Goal: Share content: Share content

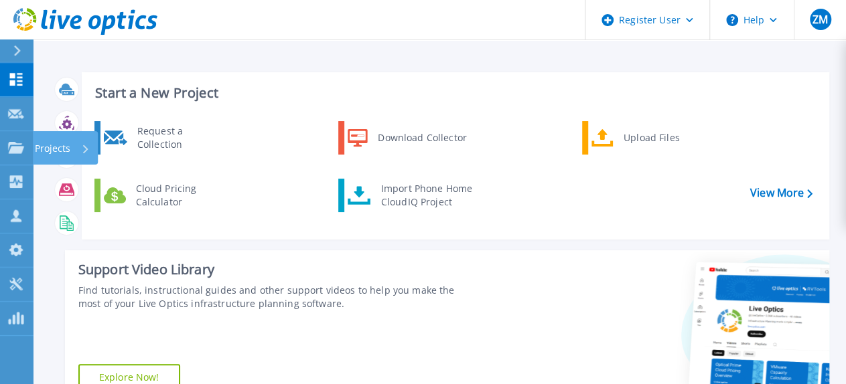
click at [75, 147] on div "Projects" at bounding box center [62, 148] width 55 height 35
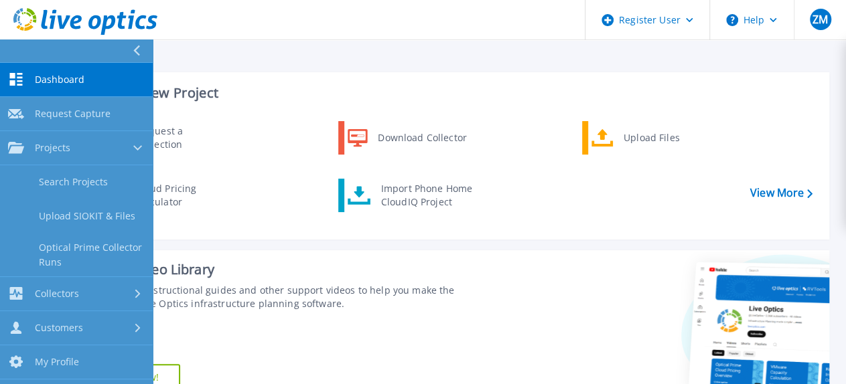
click at [90, 184] on link "Search Projects" at bounding box center [76, 182] width 153 height 34
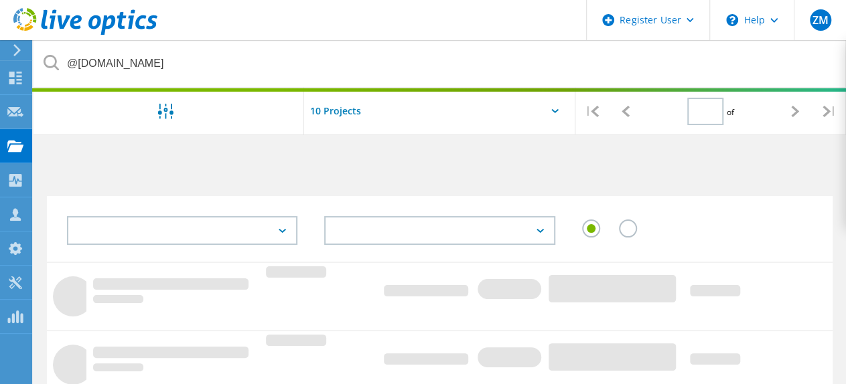
type input "1"
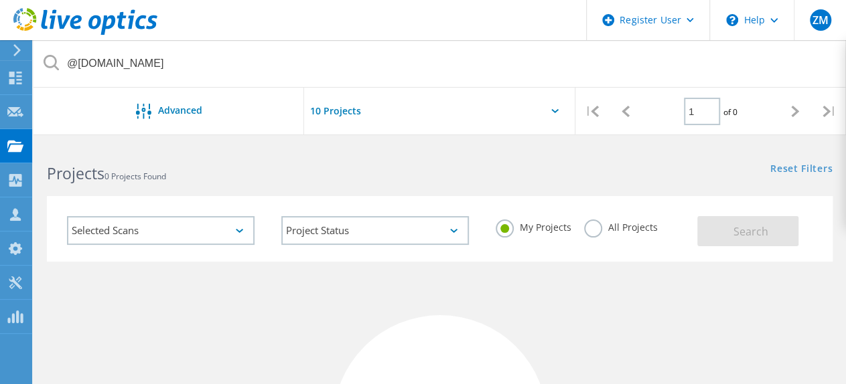
click at [589, 222] on label "All Projects" at bounding box center [620, 226] width 73 height 13
click at [0, 0] on input "All Projects" at bounding box center [0, 0] width 0 height 0
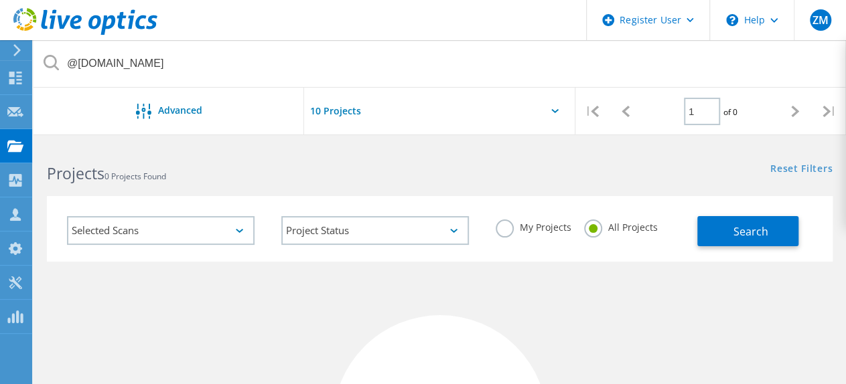
click at [773, 236] on button "Search" at bounding box center [747, 231] width 101 height 30
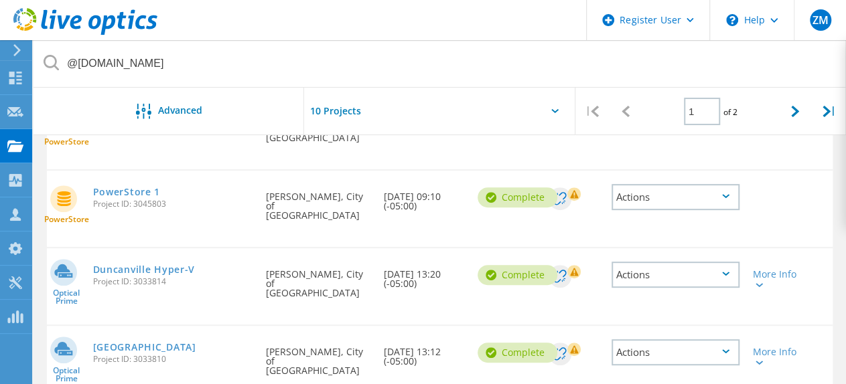
scroll to position [268, 0]
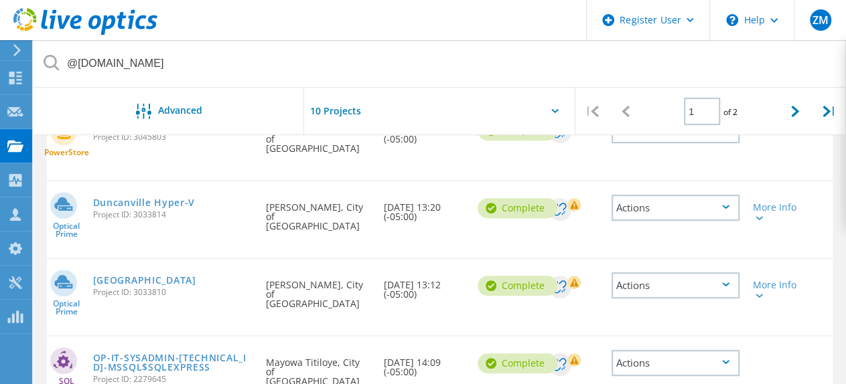
click at [726, 205] on icon at bounding box center [725, 207] width 7 height 4
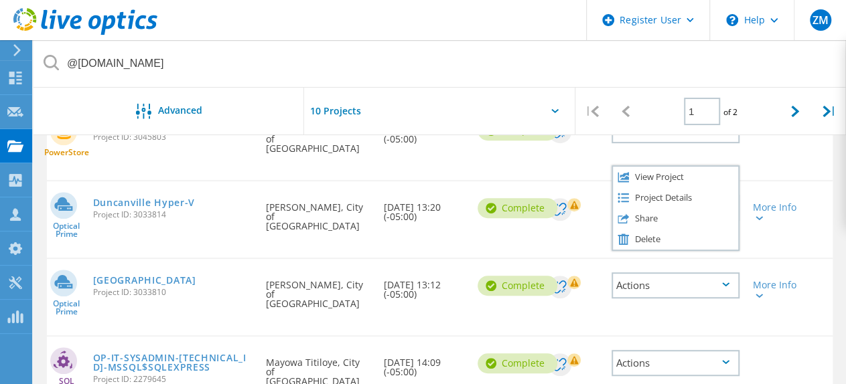
click at [694, 208] on div "Share" at bounding box center [675, 218] width 125 height 21
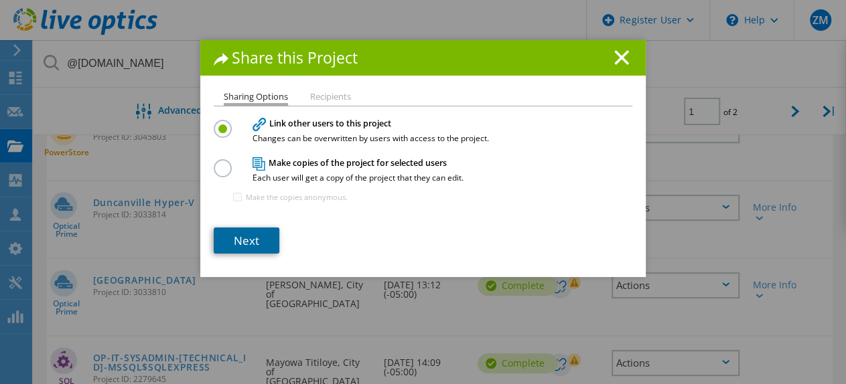
click at [244, 242] on link "Next" at bounding box center [247, 241] width 66 height 26
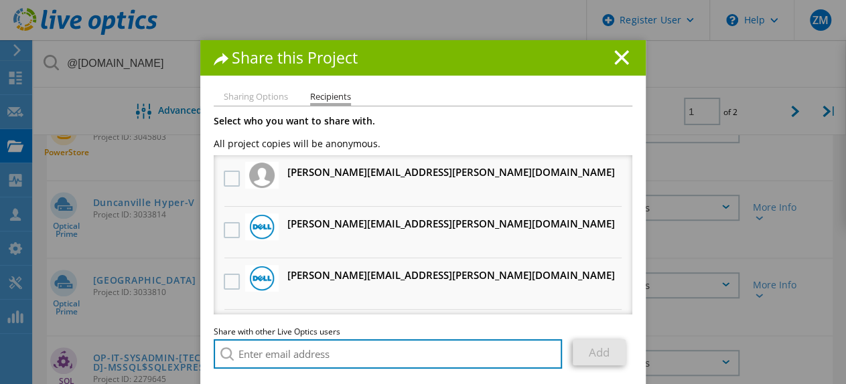
click at [272, 349] on input "search" at bounding box center [388, 354] width 348 height 29
paste input "[EMAIL_ADDRESS][DOMAIN_NAME]"
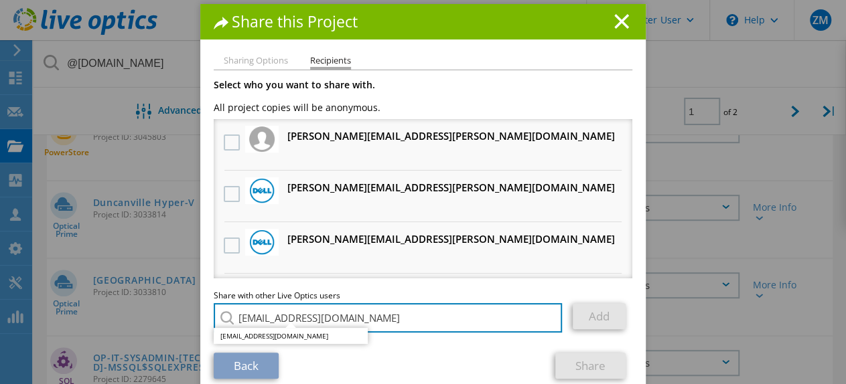
scroll to position [55, 0]
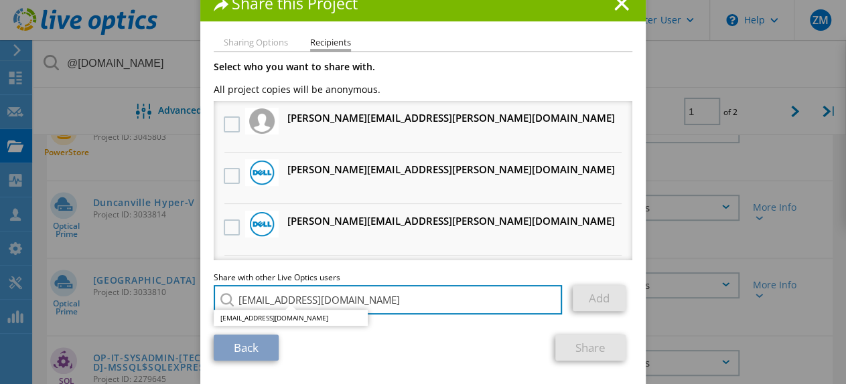
type input "[EMAIL_ADDRESS][DOMAIN_NAME]"
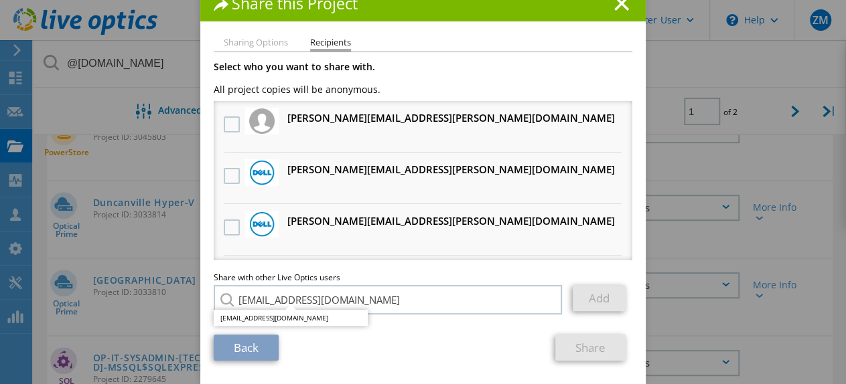
click at [300, 318] on li "[EMAIL_ADDRESS][DOMAIN_NAME]" at bounding box center [291, 318] width 154 height 16
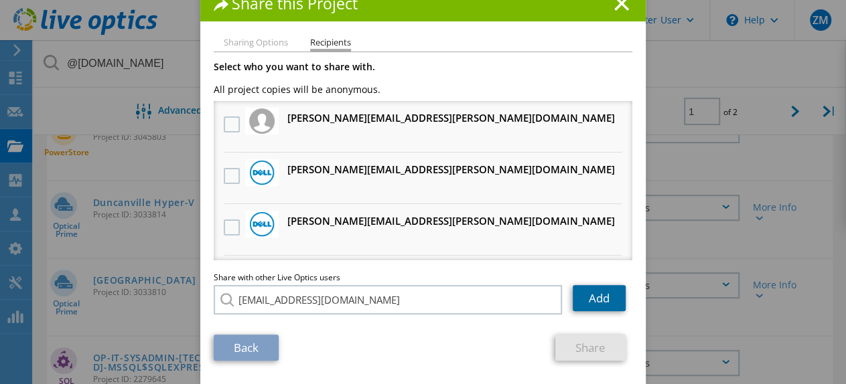
click at [609, 301] on link "Add" at bounding box center [599, 298] width 53 height 26
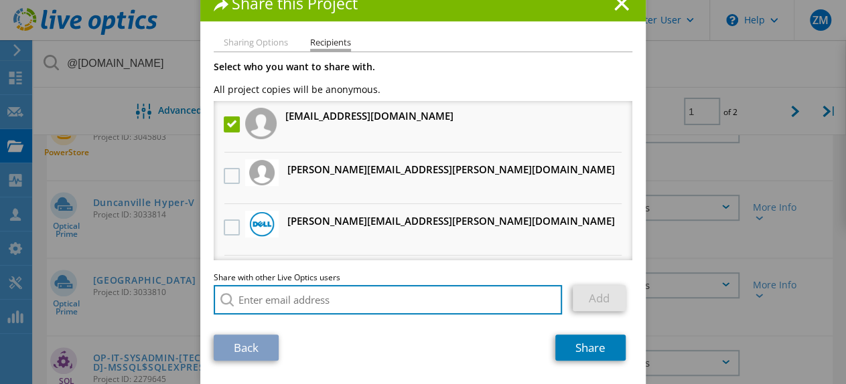
click at [287, 291] on input "search" at bounding box center [388, 299] width 348 height 29
paste input "[EMAIL_ADDRESS][DOMAIN_NAME]"
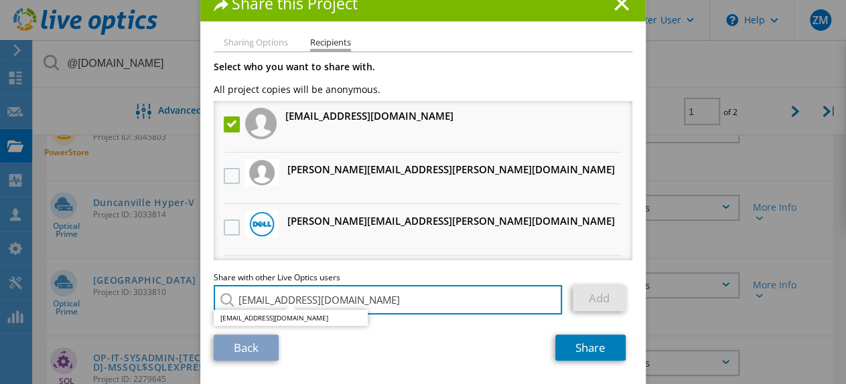
type input "[EMAIL_ADDRESS][DOMAIN_NAME]"
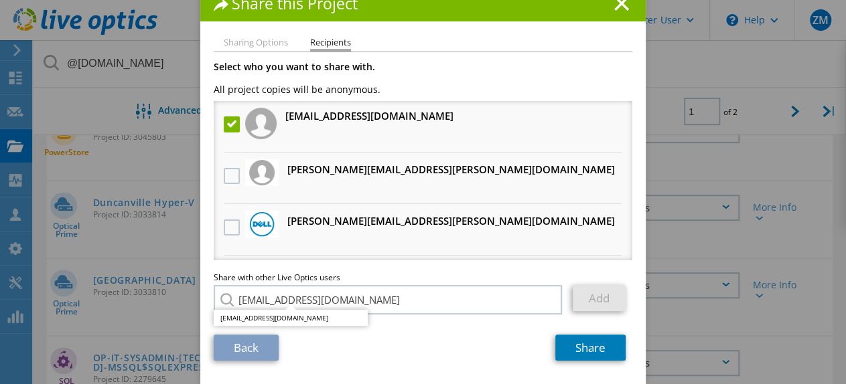
click at [324, 318] on li "[EMAIL_ADDRESS][DOMAIN_NAME]" at bounding box center [291, 318] width 154 height 16
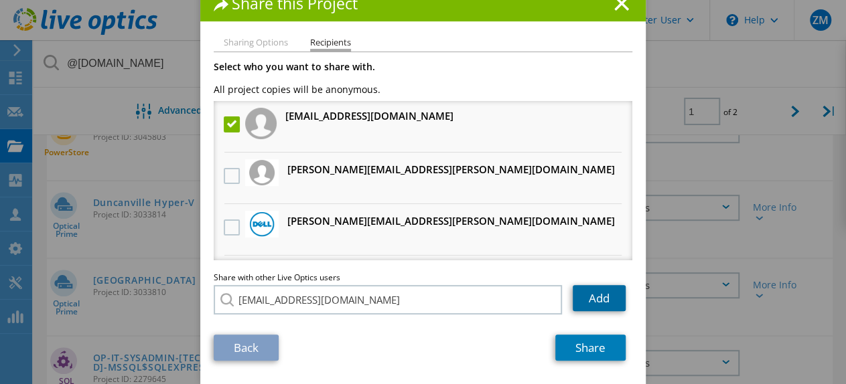
click at [588, 300] on link "Add" at bounding box center [599, 298] width 53 height 26
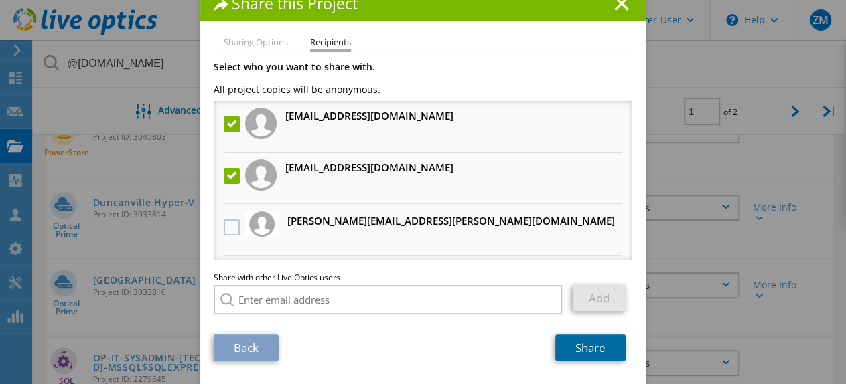
click at [595, 352] on link "Share" at bounding box center [590, 348] width 70 height 26
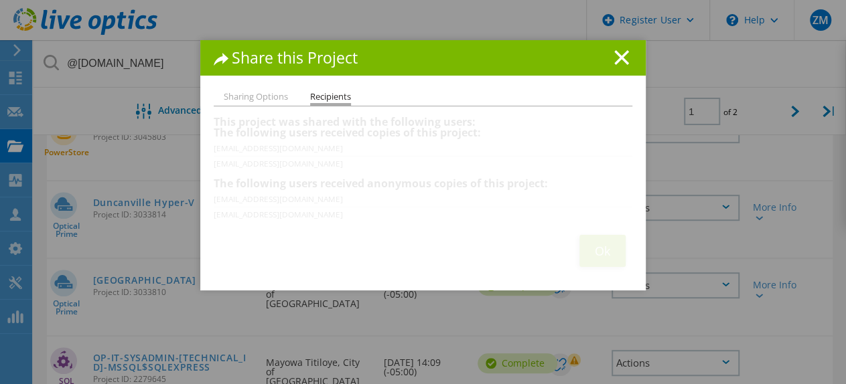
scroll to position [0, 0]
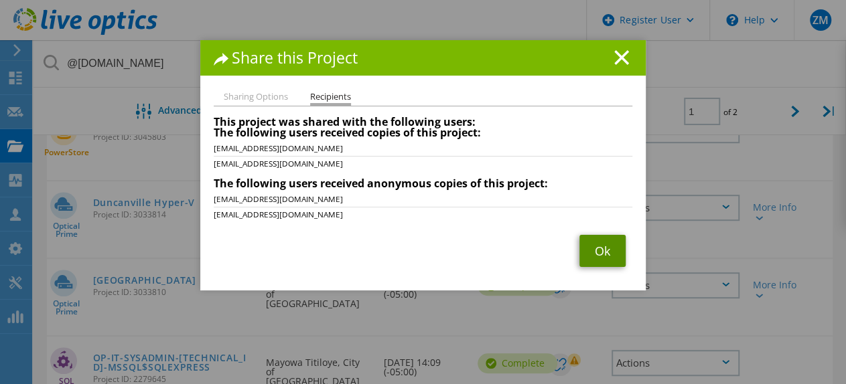
click at [610, 252] on link "Ok" at bounding box center [602, 251] width 46 height 32
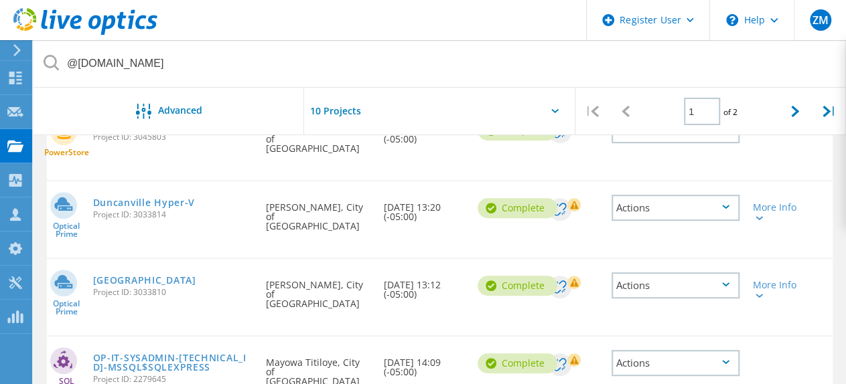
click at [726, 273] on div "Actions" at bounding box center [675, 286] width 128 height 26
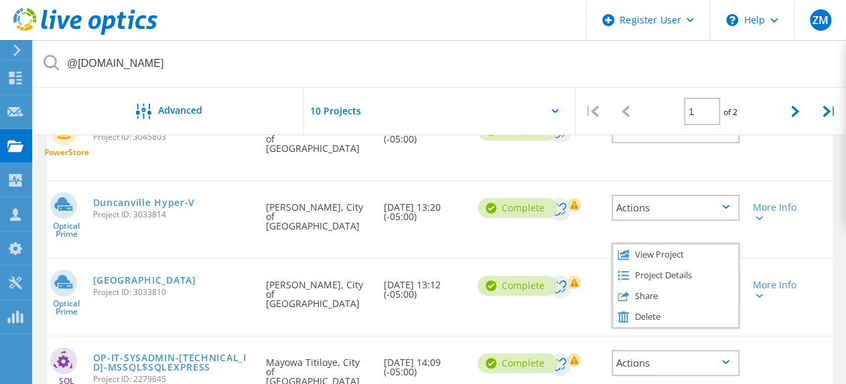
click at [677, 286] on div "Share" at bounding box center [675, 296] width 125 height 21
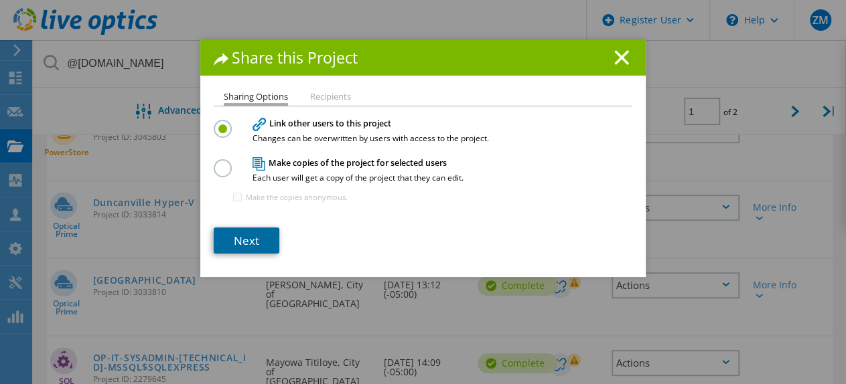
click at [240, 239] on link "Next" at bounding box center [247, 241] width 66 height 26
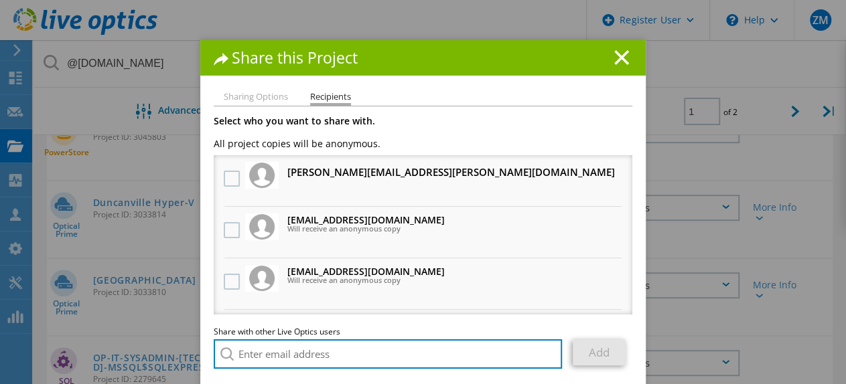
click at [299, 362] on input "search" at bounding box center [388, 354] width 348 height 29
paste input "[EMAIL_ADDRESS][DOMAIN_NAME]"
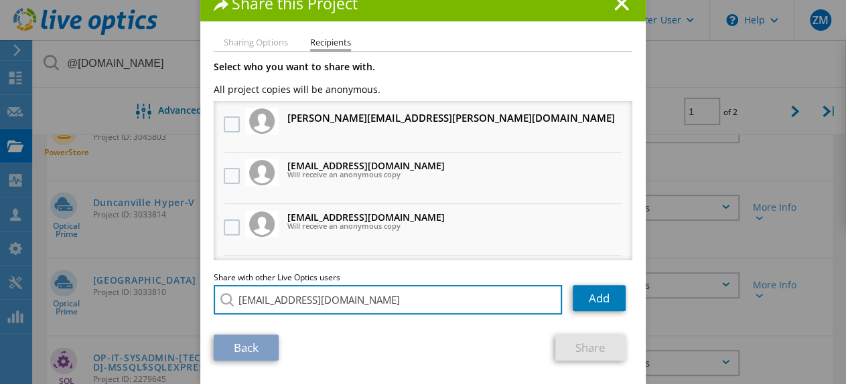
type input "[EMAIL_ADDRESS][DOMAIN_NAME]"
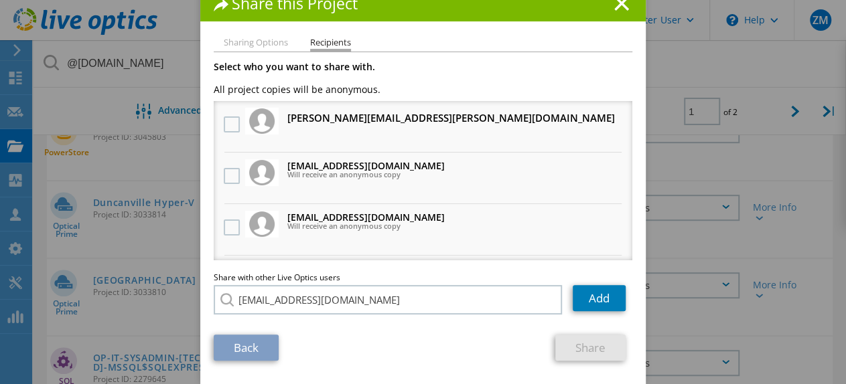
click at [307, 317] on div "Share with other Live Optics users Enter a single email address and click add. …" at bounding box center [423, 298] width 419 height 48
click at [596, 303] on link "Add" at bounding box center [599, 298] width 53 height 26
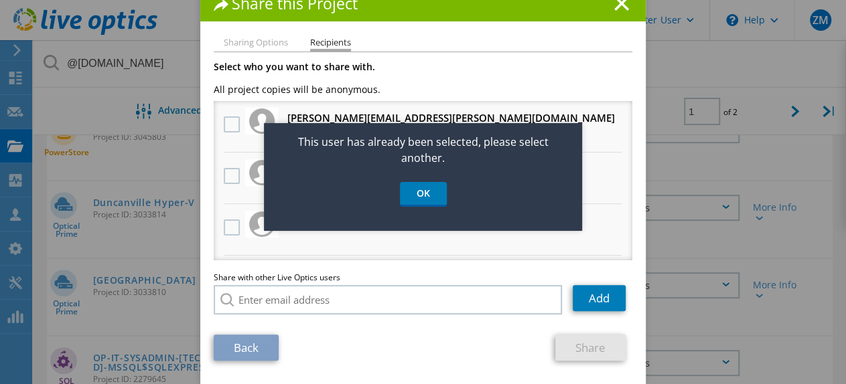
click at [424, 195] on link "OK" at bounding box center [423, 194] width 47 height 25
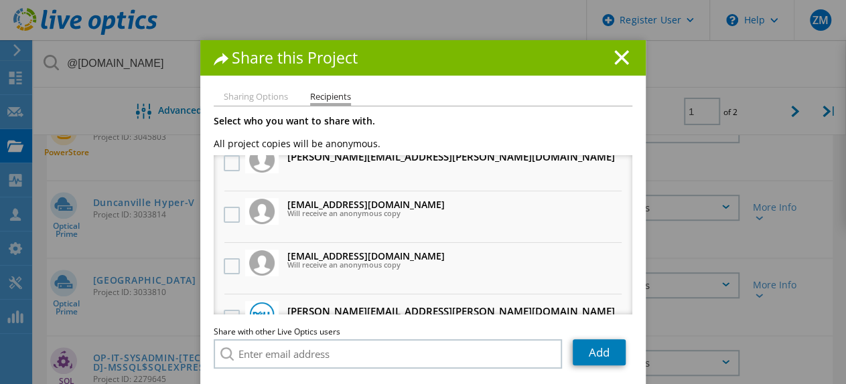
scroll to position [0, 0]
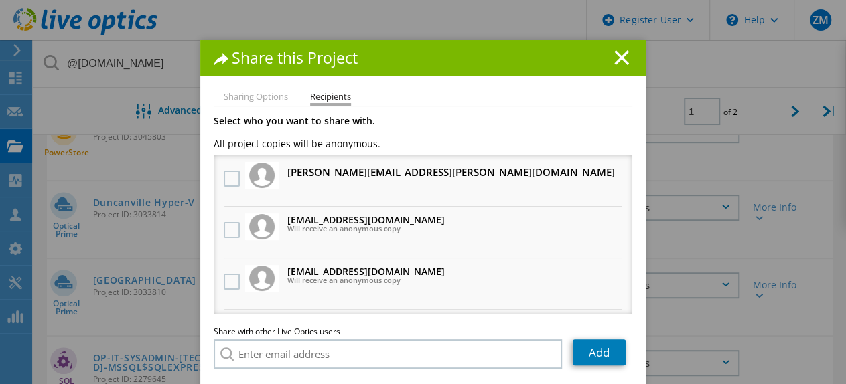
click at [225, 228] on label at bounding box center [233, 230] width 19 height 16
click at [0, 0] on input "checkbox" at bounding box center [0, 0] width 0 height 0
click at [230, 289] on label at bounding box center [233, 282] width 19 height 16
click at [0, 0] on input "checkbox" at bounding box center [0, 0] width 0 height 0
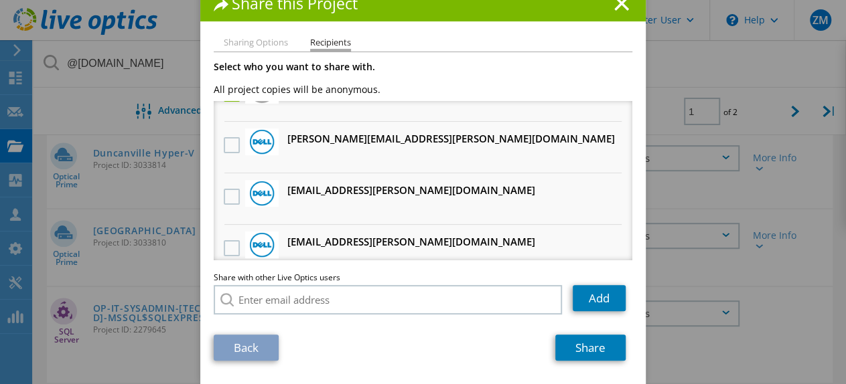
scroll to position [335, 0]
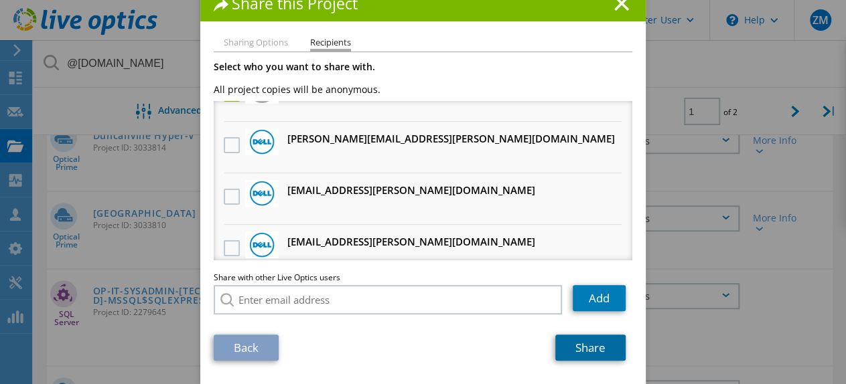
click at [592, 354] on link "Share" at bounding box center [590, 348] width 70 height 26
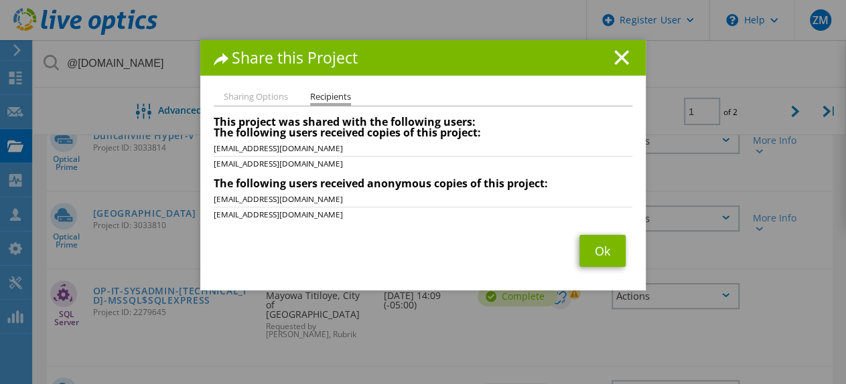
click at [617, 54] on icon at bounding box center [621, 57] width 15 height 15
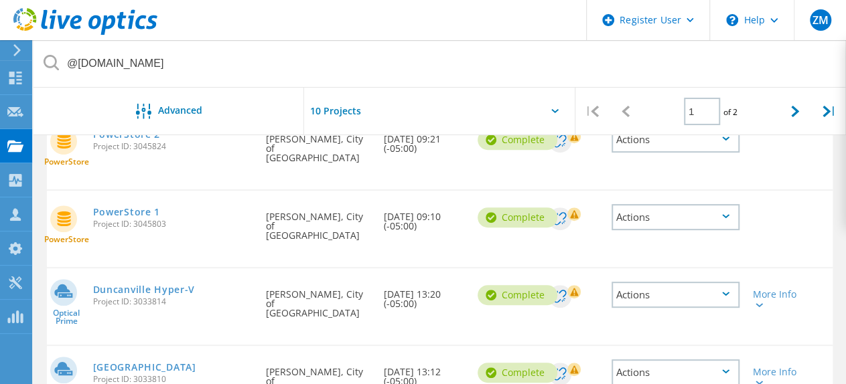
scroll to position [201, 0]
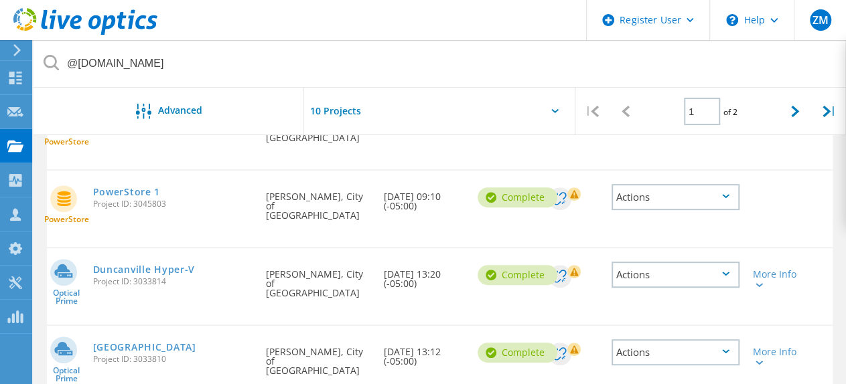
click at [711, 262] on div "Actions" at bounding box center [675, 275] width 128 height 26
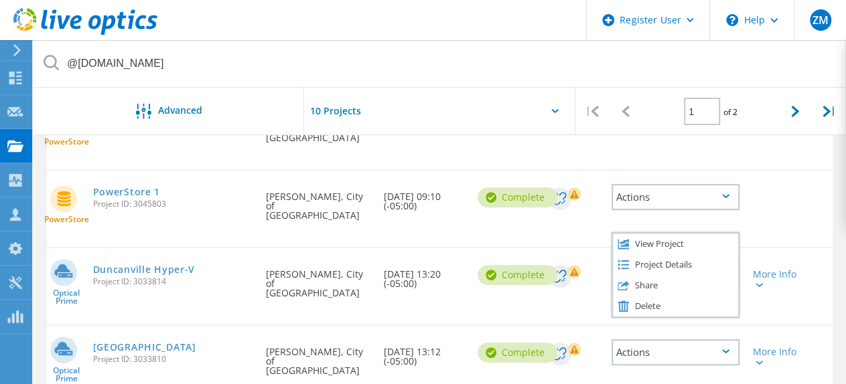
click at [682, 275] on div "Share" at bounding box center [675, 285] width 125 height 21
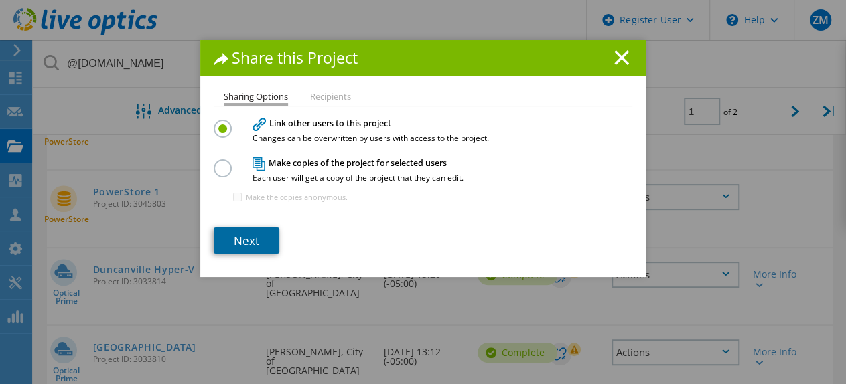
click at [246, 236] on link "Next" at bounding box center [247, 241] width 66 height 26
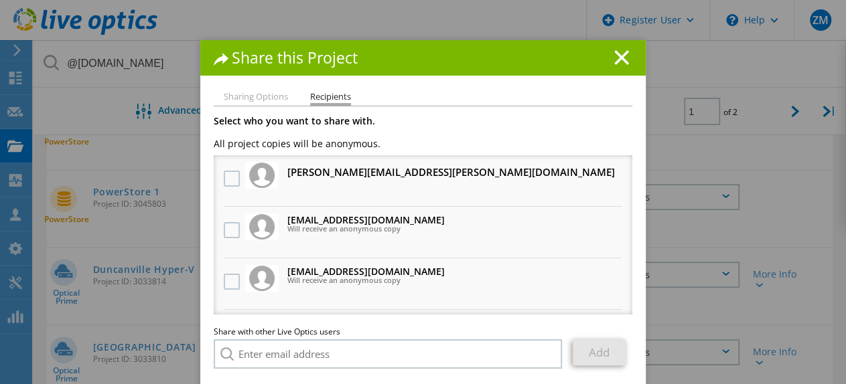
click at [229, 234] on label at bounding box center [233, 230] width 19 height 16
click at [0, 0] on input "checkbox" at bounding box center [0, 0] width 0 height 0
click at [230, 279] on label at bounding box center [233, 282] width 19 height 16
click at [0, 0] on input "checkbox" at bounding box center [0, 0] width 0 height 0
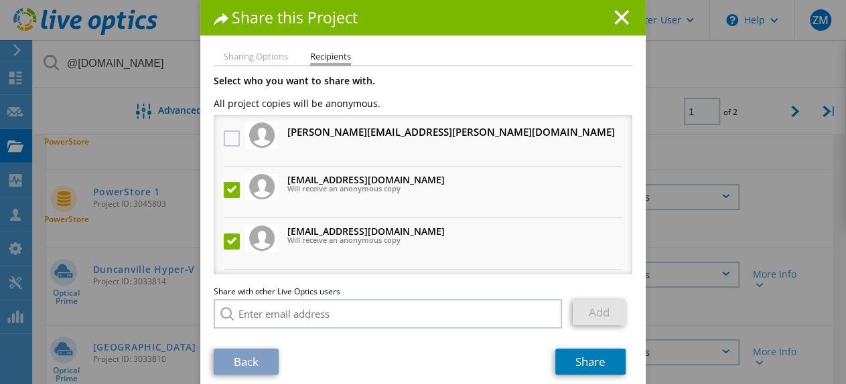
scroll to position [55, 0]
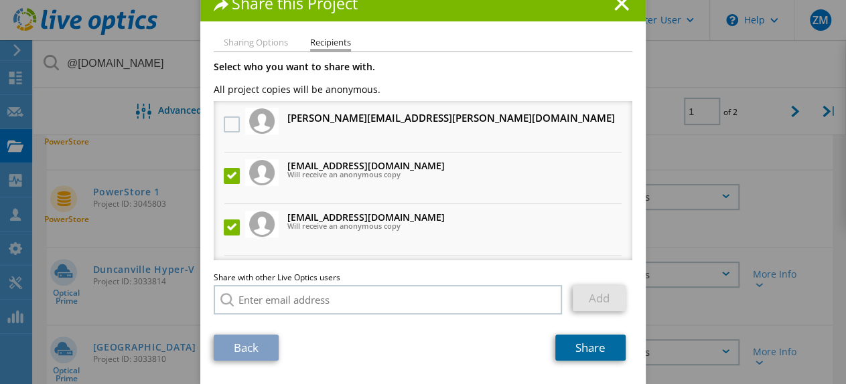
click at [591, 346] on link "Share" at bounding box center [590, 348] width 70 height 26
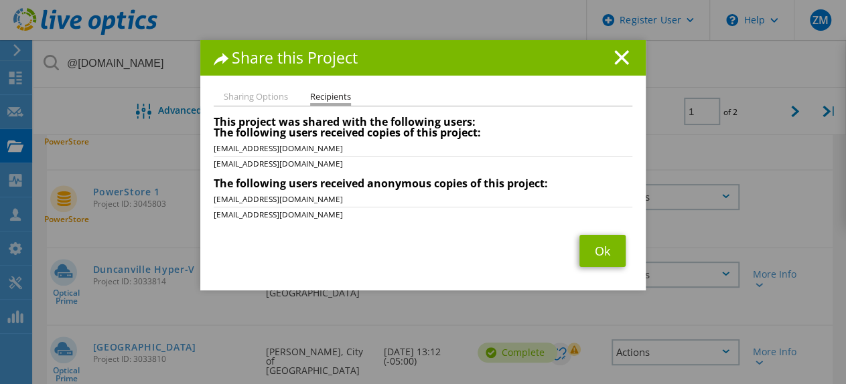
click at [620, 56] on icon at bounding box center [621, 57] width 15 height 15
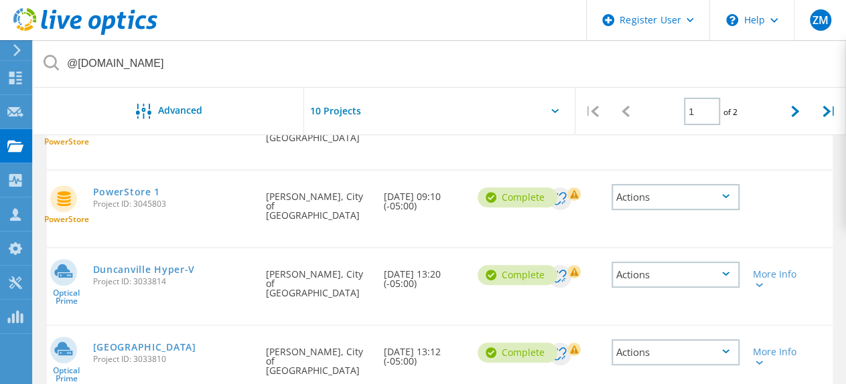
scroll to position [268, 0]
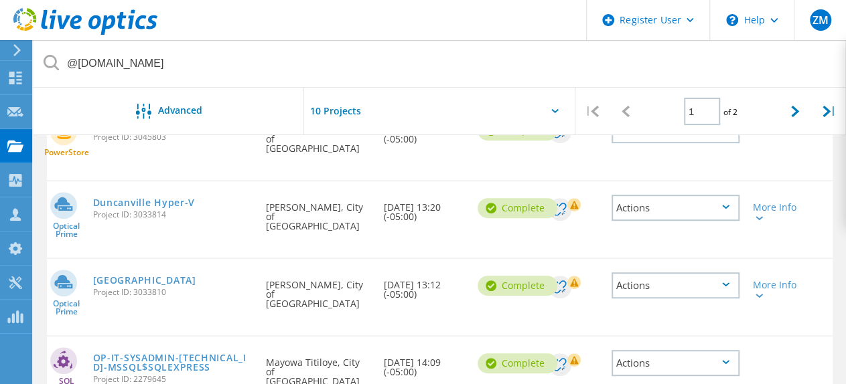
click at [726, 283] on icon at bounding box center [725, 285] width 7 height 4
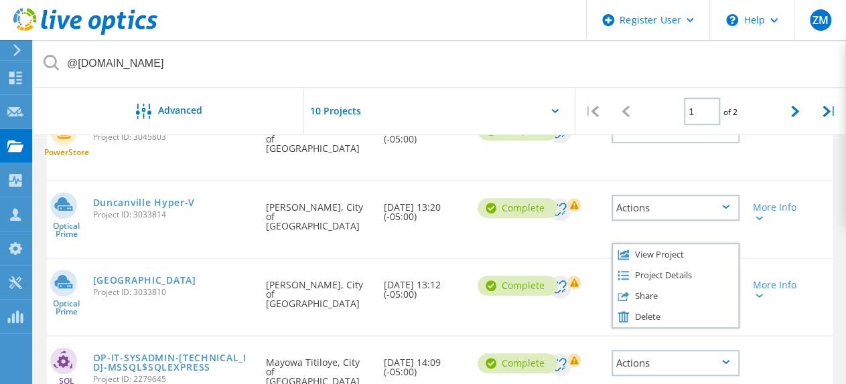
click at [686, 286] on div "Share" at bounding box center [675, 296] width 125 height 21
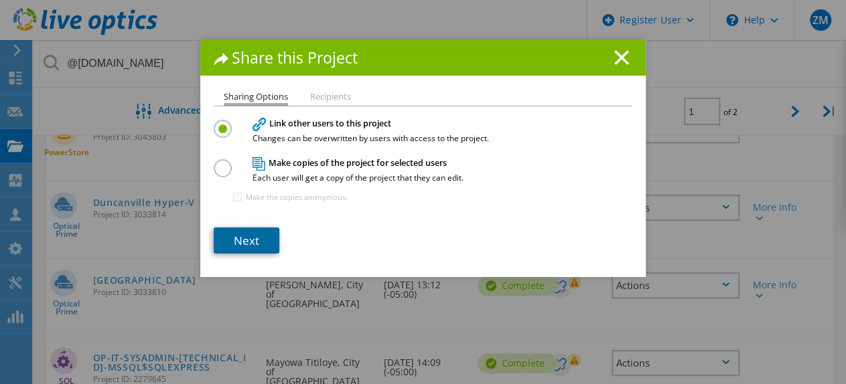
click at [250, 228] on link "Next" at bounding box center [247, 241] width 66 height 26
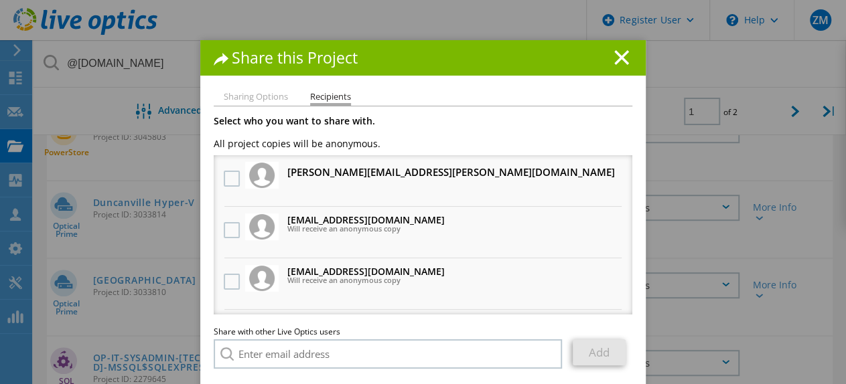
click at [228, 232] on label at bounding box center [233, 230] width 19 height 16
click at [0, 0] on input "checkbox" at bounding box center [0, 0] width 0 height 0
click at [232, 285] on label at bounding box center [233, 282] width 19 height 16
click at [0, 0] on input "checkbox" at bounding box center [0, 0] width 0 height 0
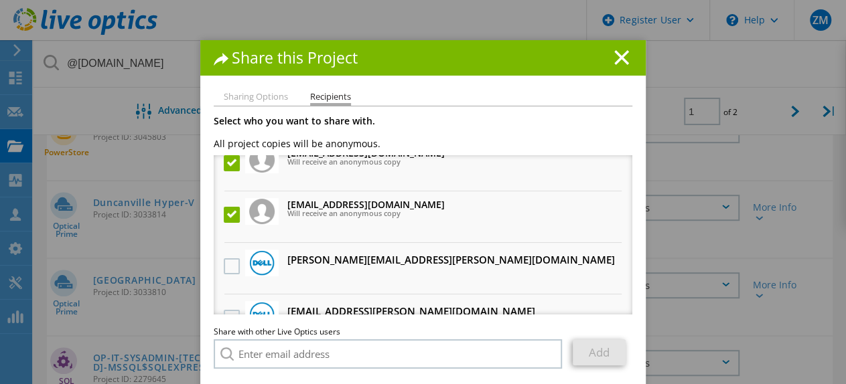
scroll to position [55, 0]
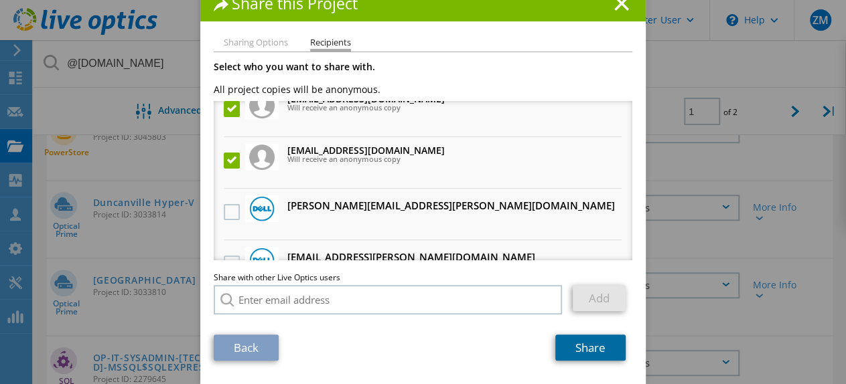
click at [596, 346] on link "Share" at bounding box center [590, 348] width 70 height 26
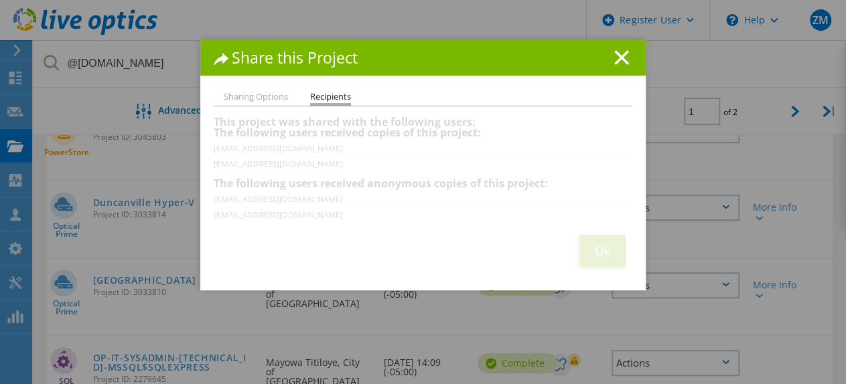
scroll to position [0, 0]
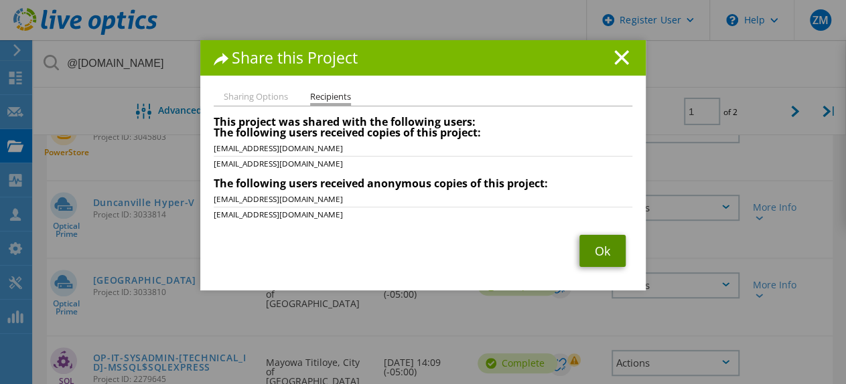
click at [609, 242] on link "Ok" at bounding box center [602, 251] width 46 height 32
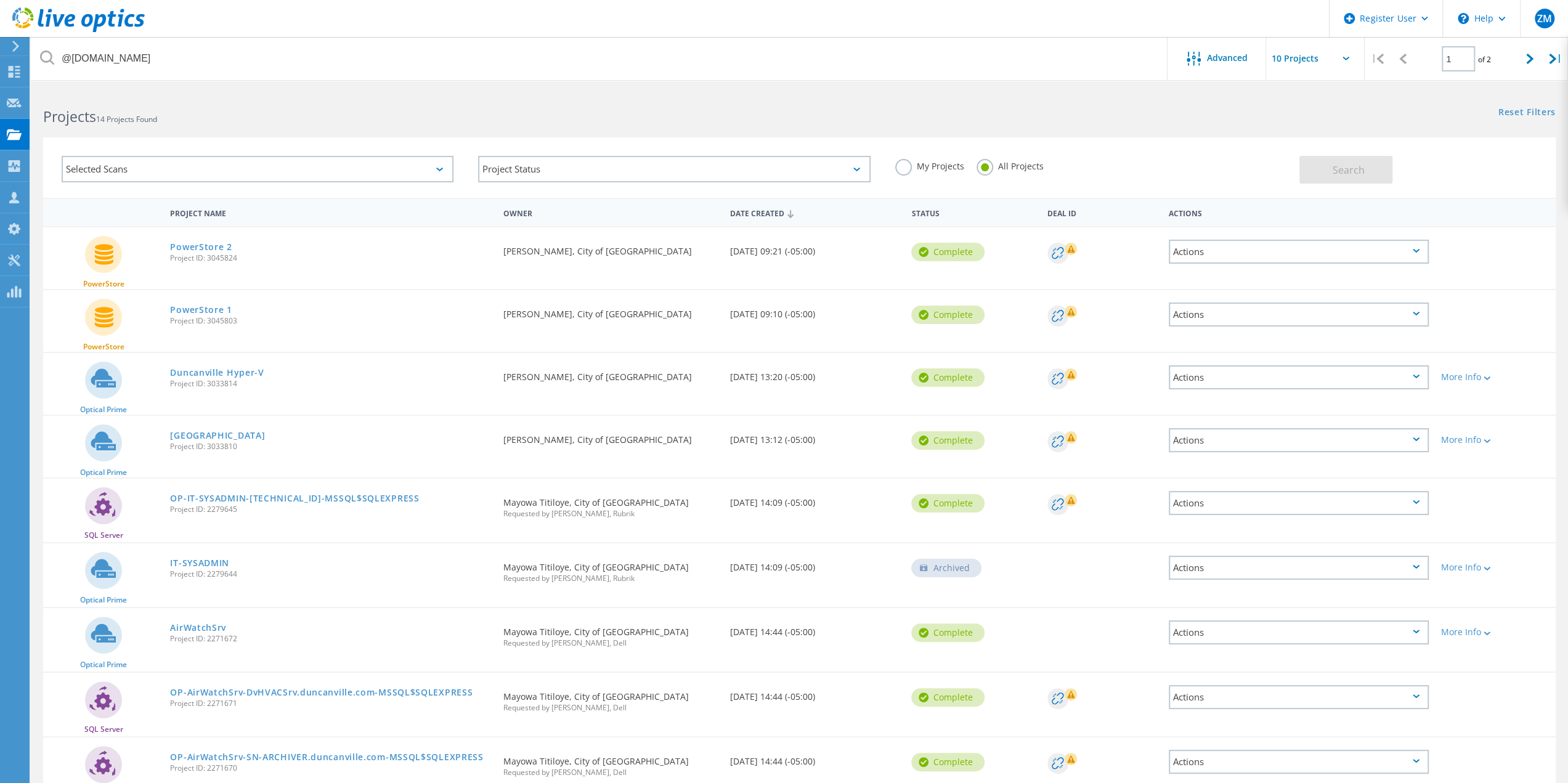
click at [197, 353] on link "[GEOGRAPHIC_DATA]" at bounding box center [217, 435] width 95 height 8
click at [236, 353] on link "Duncanville Hyper-V" at bounding box center [217, 372] width 94 height 8
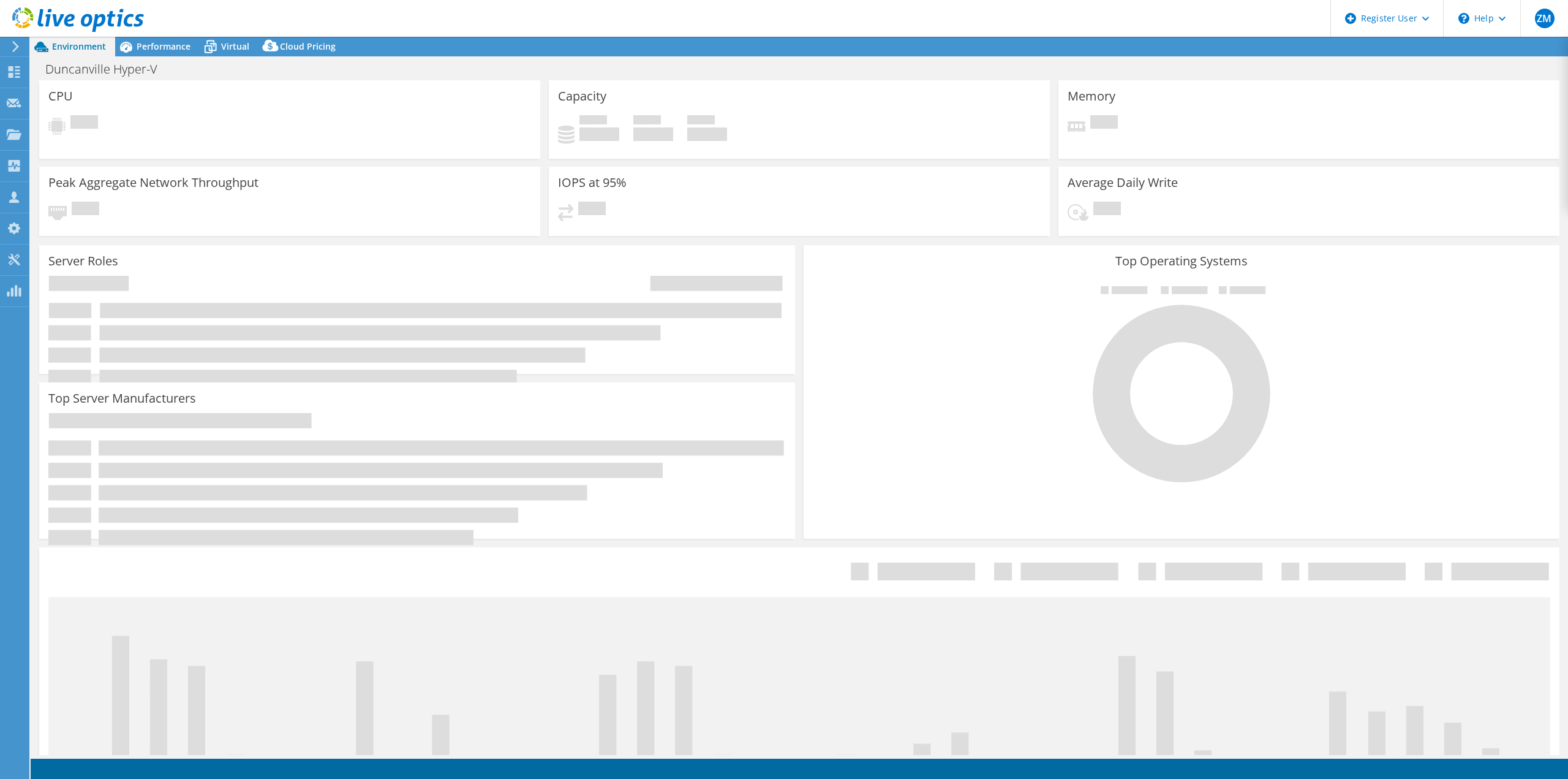
select select "USD"
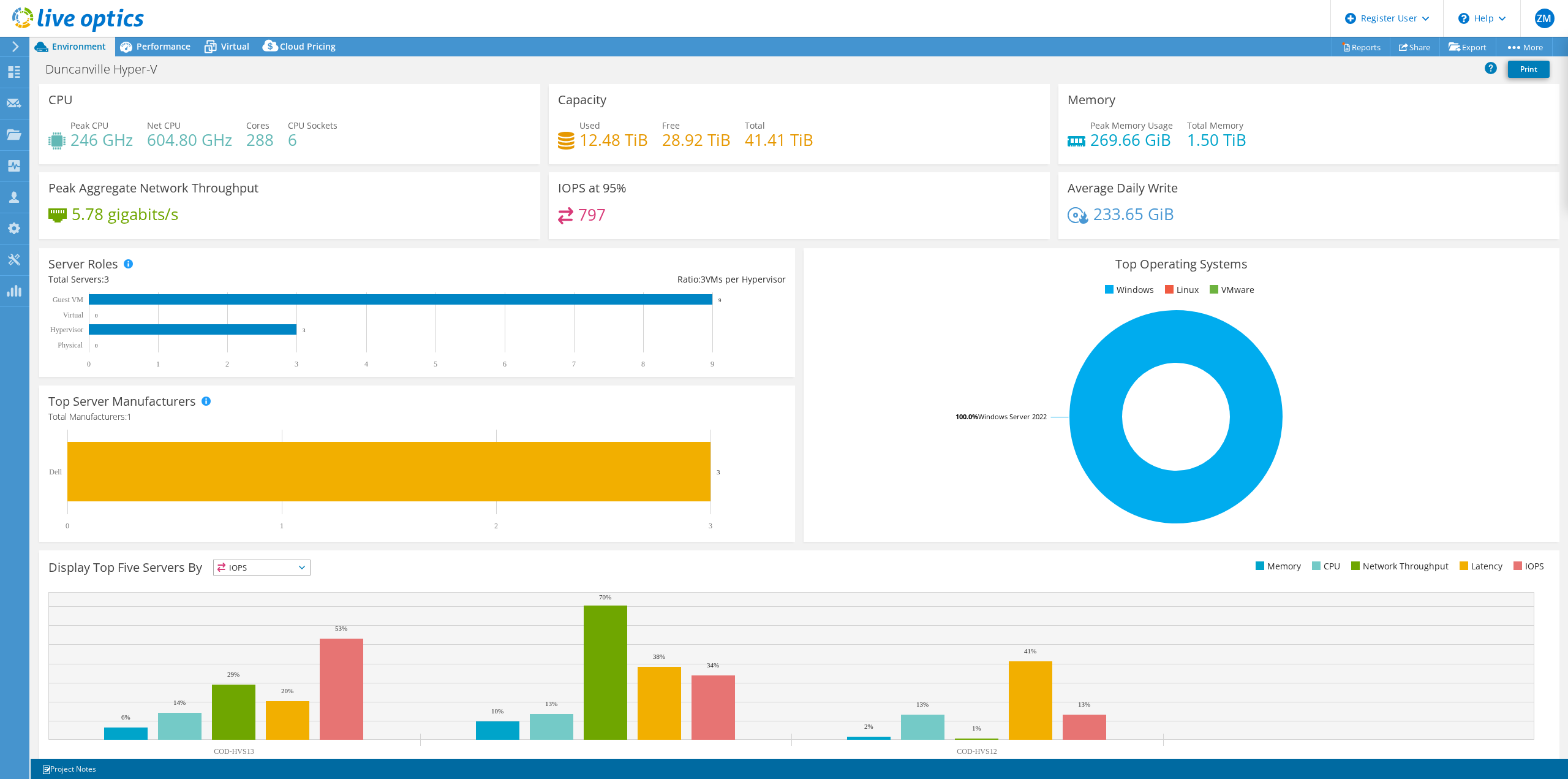
click at [176, 45] on span "Performance" at bounding box center [163, 46] width 54 height 12
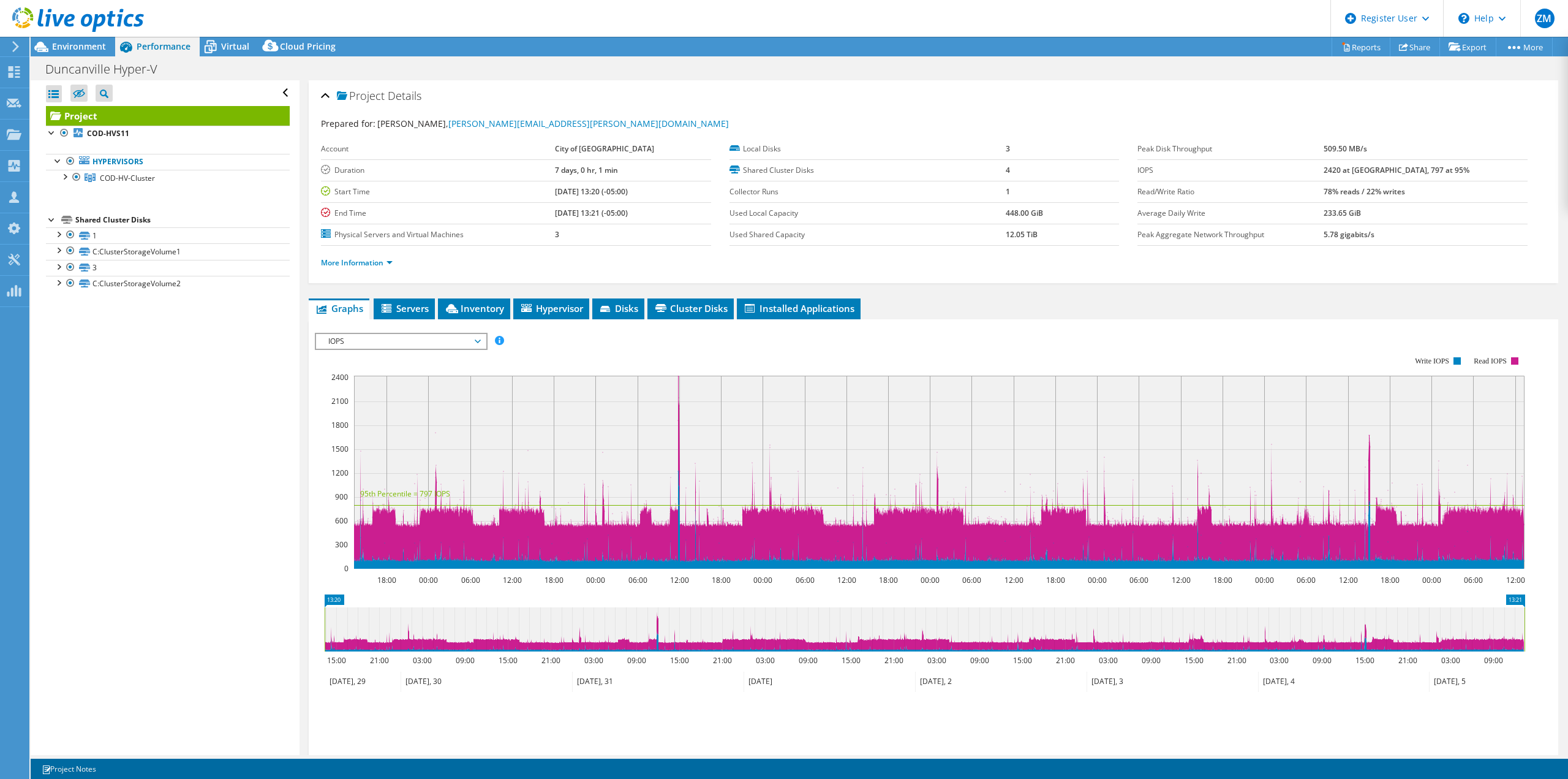
click at [493, 307] on span "Inventory" at bounding box center [475, 308] width 60 height 12
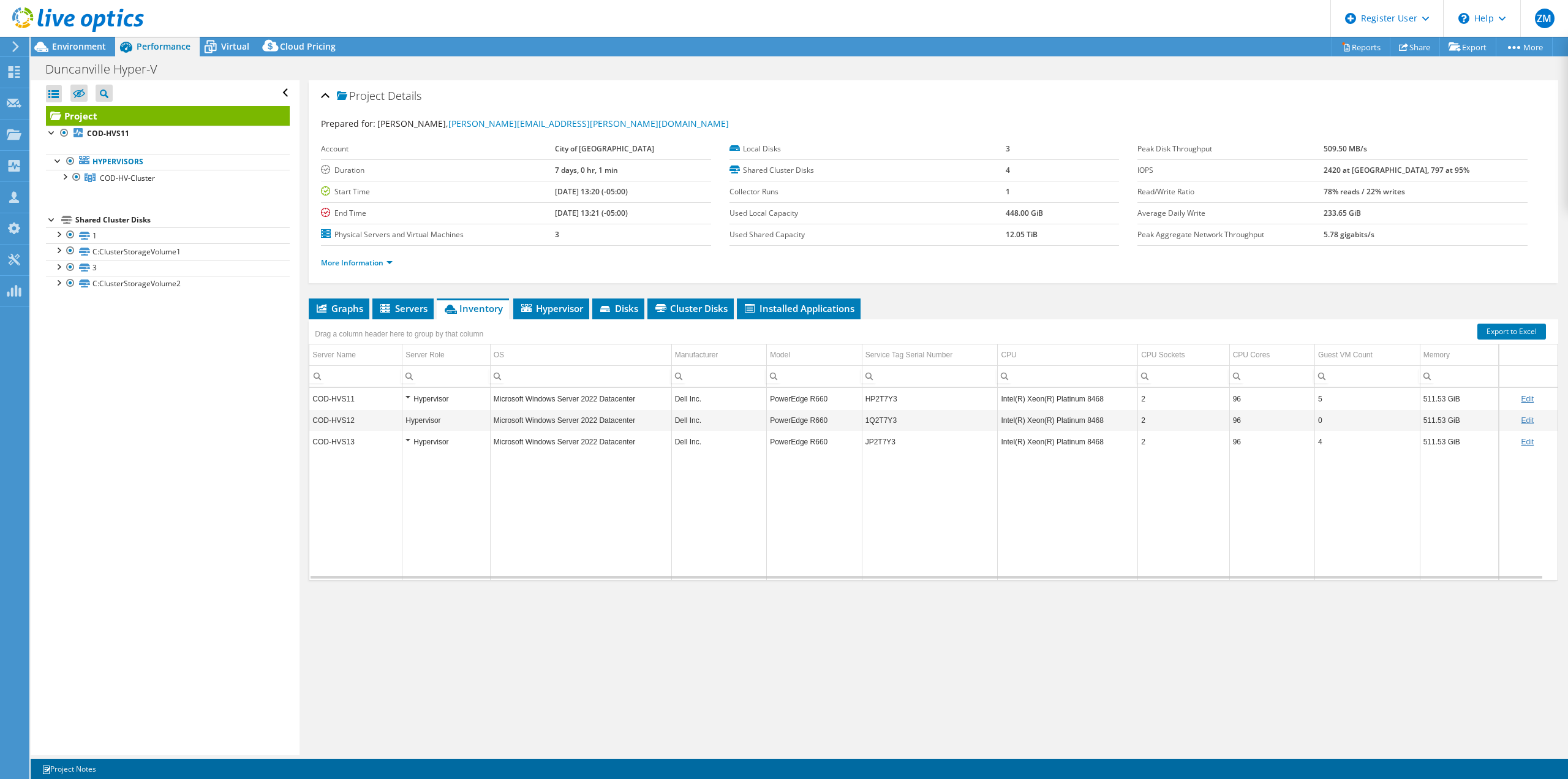
click at [345, 303] on span "Graphs" at bounding box center [338, 308] width 48 height 12
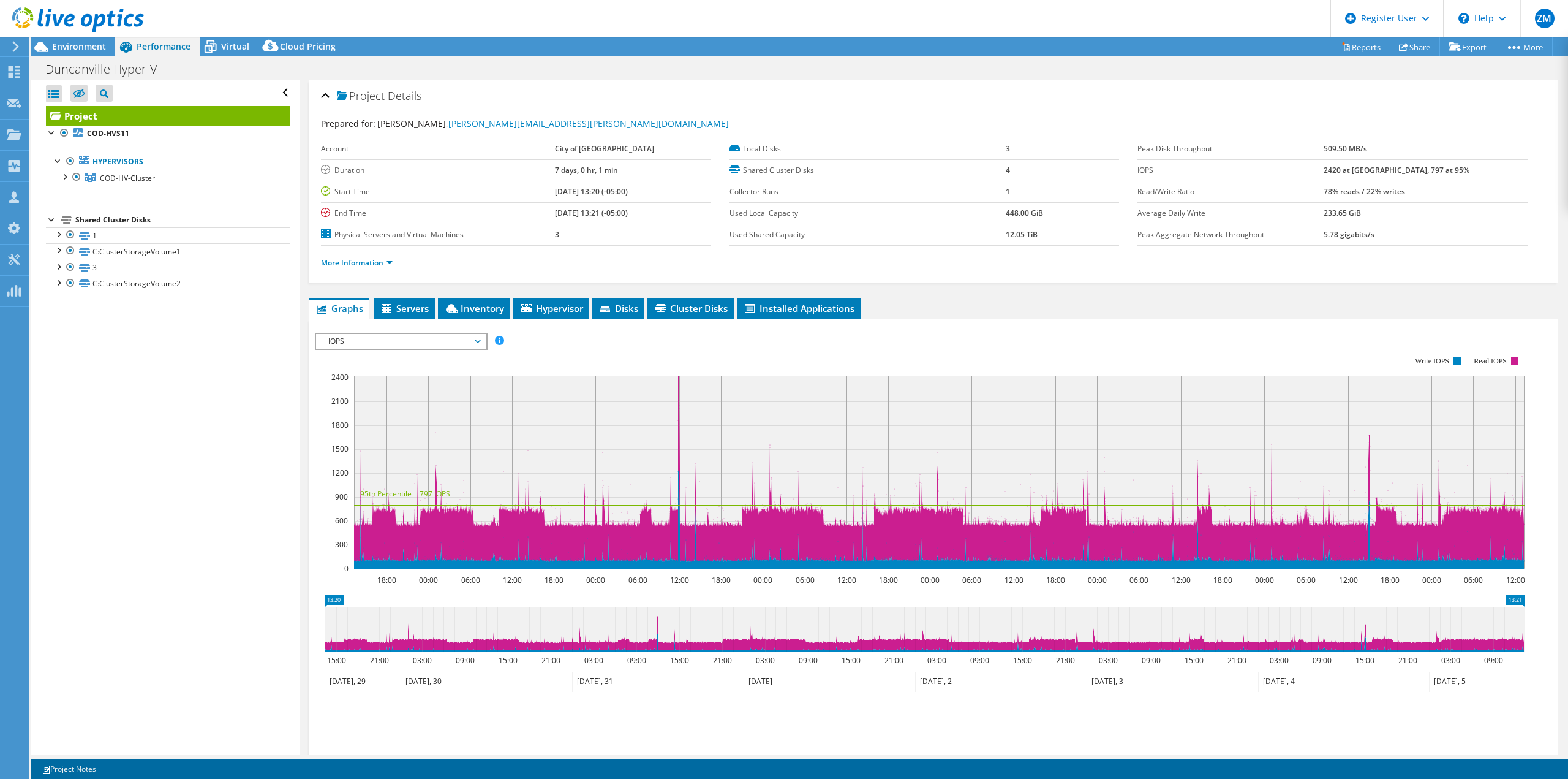
click at [459, 339] on span "IOPS" at bounding box center [401, 341] width 157 height 15
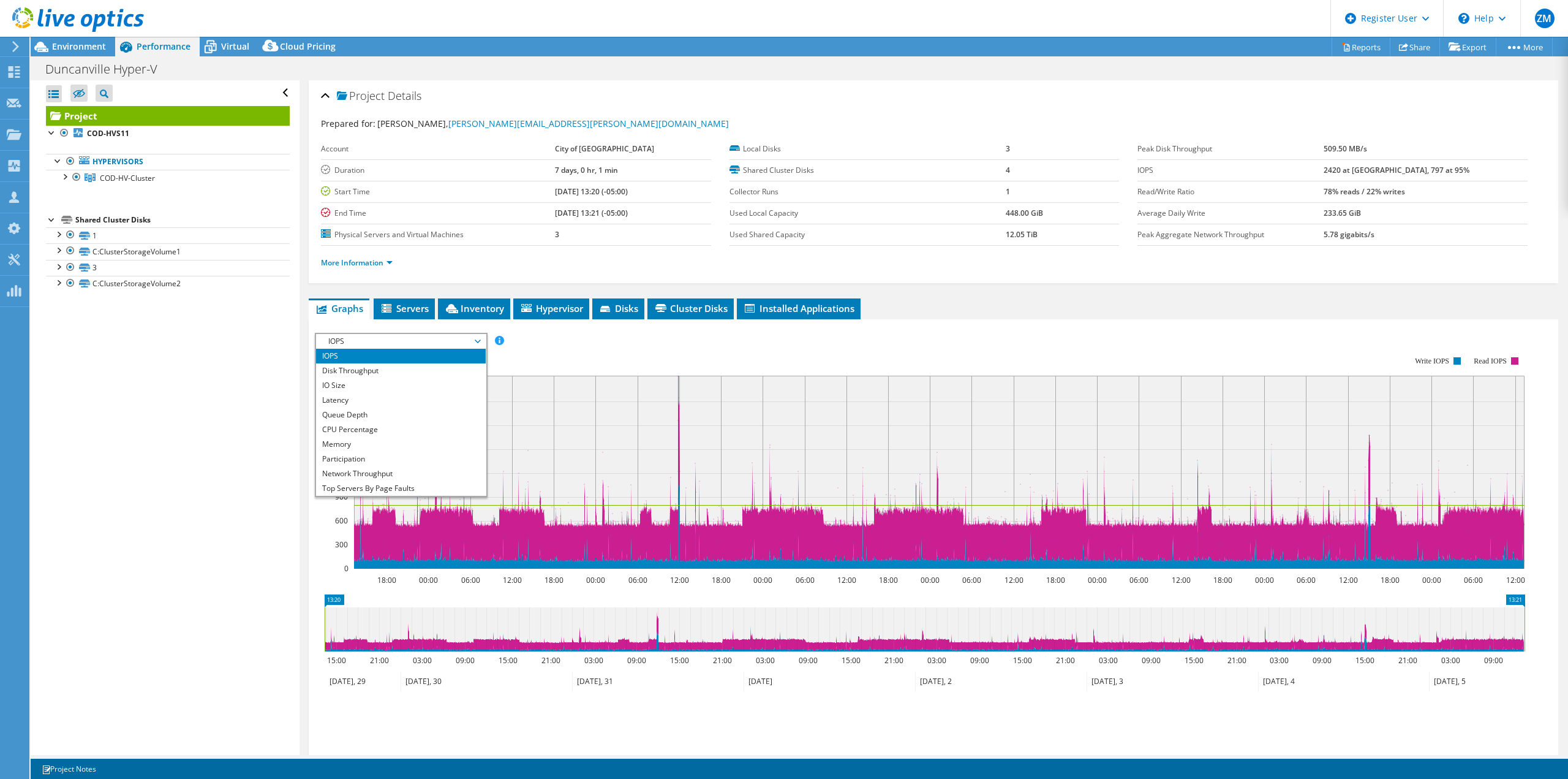
click at [420, 398] on li "Latency" at bounding box center [401, 400] width 169 height 15
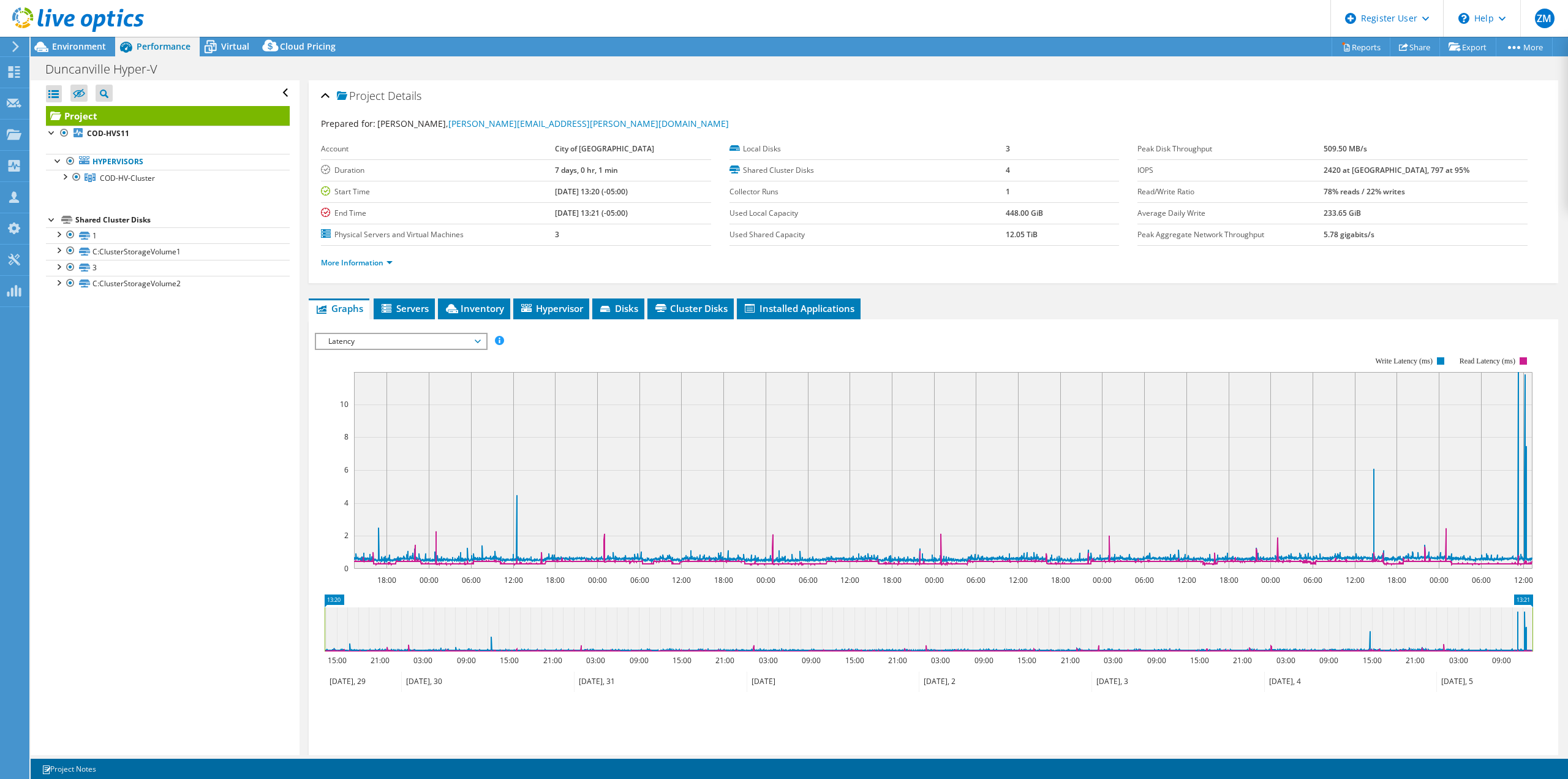
click at [390, 336] on span "Latency" at bounding box center [401, 341] width 157 height 15
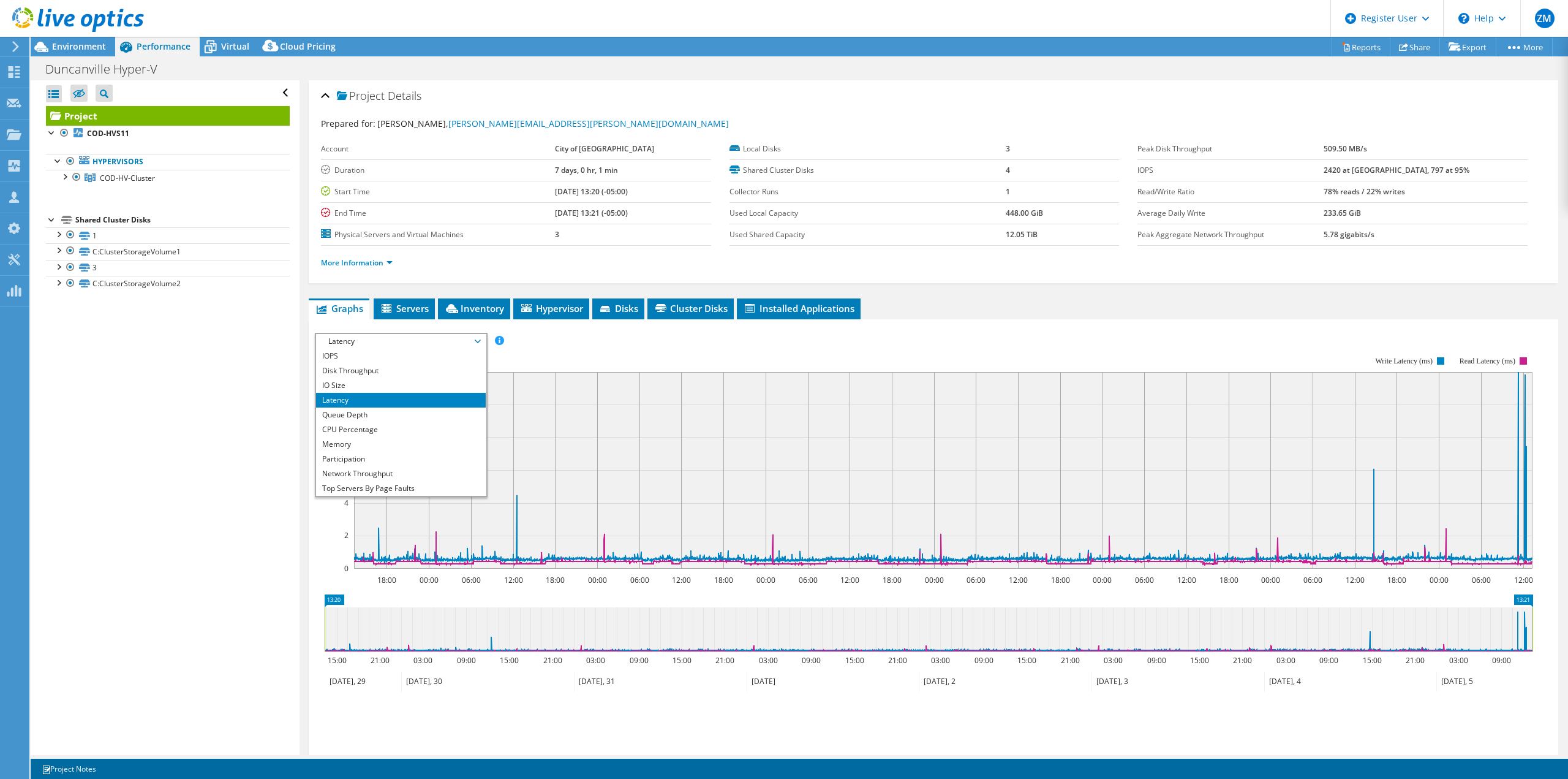
click at [381, 414] on li "Queue Depth" at bounding box center [401, 415] width 169 height 15
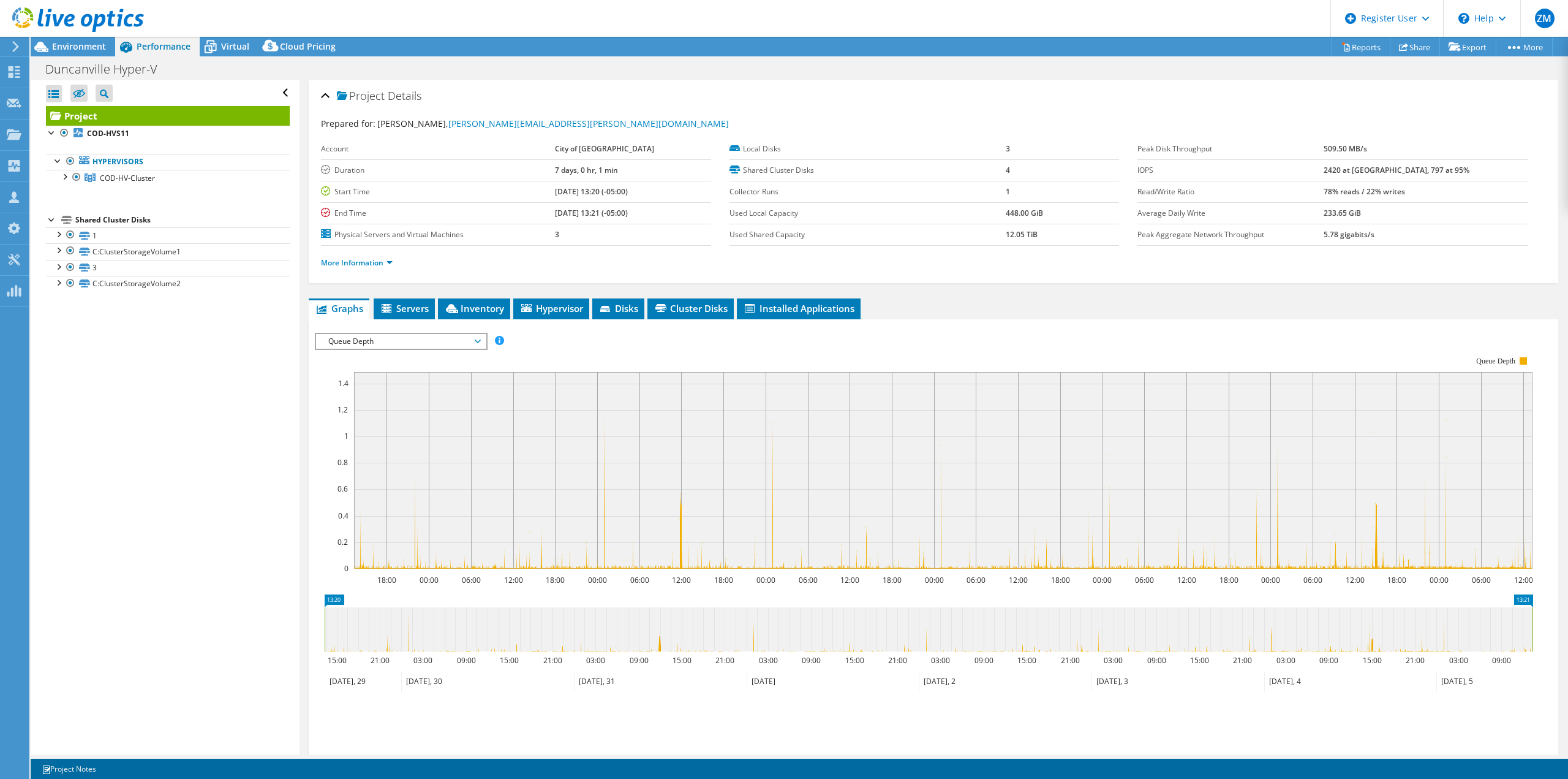
click at [427, 336] on span "Queue Depth" at bounding box center [401, 341] width 157 height 15
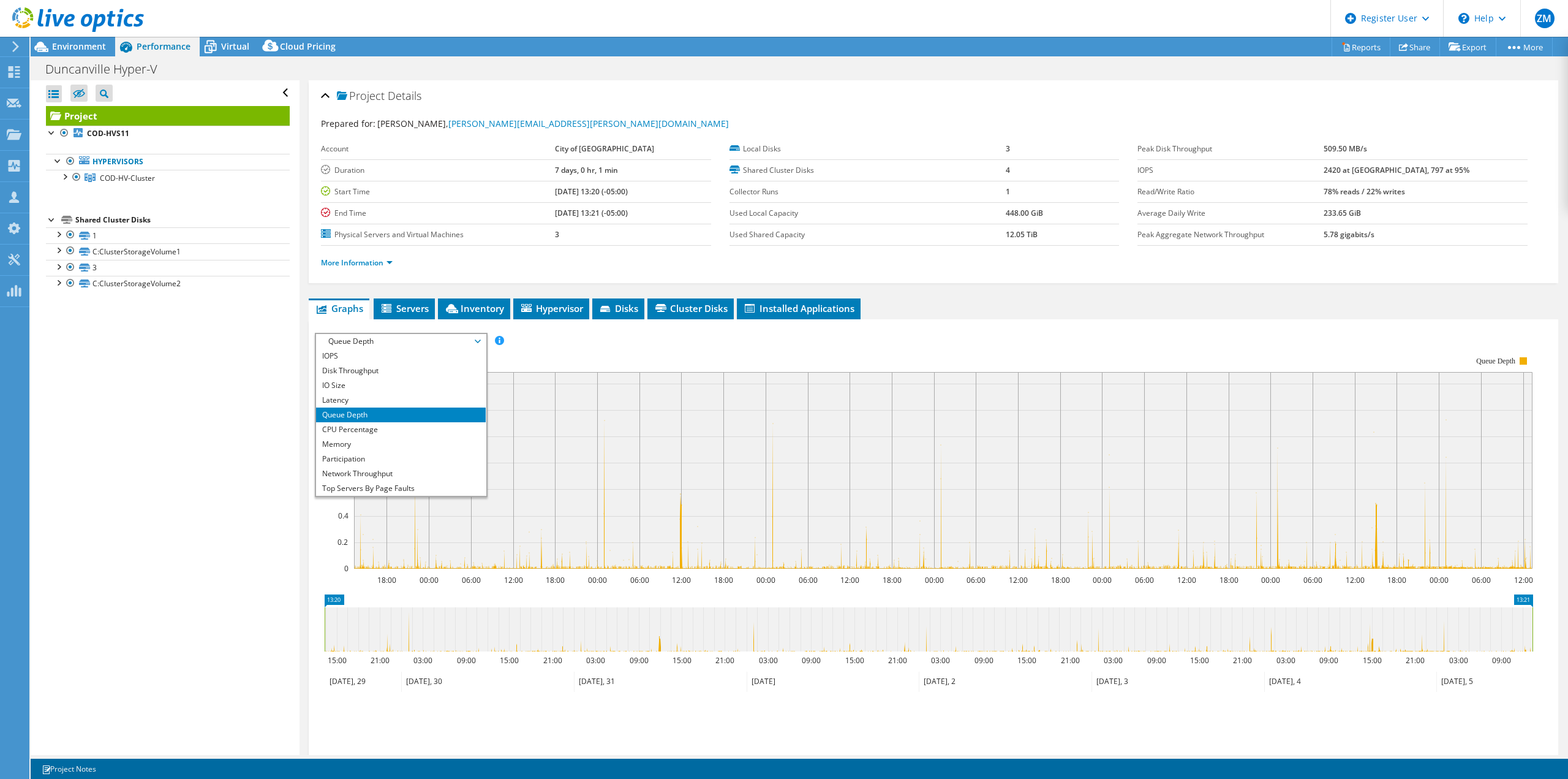
click at [385, 467] on li "Network Throughput" at bounding box center [401, 474] width 169 height 15
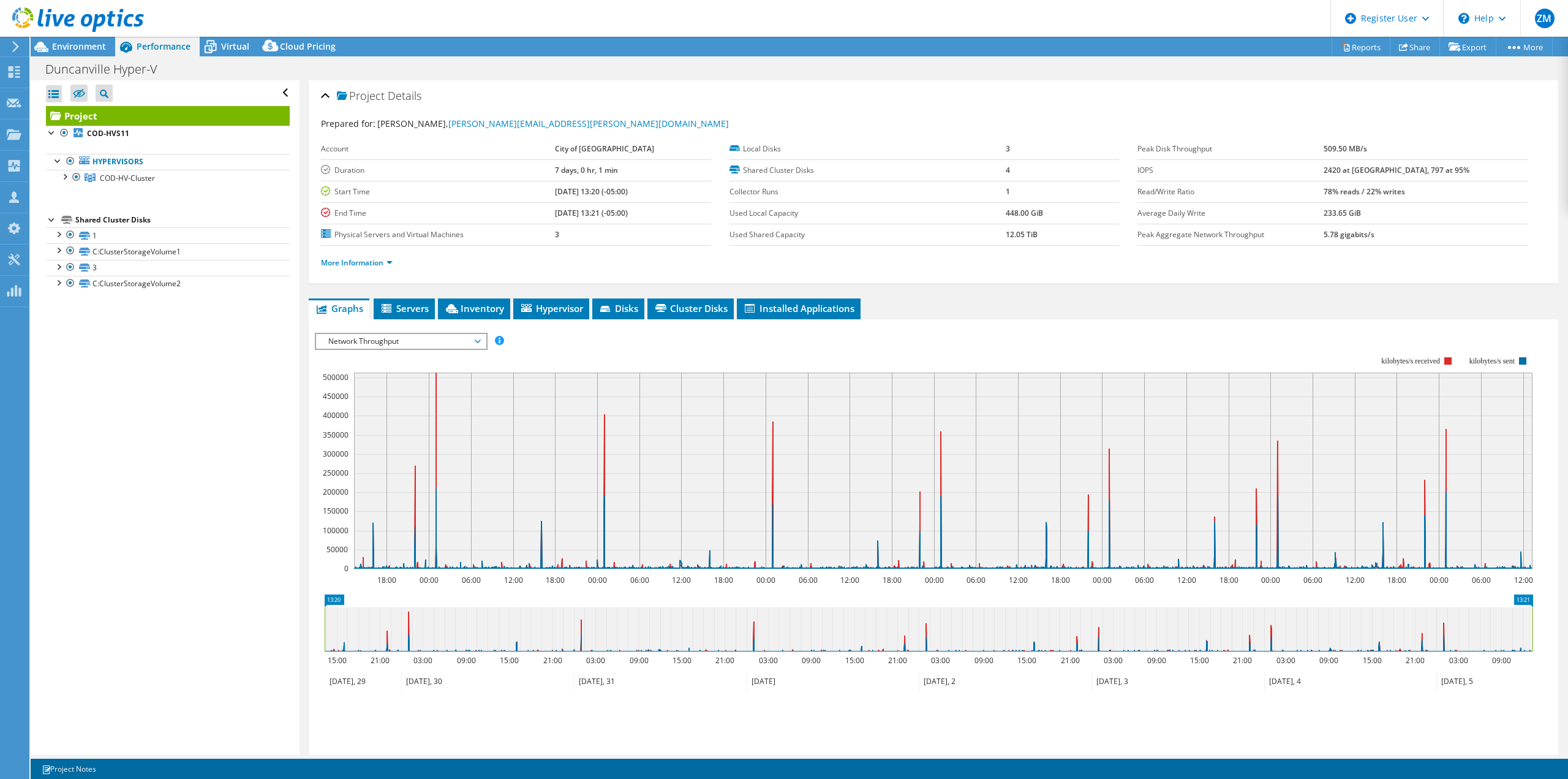
click at [77, 49] on span "Environment" at bounding box center [79, 46] width 54 height 12
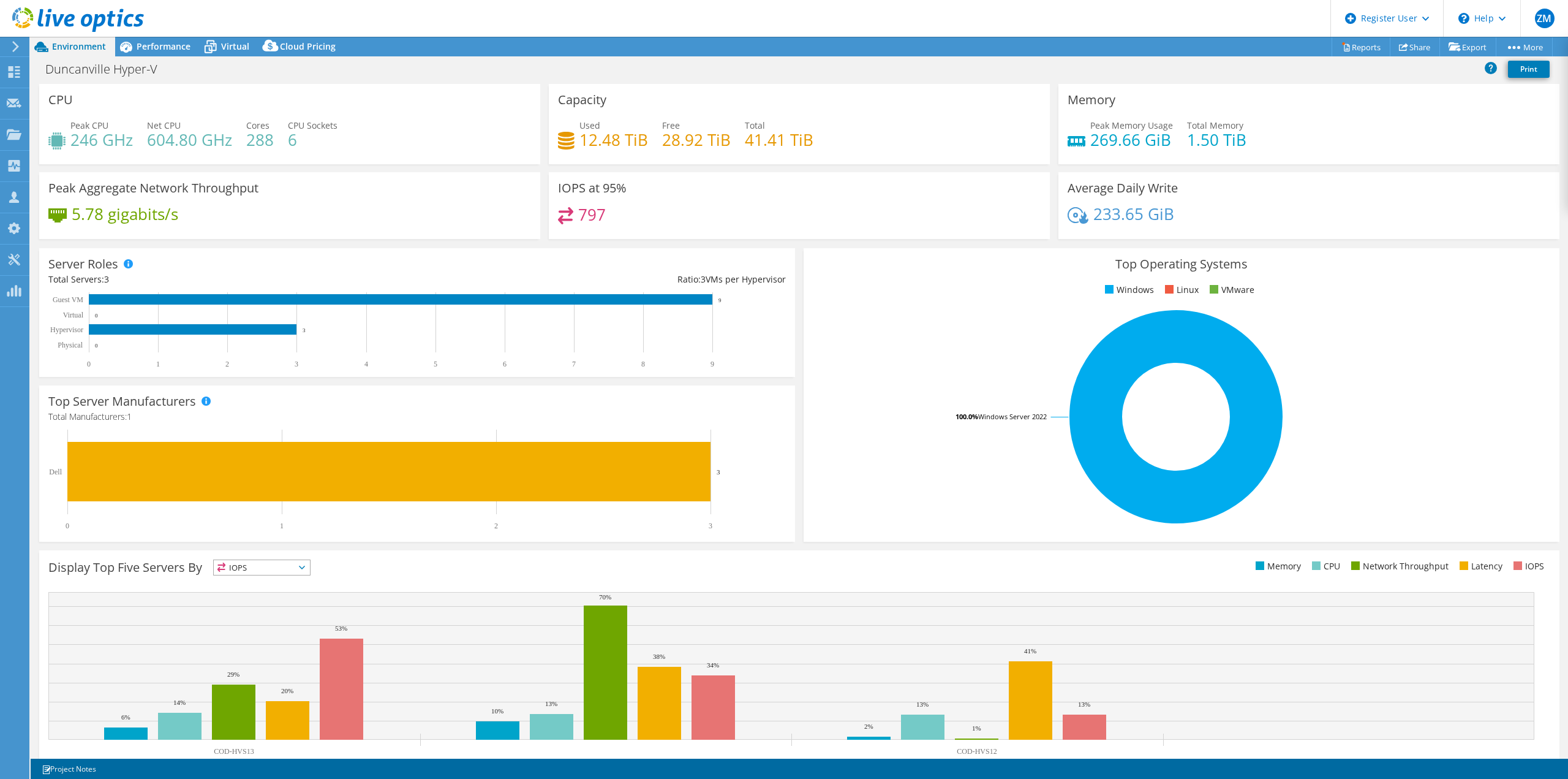
click at [163, 49] on span "Performance" at bounding box center [163, 46] width 54 height 12
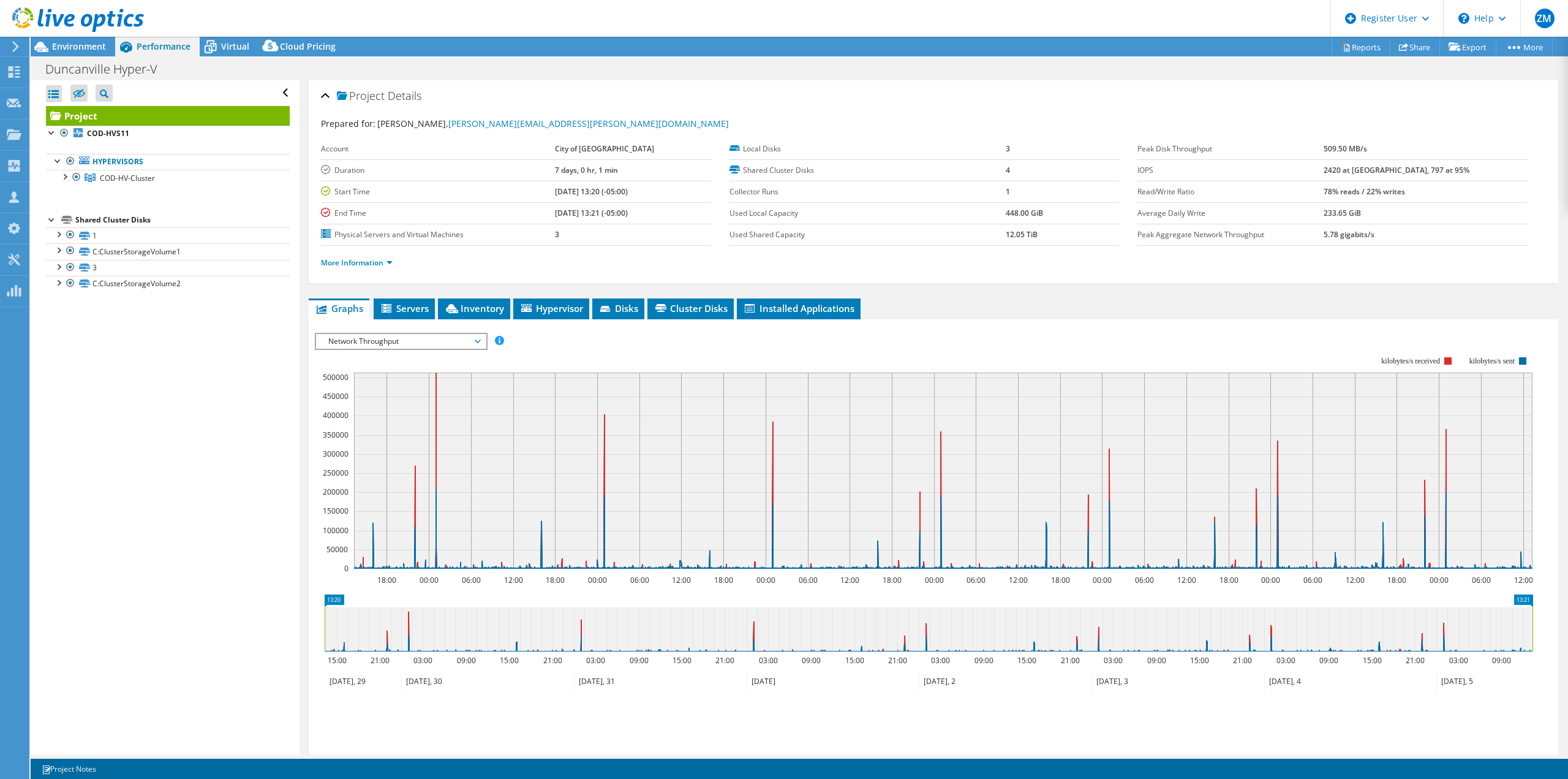
click at [59, 248] on div at bounding box center [58, 249] width 12 height 12
click at [62, 346] on div at bounding box center [58, 346] width 12 height 12
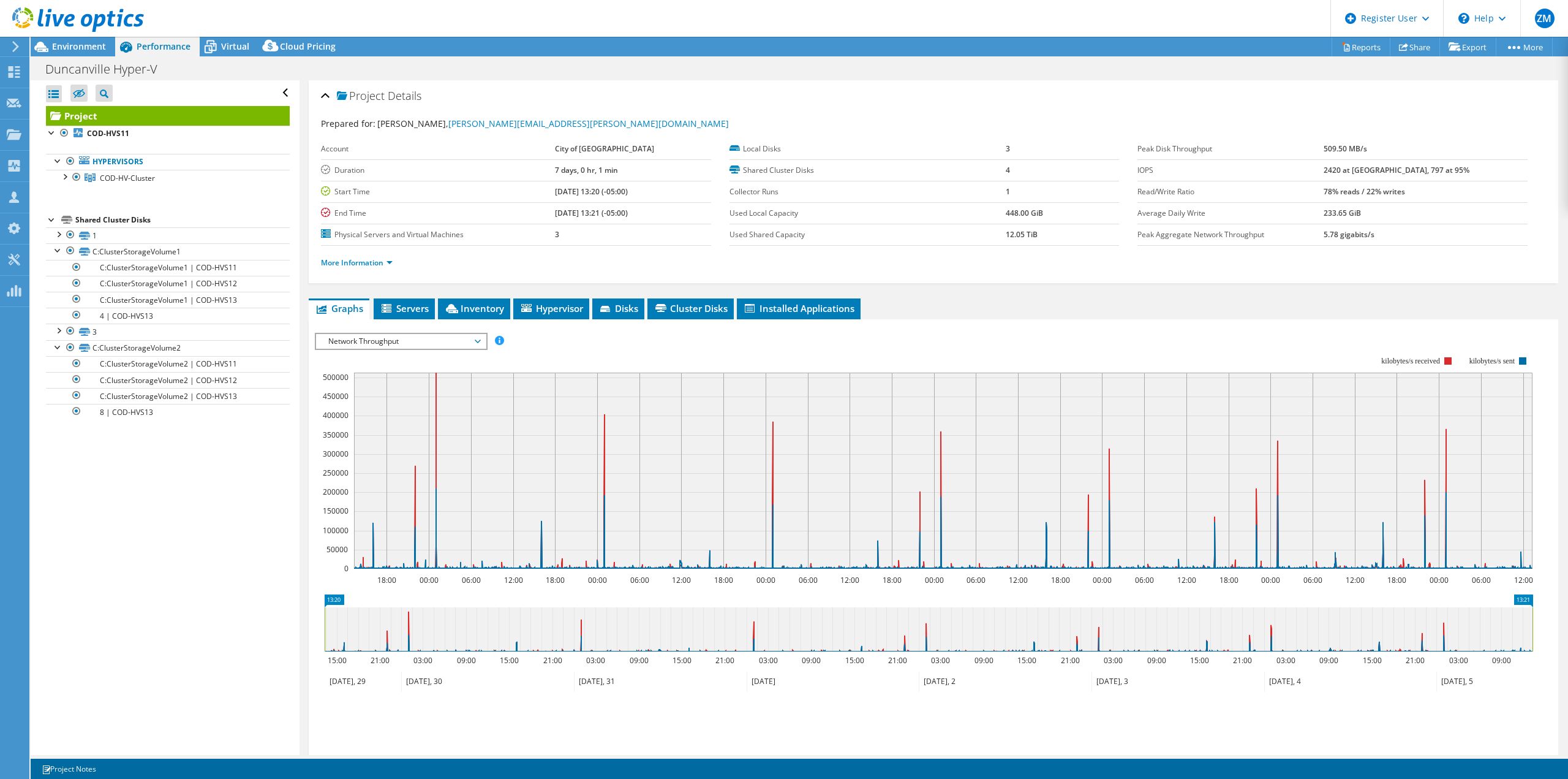
click at [59, 344] on div at bounding box center [58, 346] width 12 height 12
click at [57, 251] on div at bounding box center [58, 249] width 12 height 12
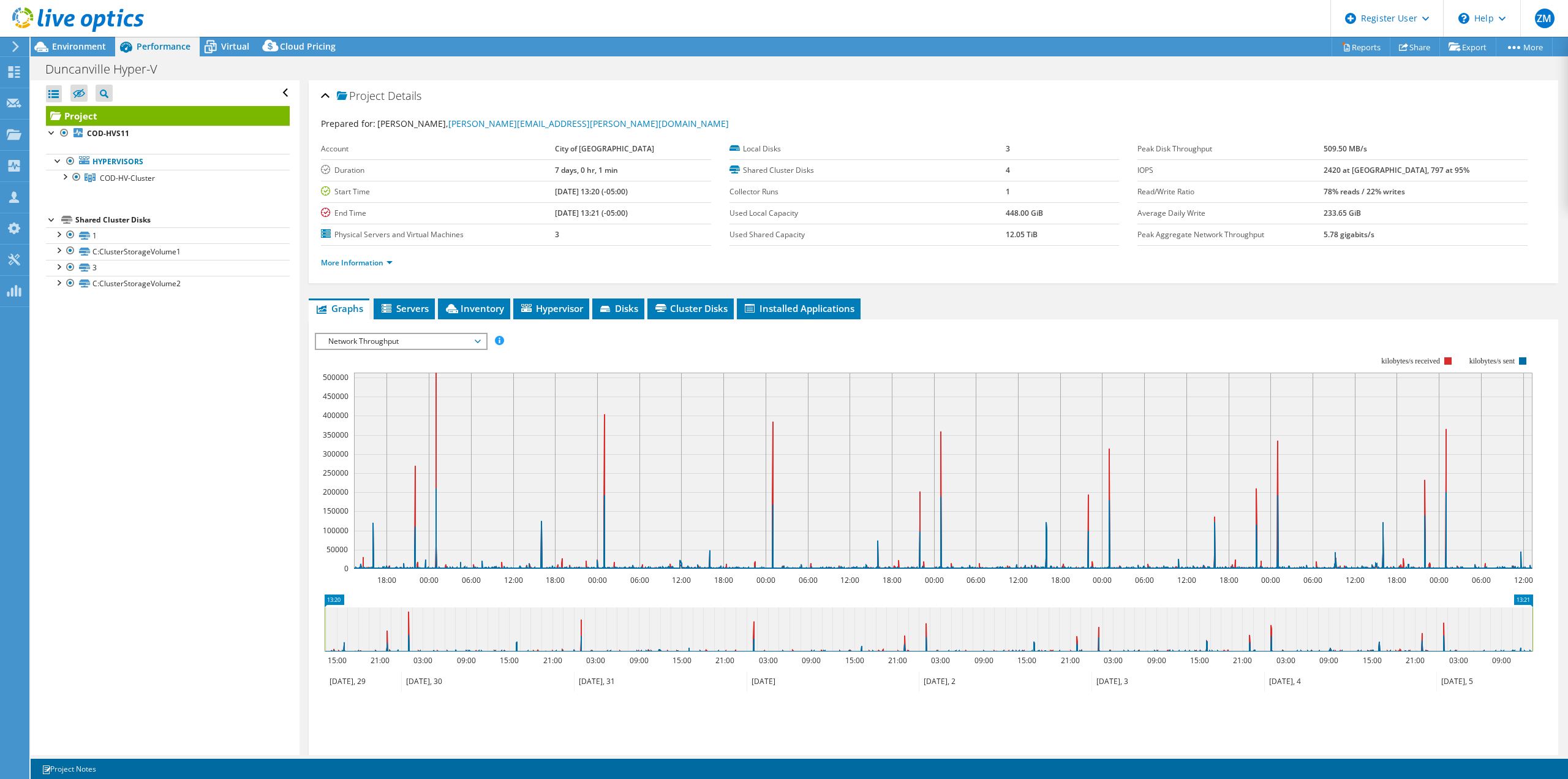
click at [396, 306] on span "Servers" at bounding box center [404, 308] width 49 height 12
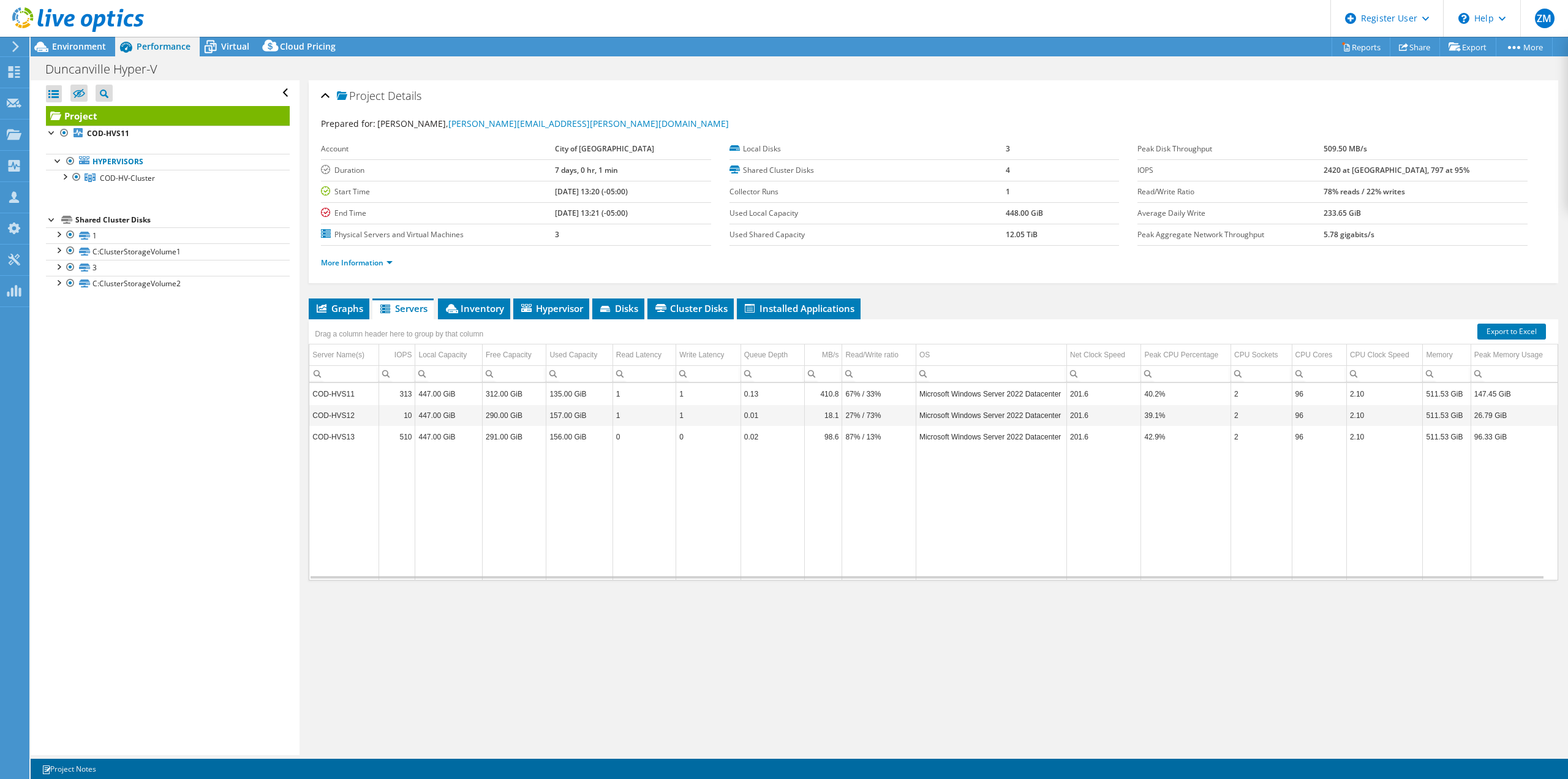
click at [553, 307] on span "Hypervisor" at bounding box center [552, 308] width 64 height 12
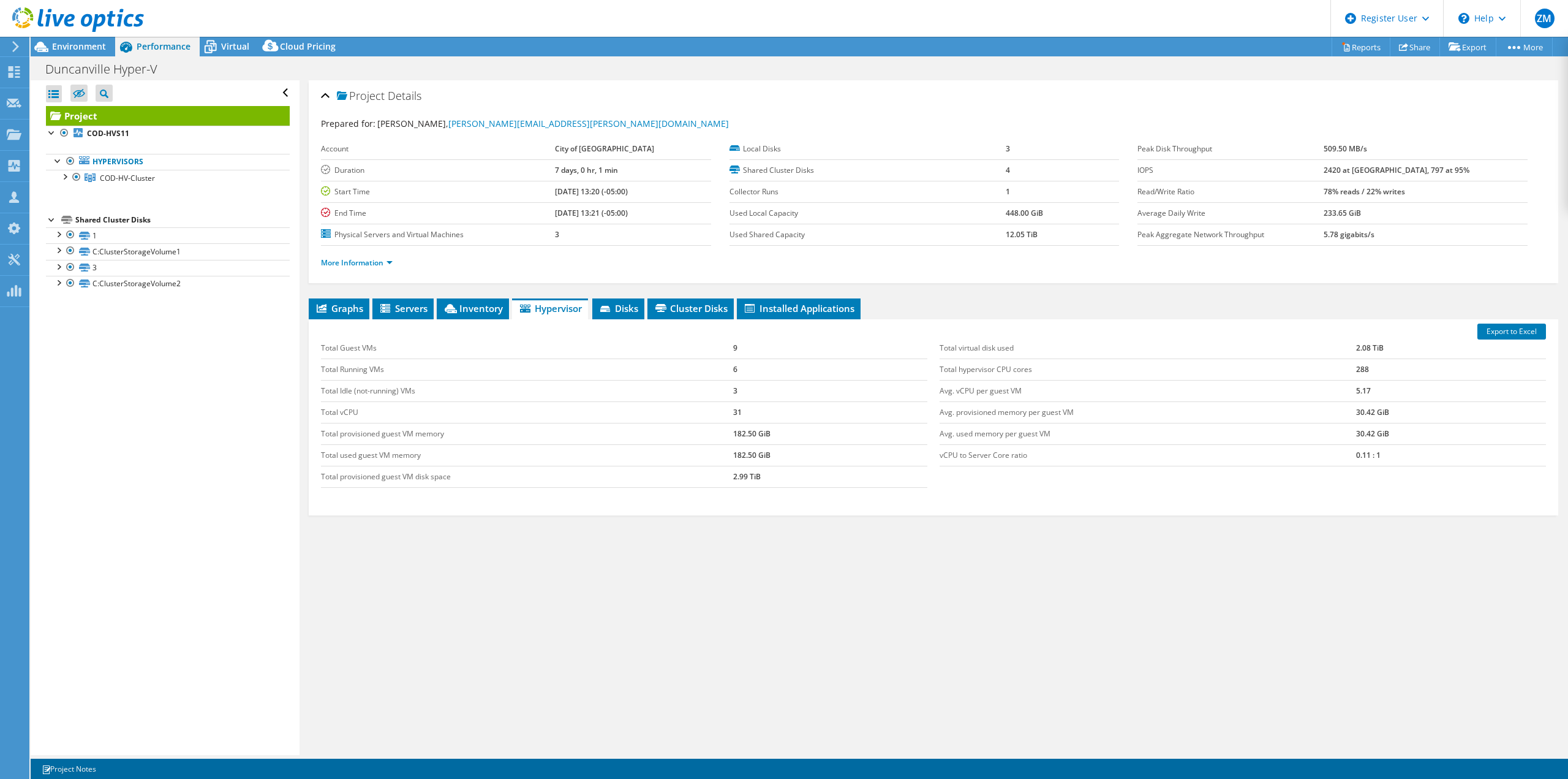
click at [479, 298] on li "Inventory" at bounding box center [472, 308] width 72 height 21
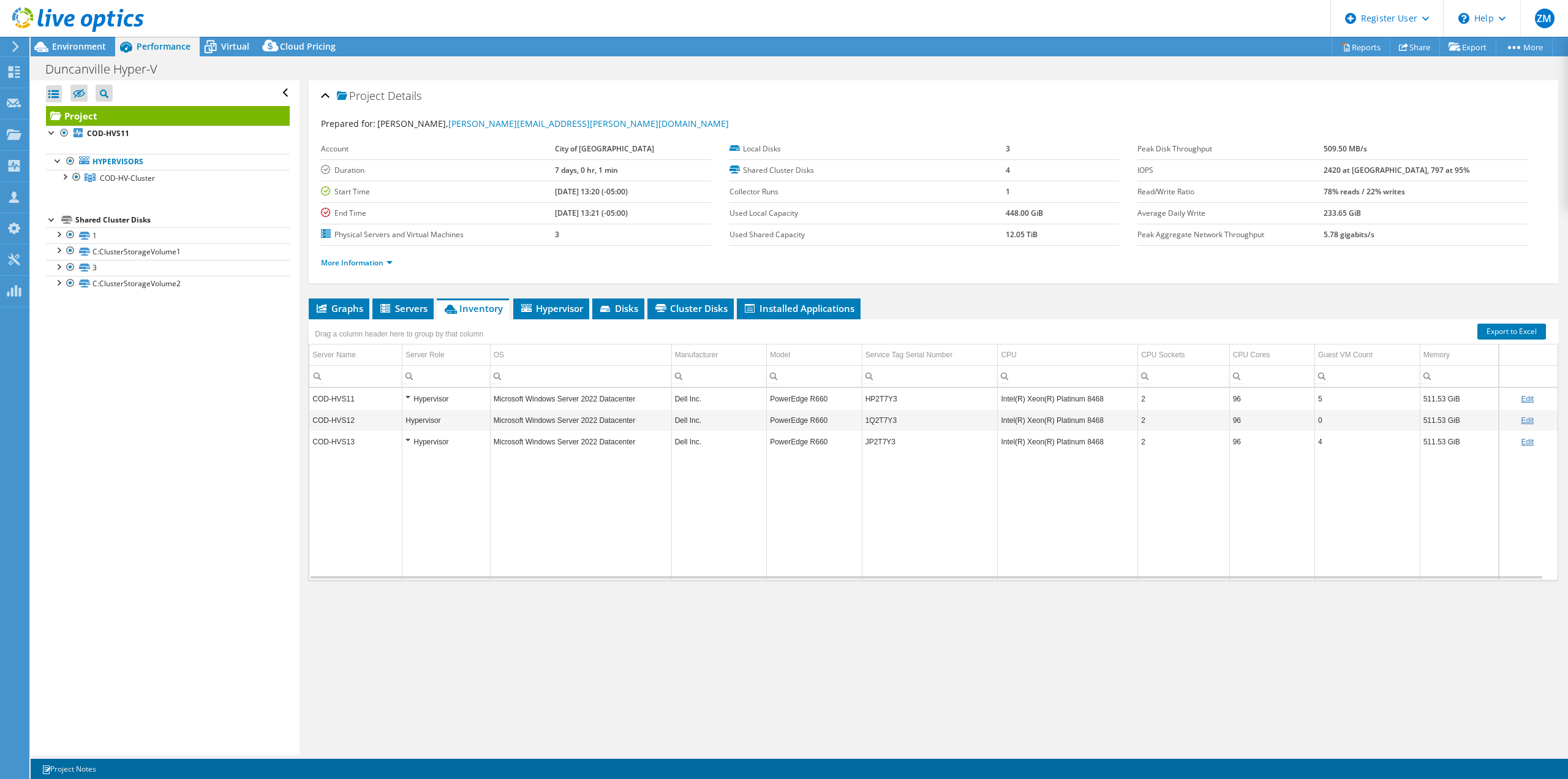
click at [559, 306] on span "Hypervisor" at bounding box center [552, 308] width 64 height 12
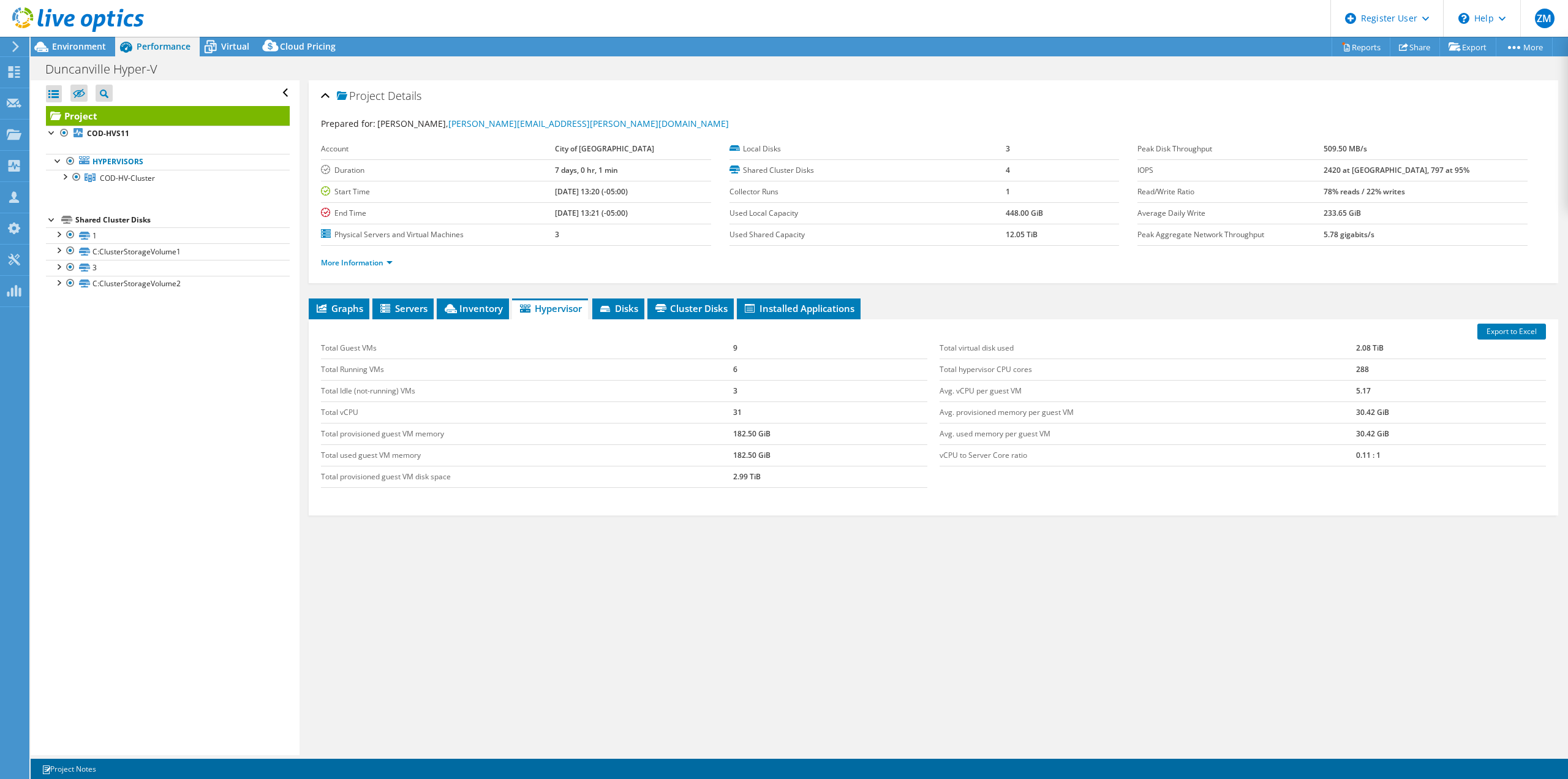
click at [231, 46] on span "Virtual" at bounding box center [235, 46] width 28 height 12
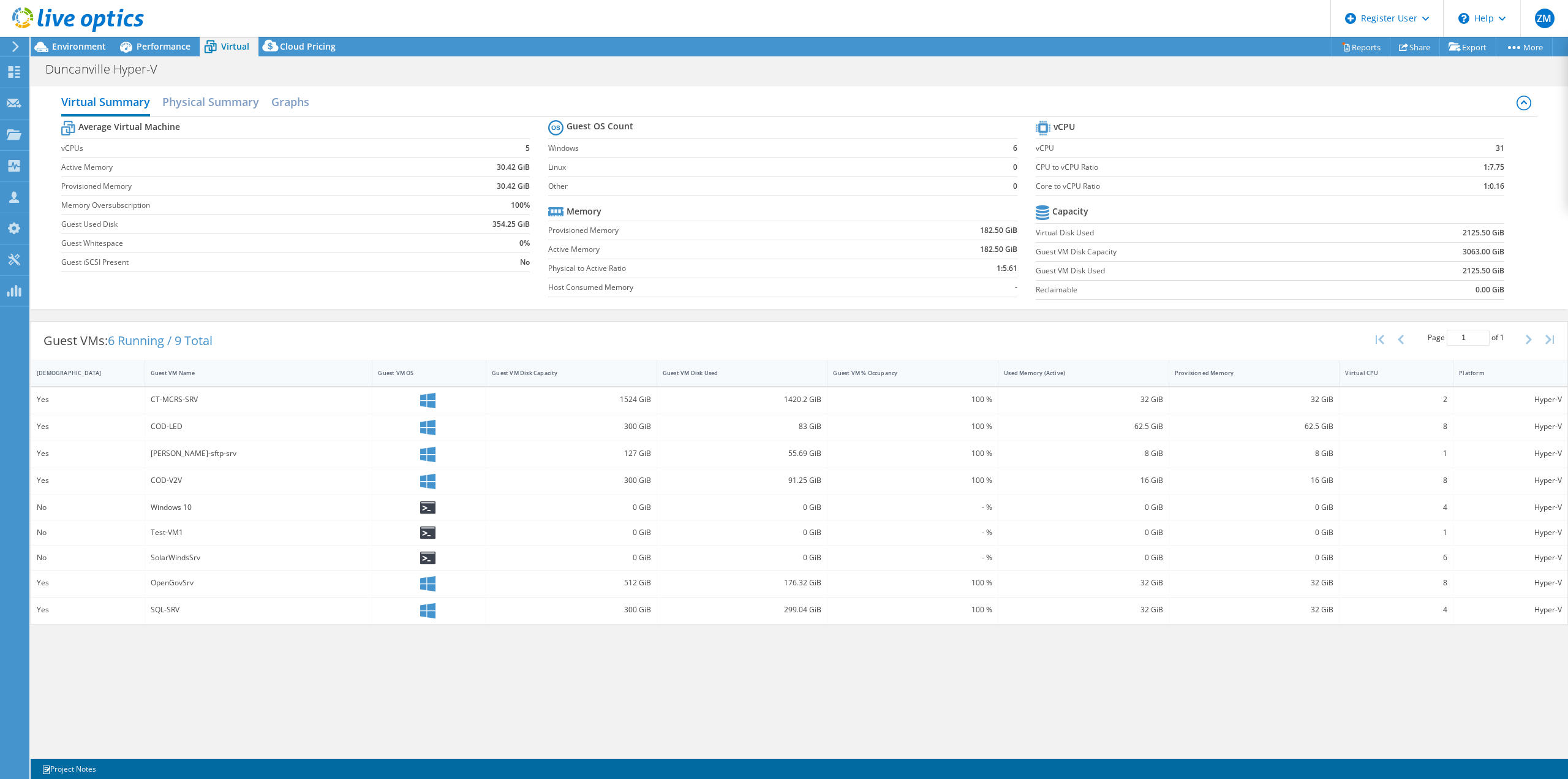
click at [162, 48] on span "Performance" at bounding box center [163, 46] width 54 height 12
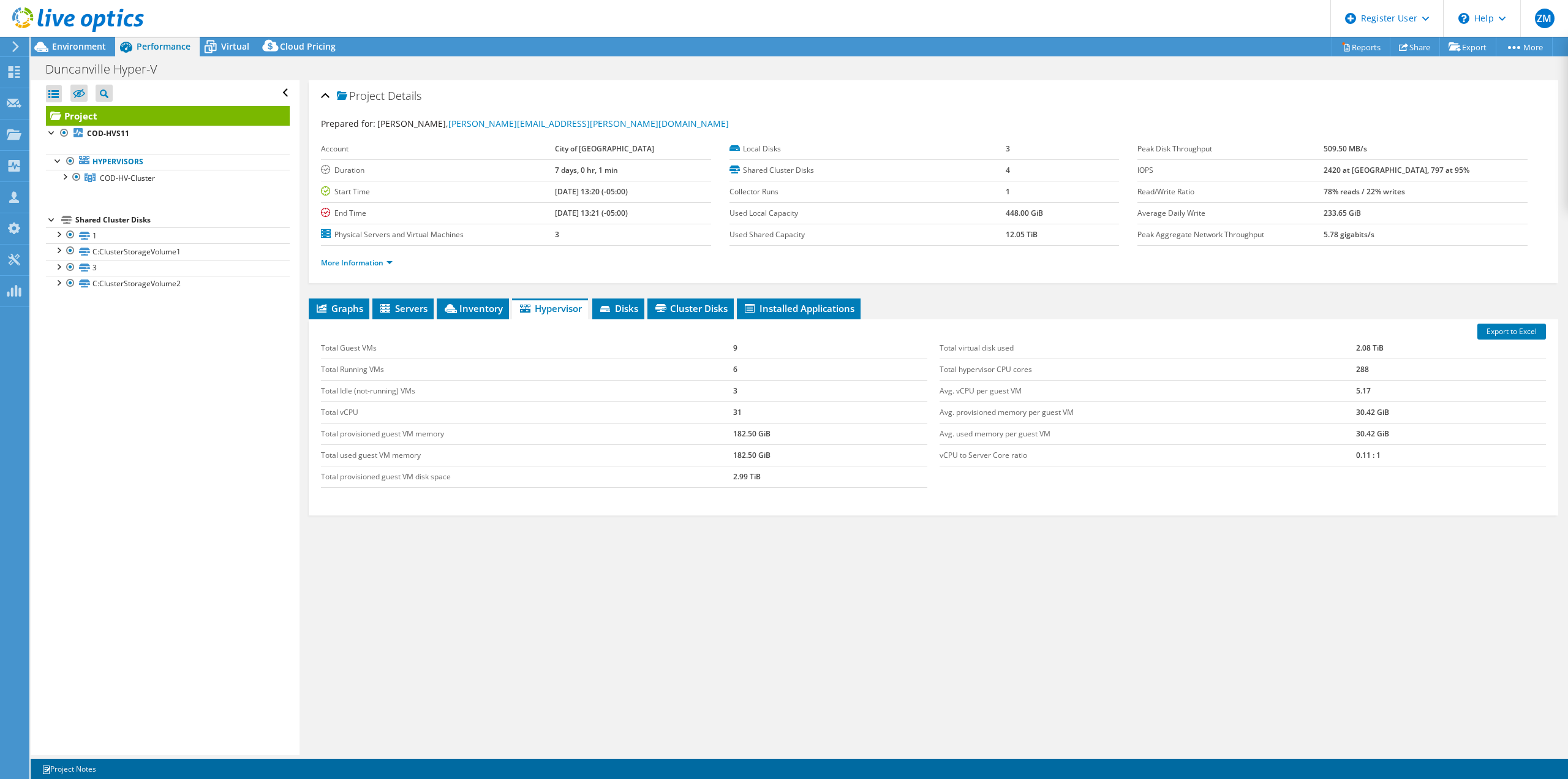
click at [246, 48] on span "Virtual" at bounding box center [235, 46] width 28 height 12
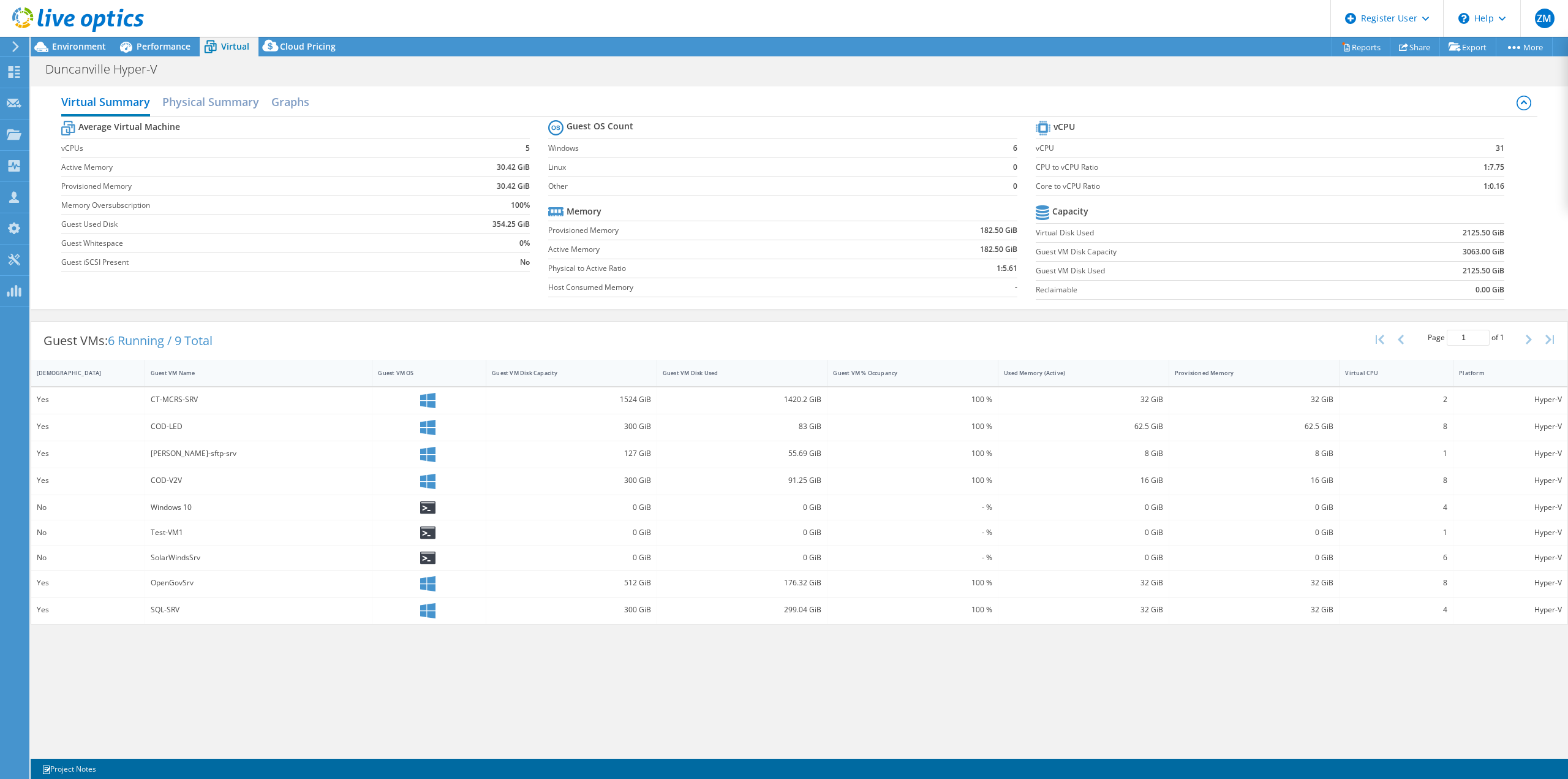
click at [431, 395] on icon at bounding box center [427, 400] width 16 height 16
click at [155, 49] on span "Performance" at bounding box center [163, 46] width 54 height 12
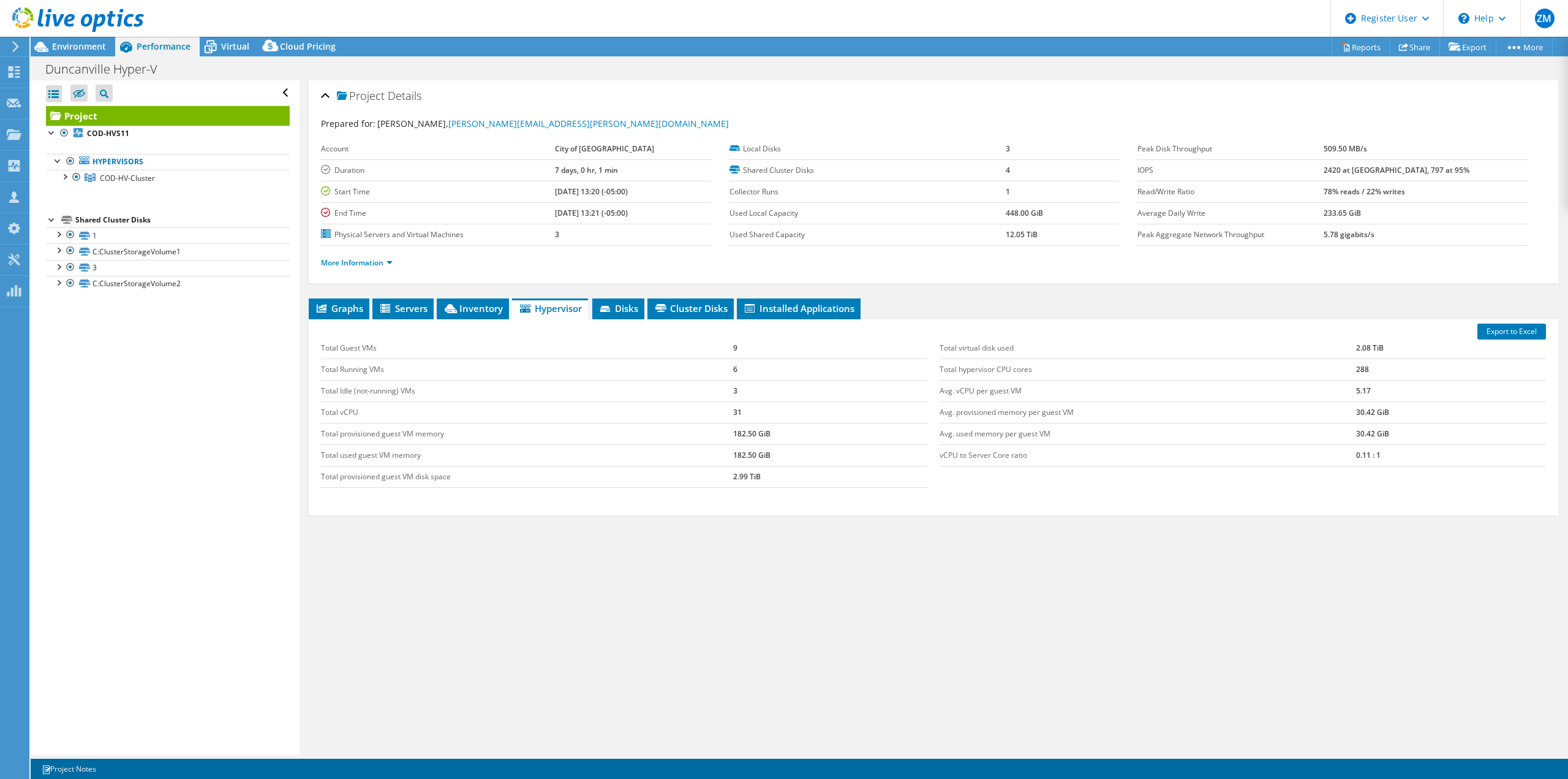
click at [73, 49] on span "Environment" at bounding box center [79, 46] width 54 height 12
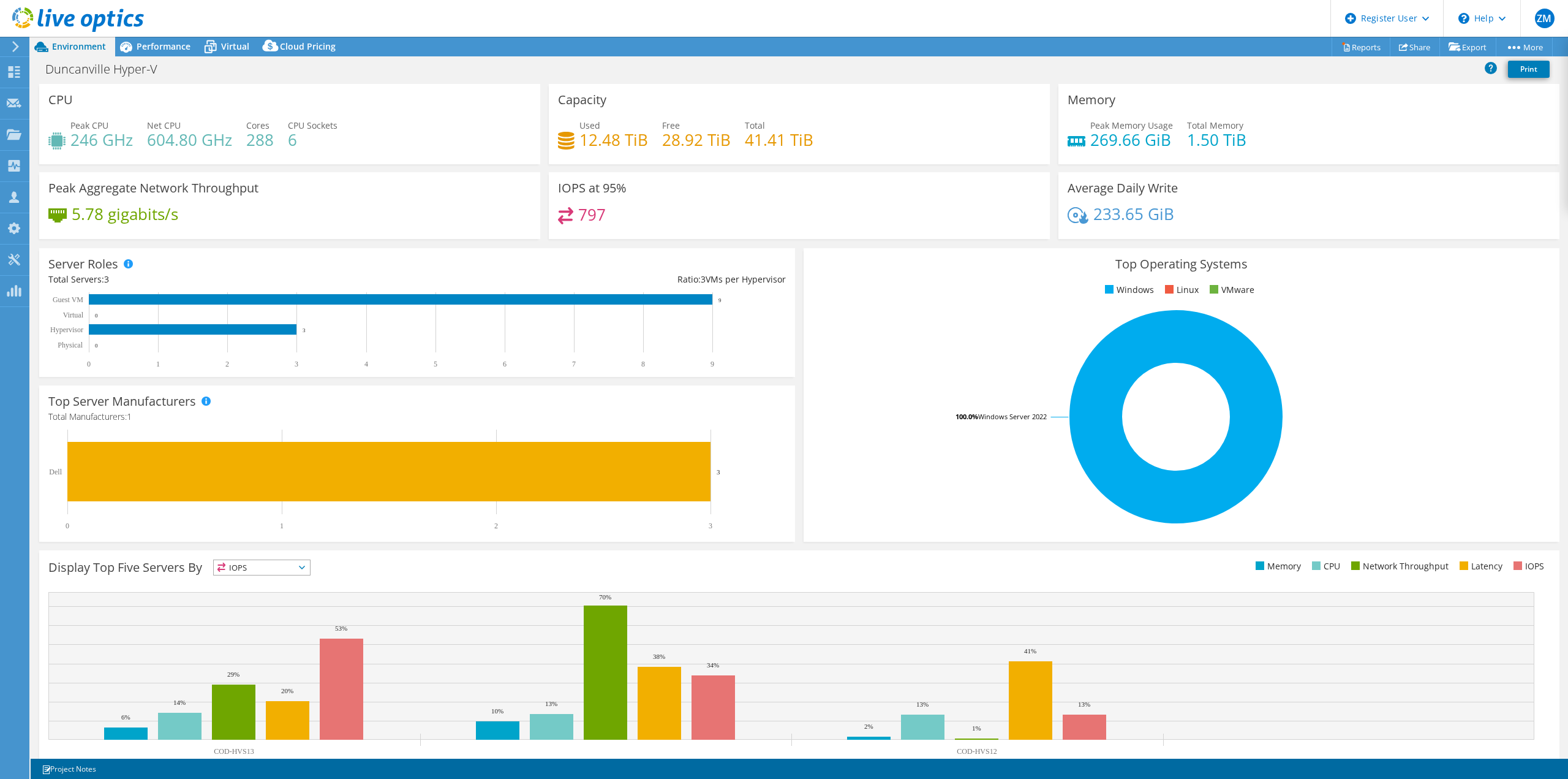
click at [145, 46] on span "Performance" at bounding box center [163, 46] width 54 height 12
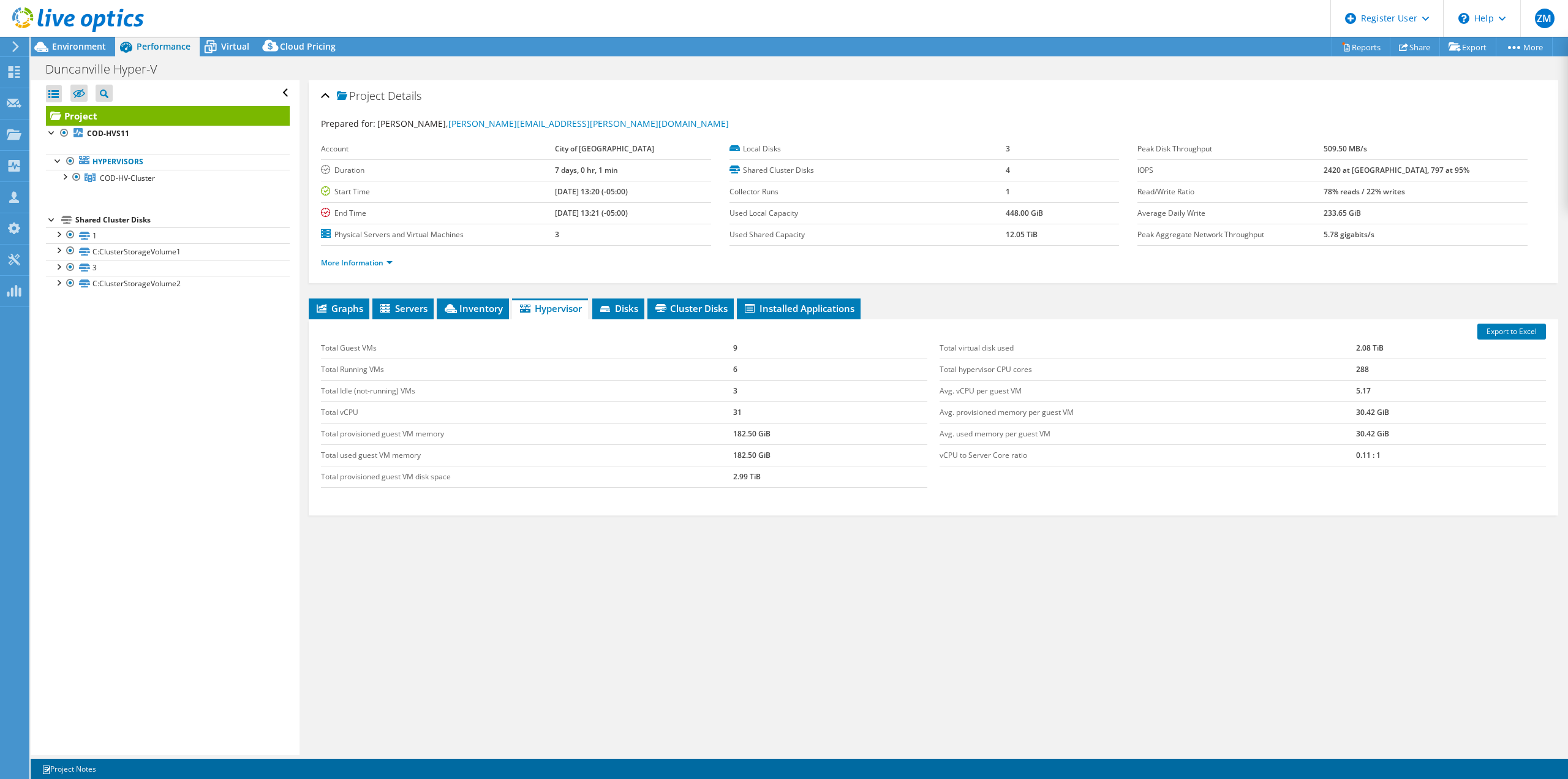
click at [231, 44] on span "Virtual" at bounding box center [235, 46] width 28 height 12
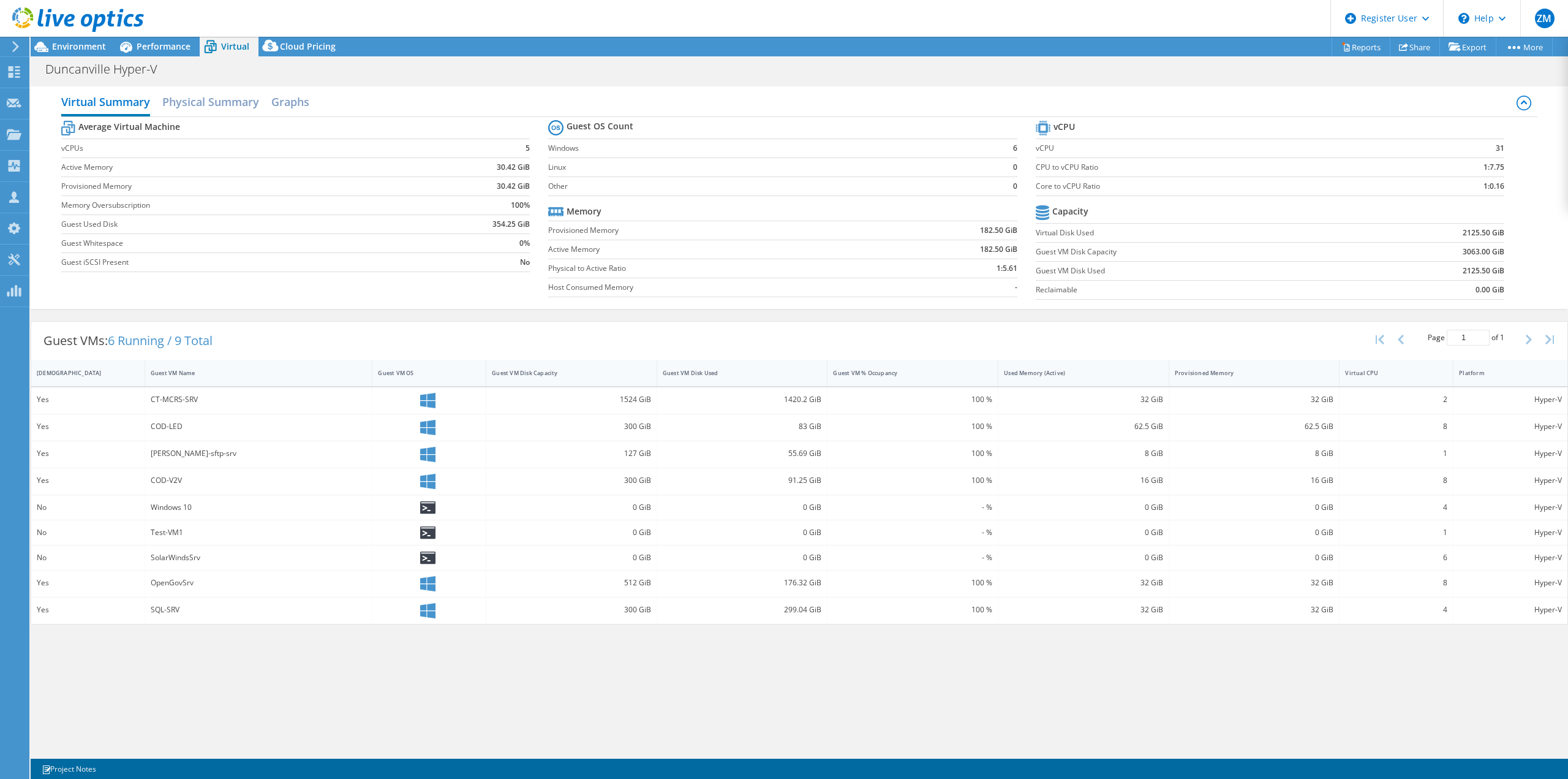
click at [82, 49] on span "Environment" at bounding box center [79, 46] width 54 height 12
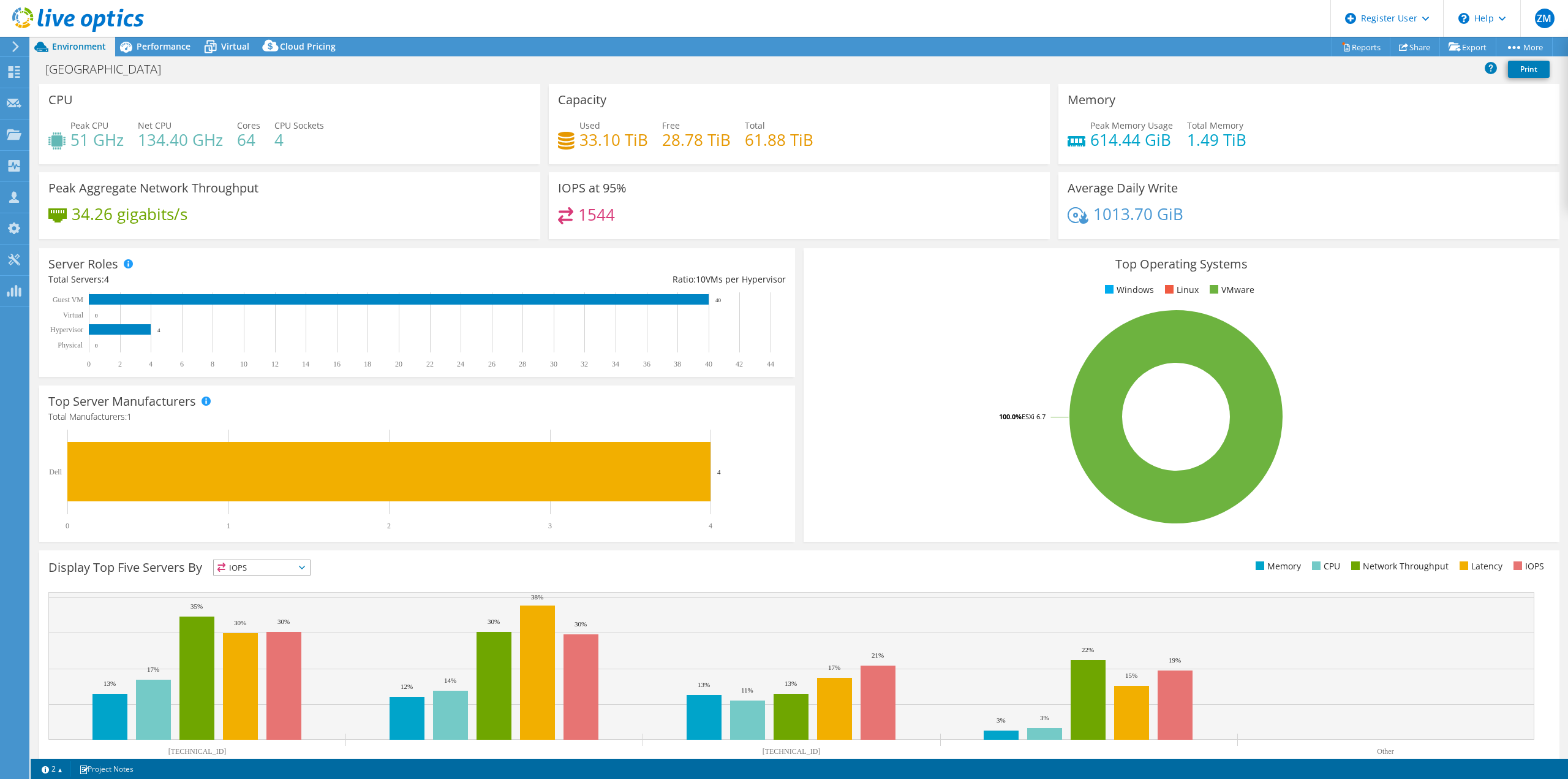
select select "USD"
click at [236, 42] on span "Virtual" at bounding box center [235, 46] width 28 height 12
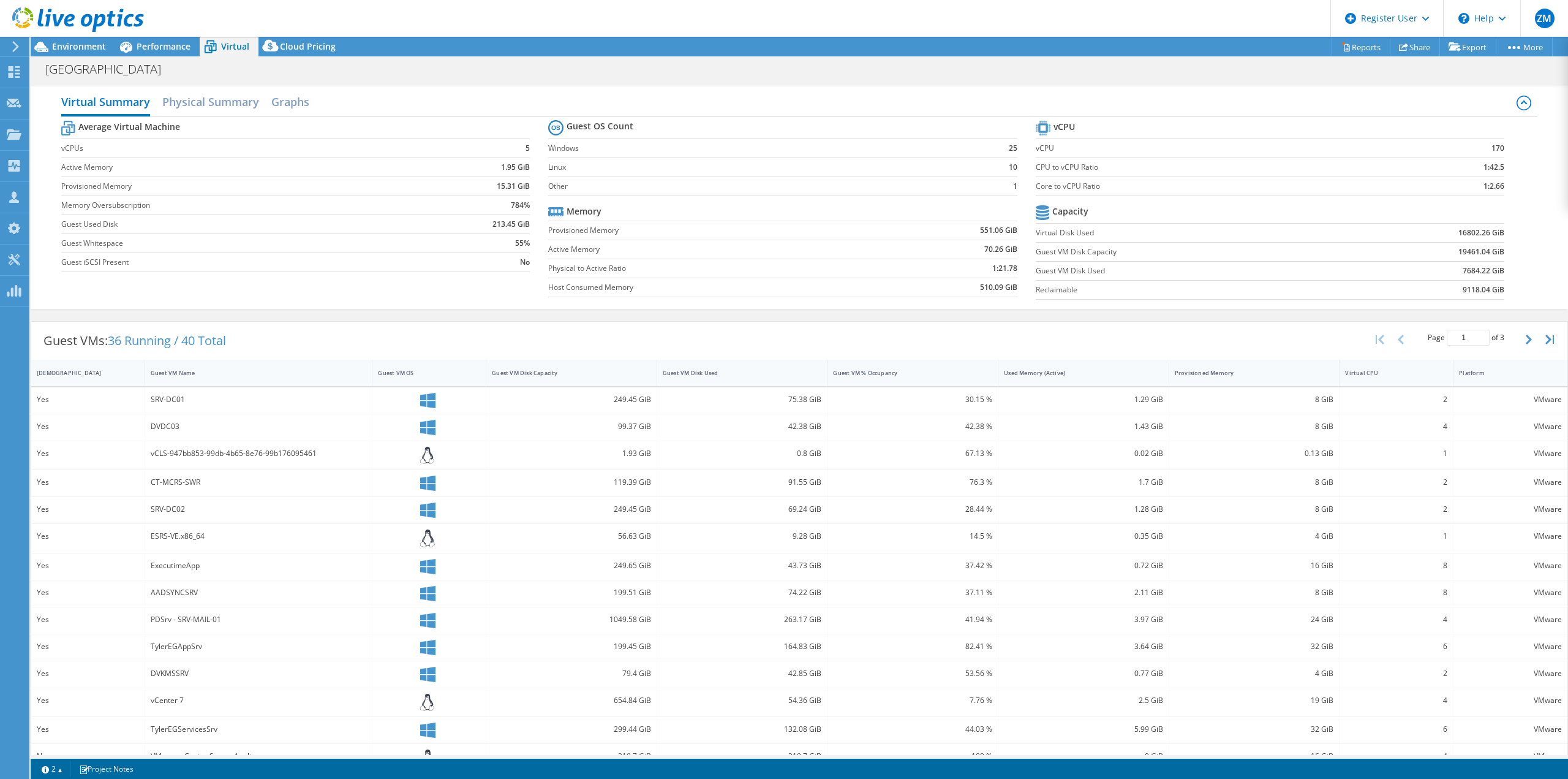
click at [153, 47] on span "Performance" at bounding box center [163, 46] width 54 height 12
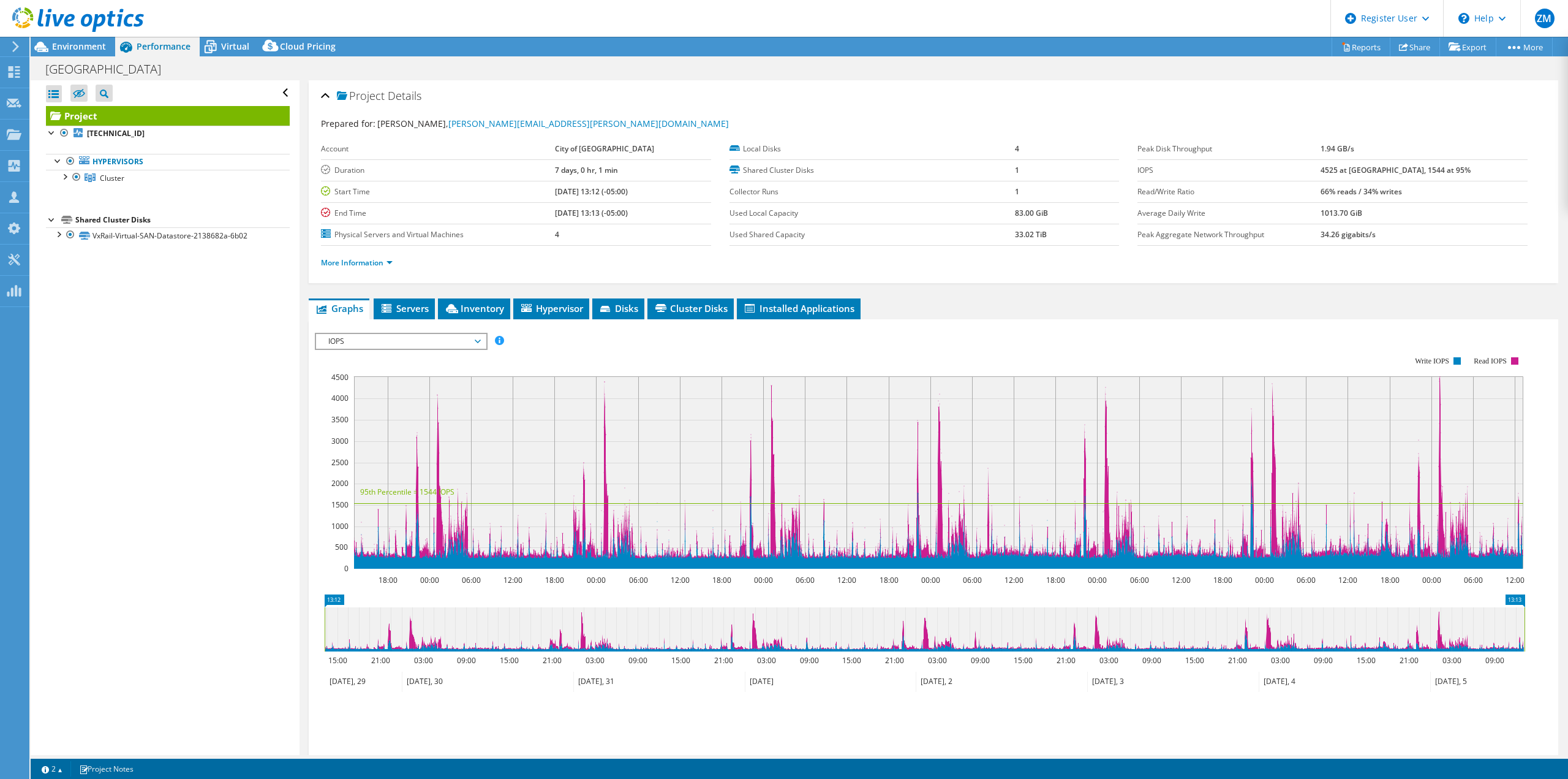
click at [458, 304] on icon at bounding box center [452, 308] width 12 height 9
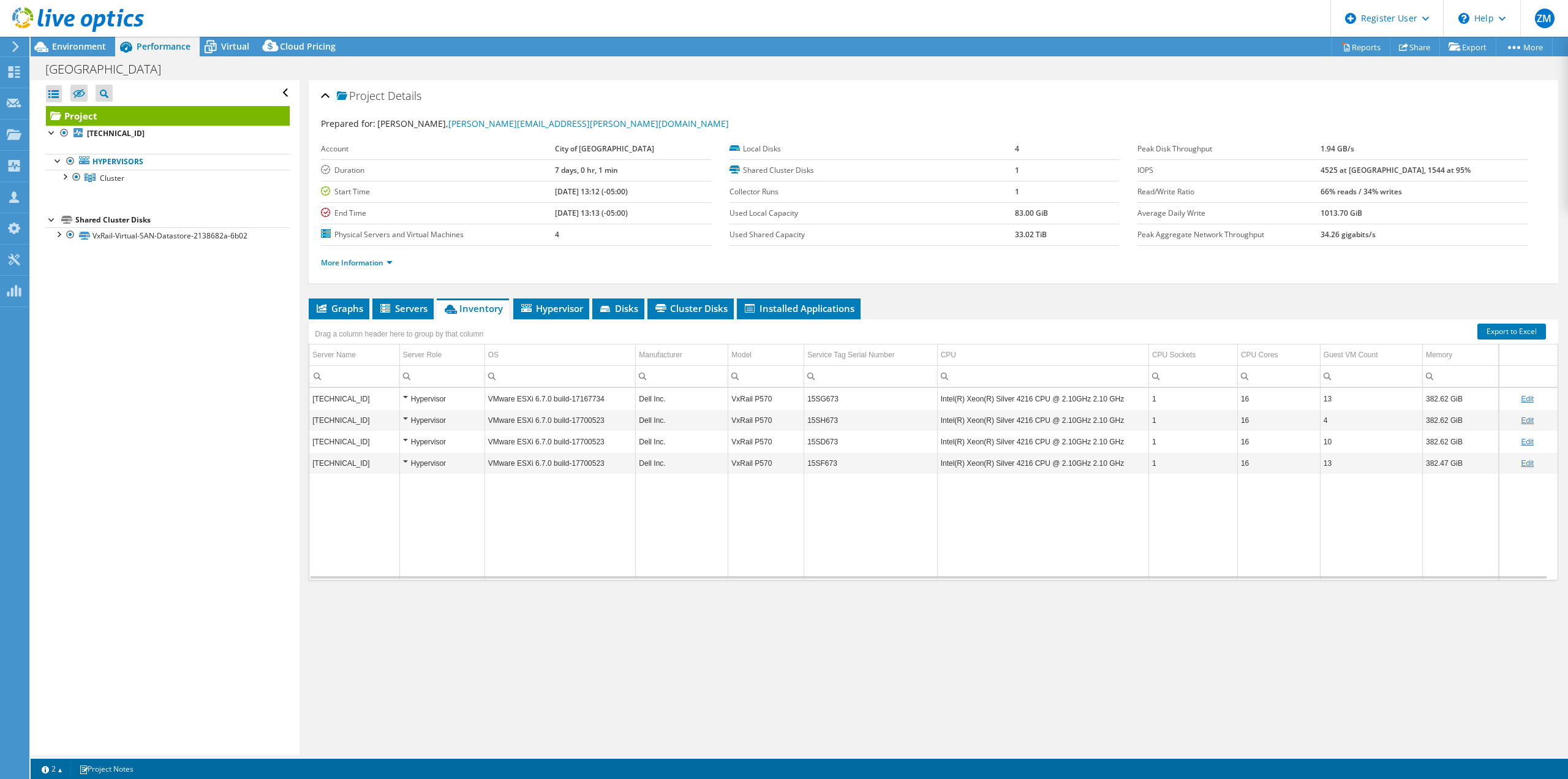
click at [404, 303] on span "Servers" at bounding box center [403, 308] width 49 height 12
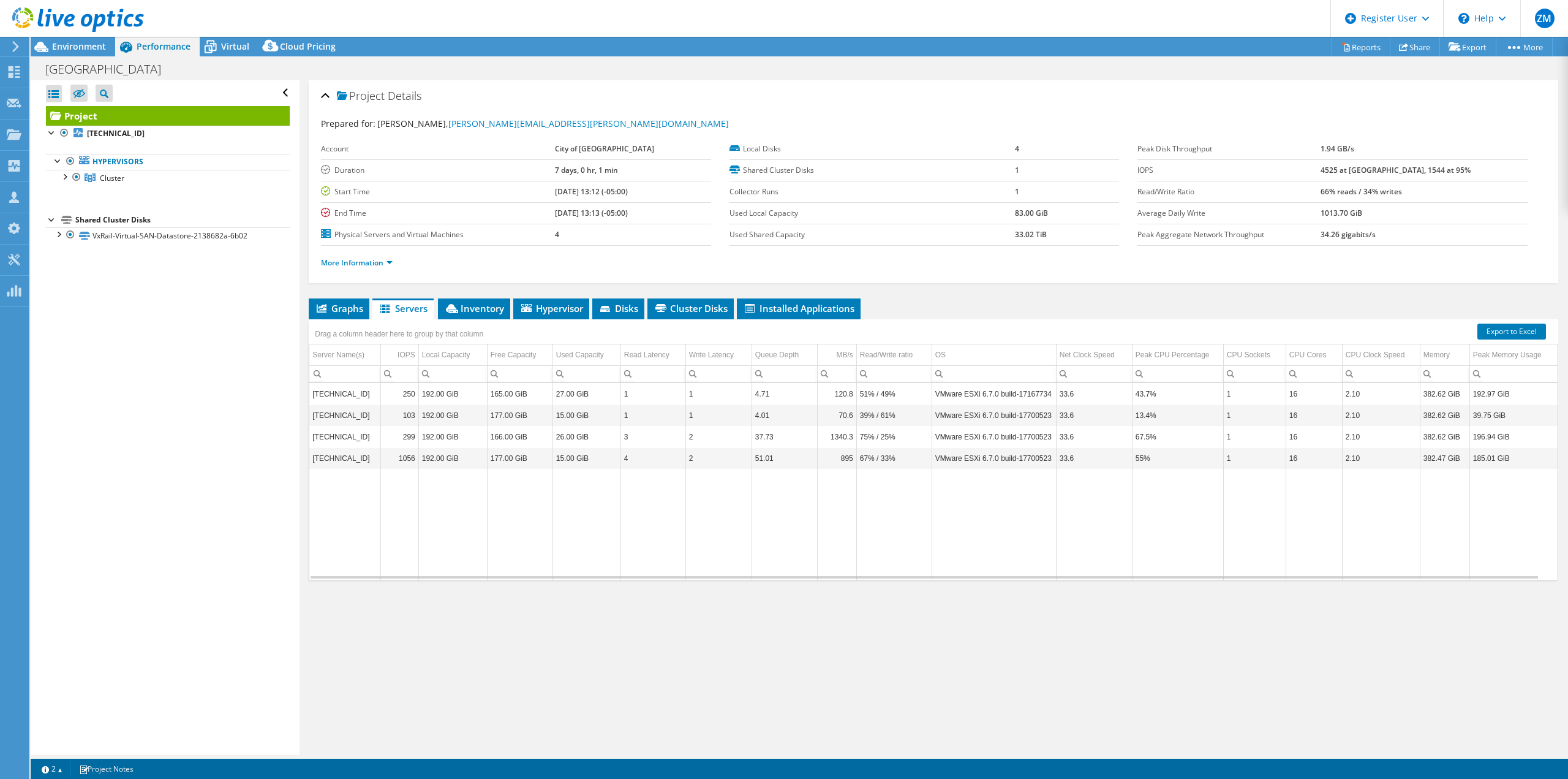
click at [332, 305] on span "Graphs" at bounding box center [338, 308] width 48 height 12
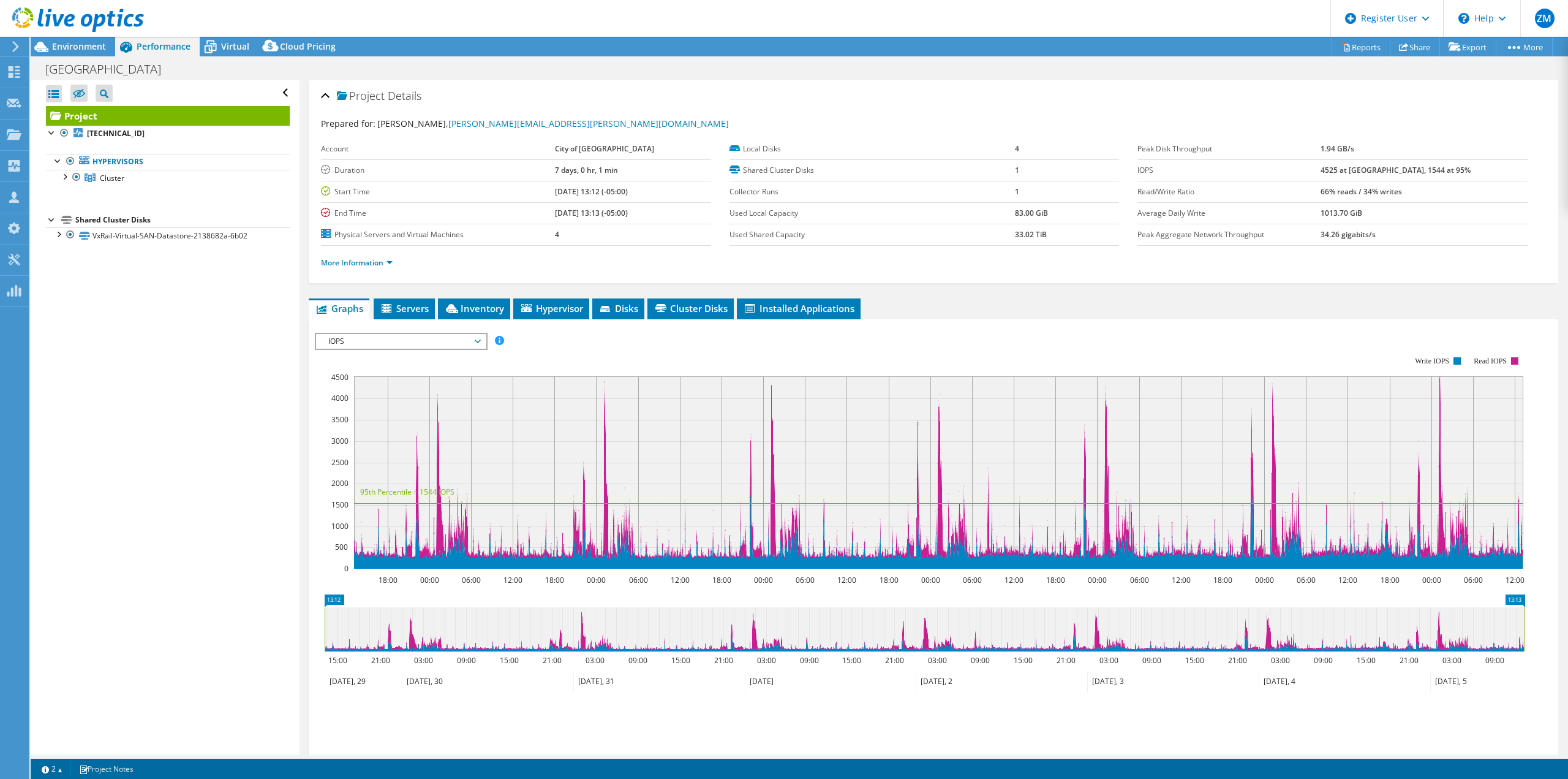
click at [431, 339] on span "IOPS" at bounding box center [401, 341] width 157 height 15
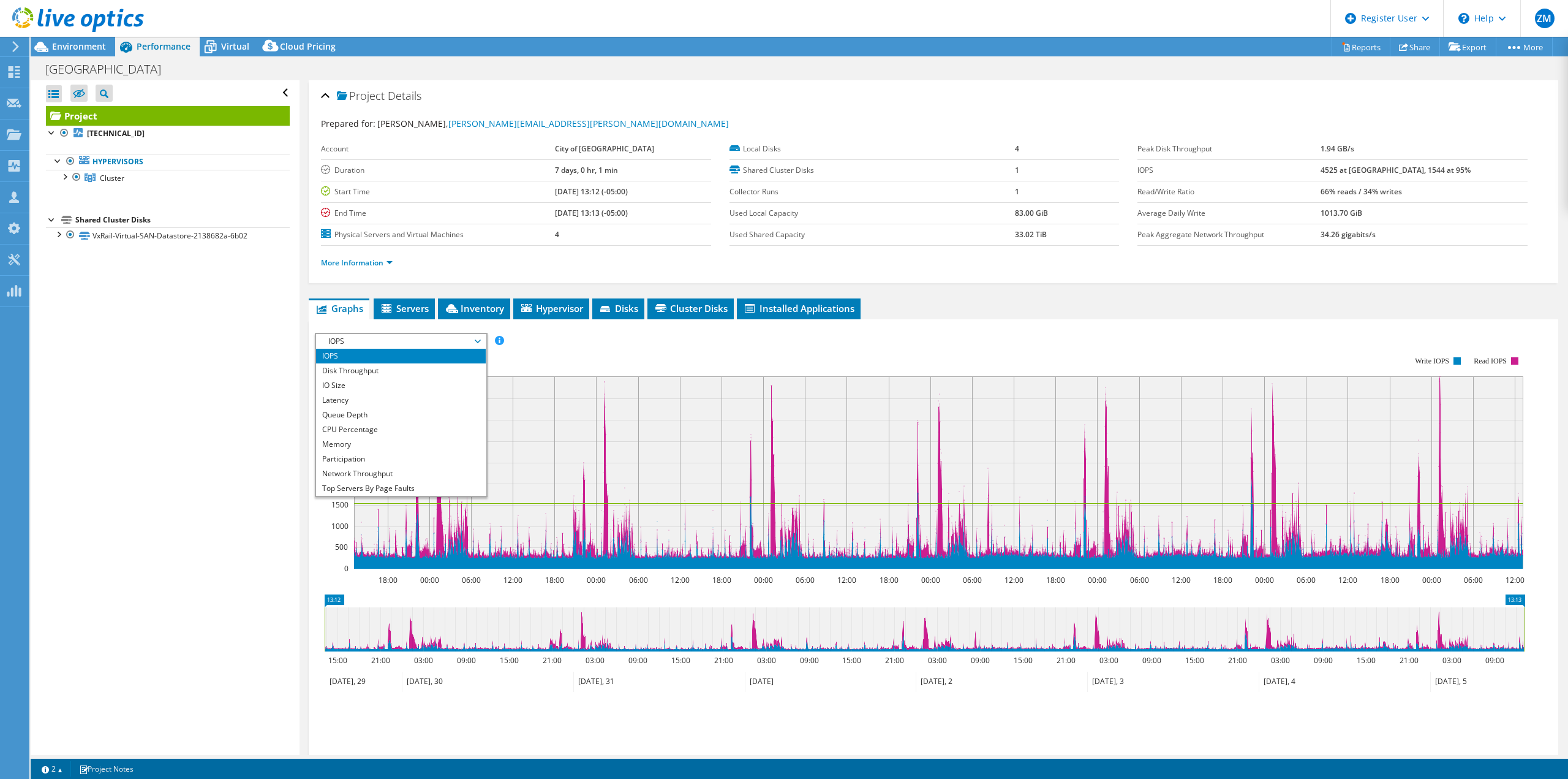
click at [424, 398] on li "Latency" at bounding box center [401, 400] width 169 height 15
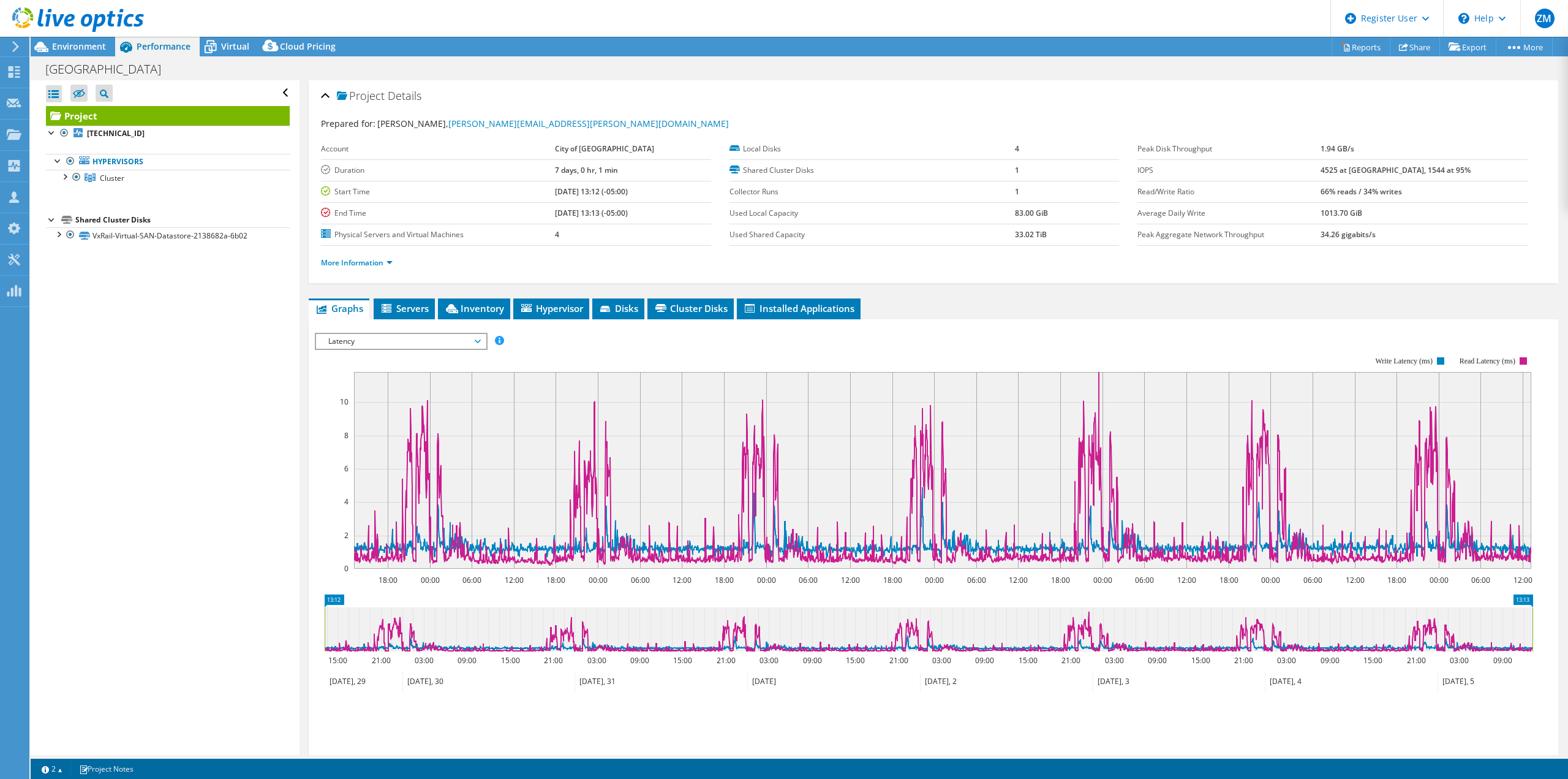
click at [366, 335] on span "Latency" at bounding box center [401, 341] width 157 height 15
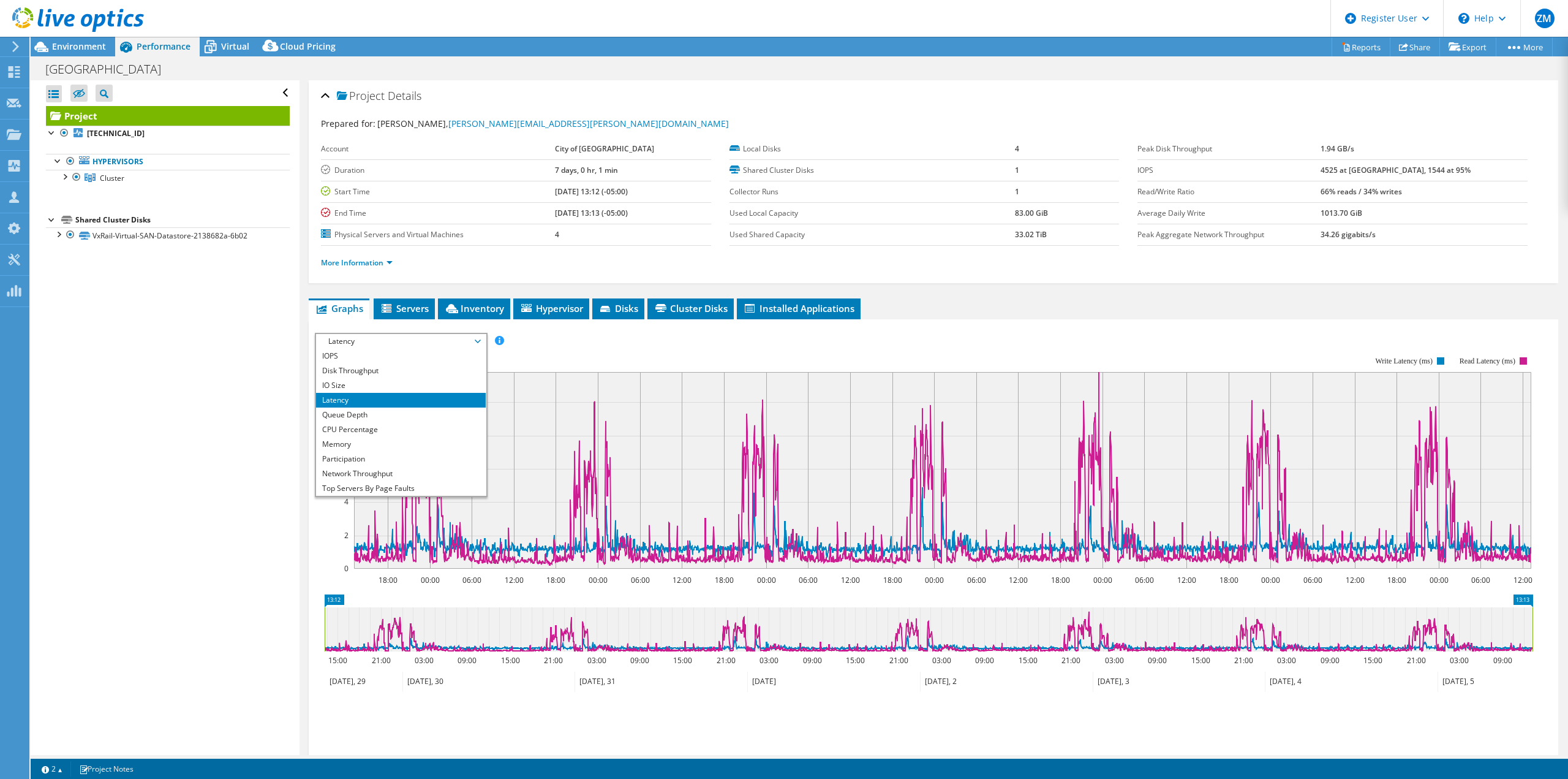
click at [385, 474] on li "Network Throughput" at bounding box center [401, 474] width 169 height 15
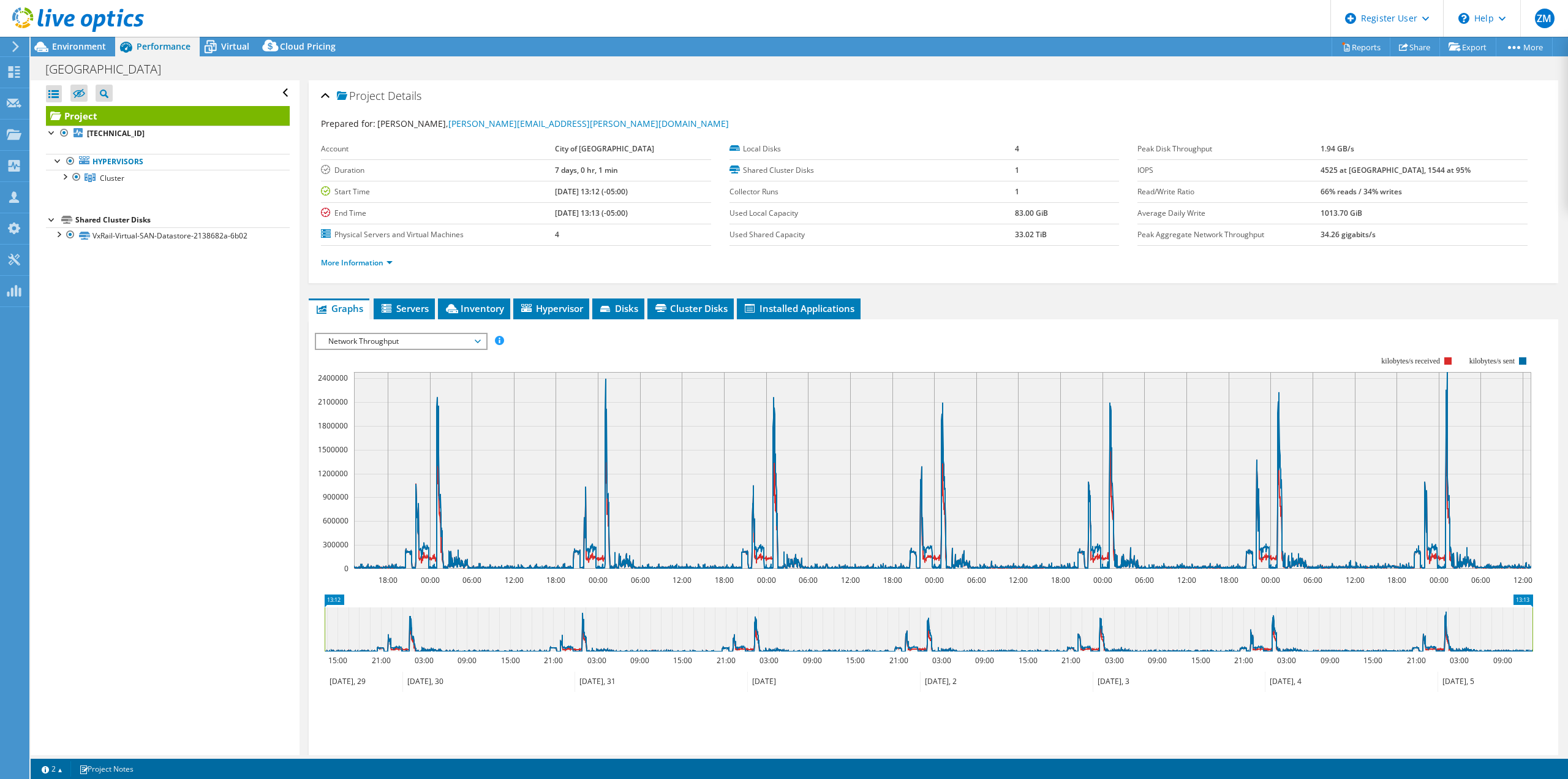
click at [82, 44] on span "Environment" at bounding box center [79, 46] width 54 height 12
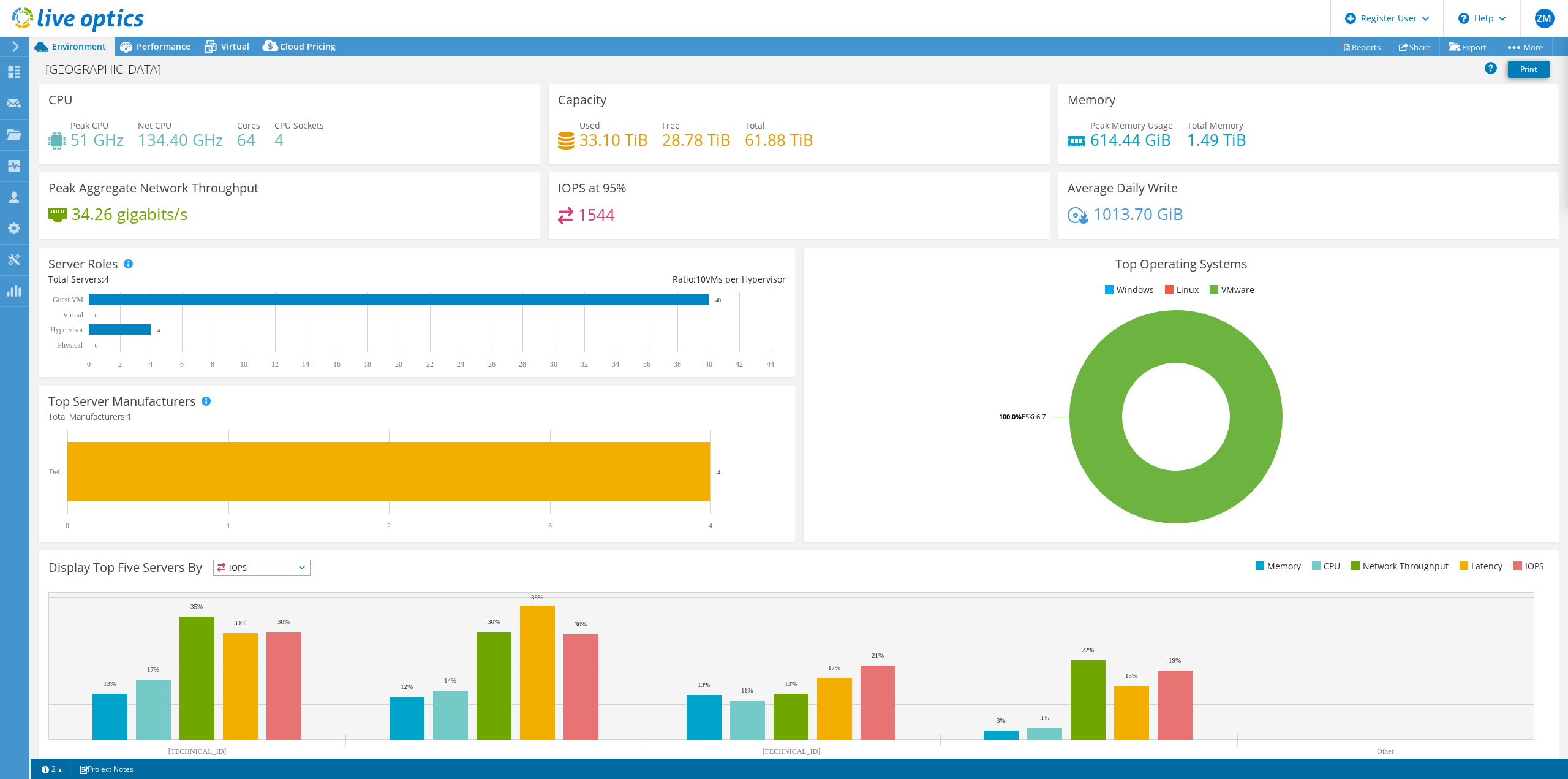
click at [157, 42] on span "Performance" at bounding box center [163, 46] width 54 height 12
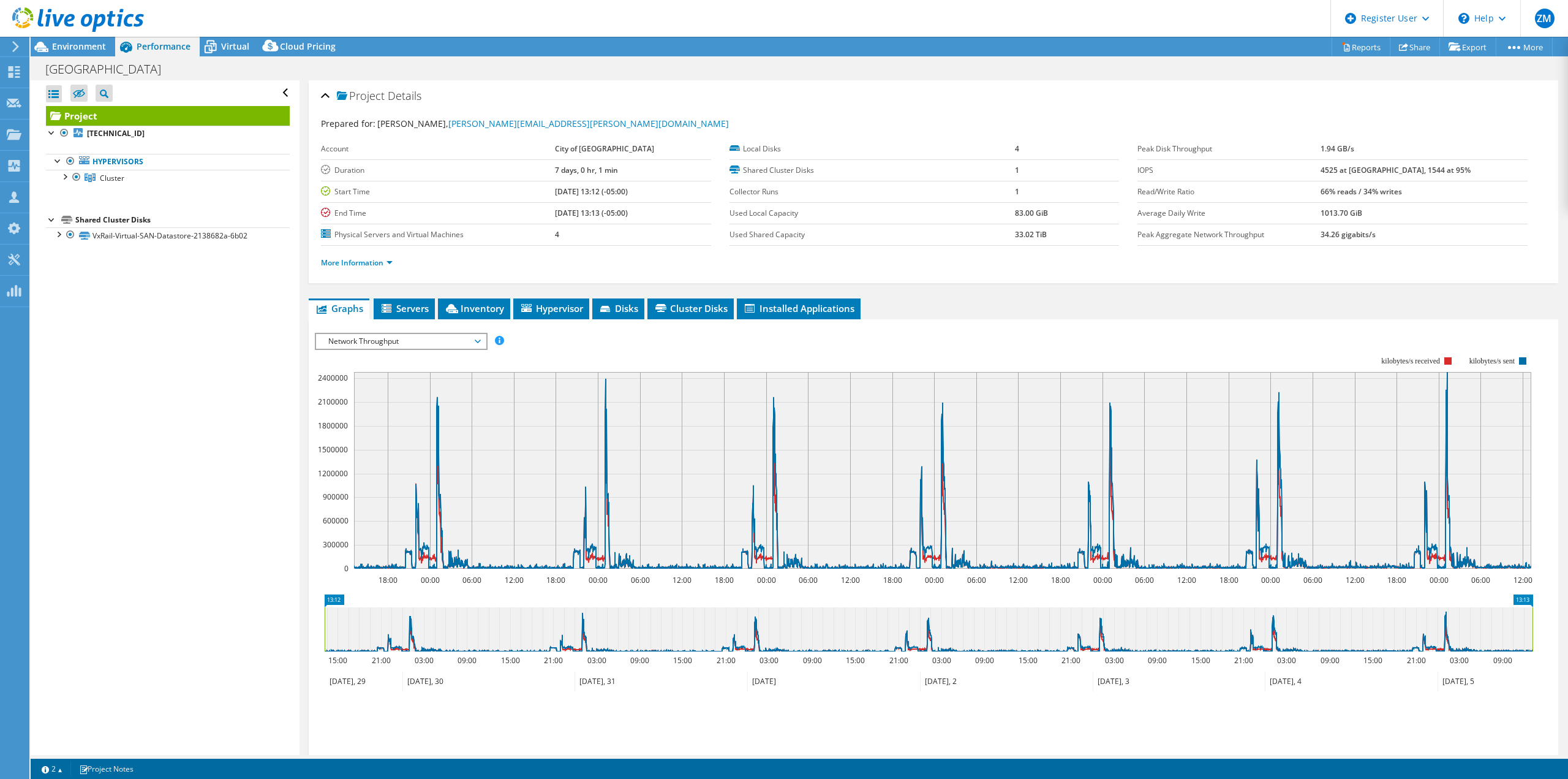
click at [61, 232] on div at bounding box center [58, 233] width 12 height 12
click at [59, 233] on div at bounding box center [58, 233] width 12 height 12
click at [236, 48] on span "Virtual" at bounding box center [235, 46] width 28 height 12
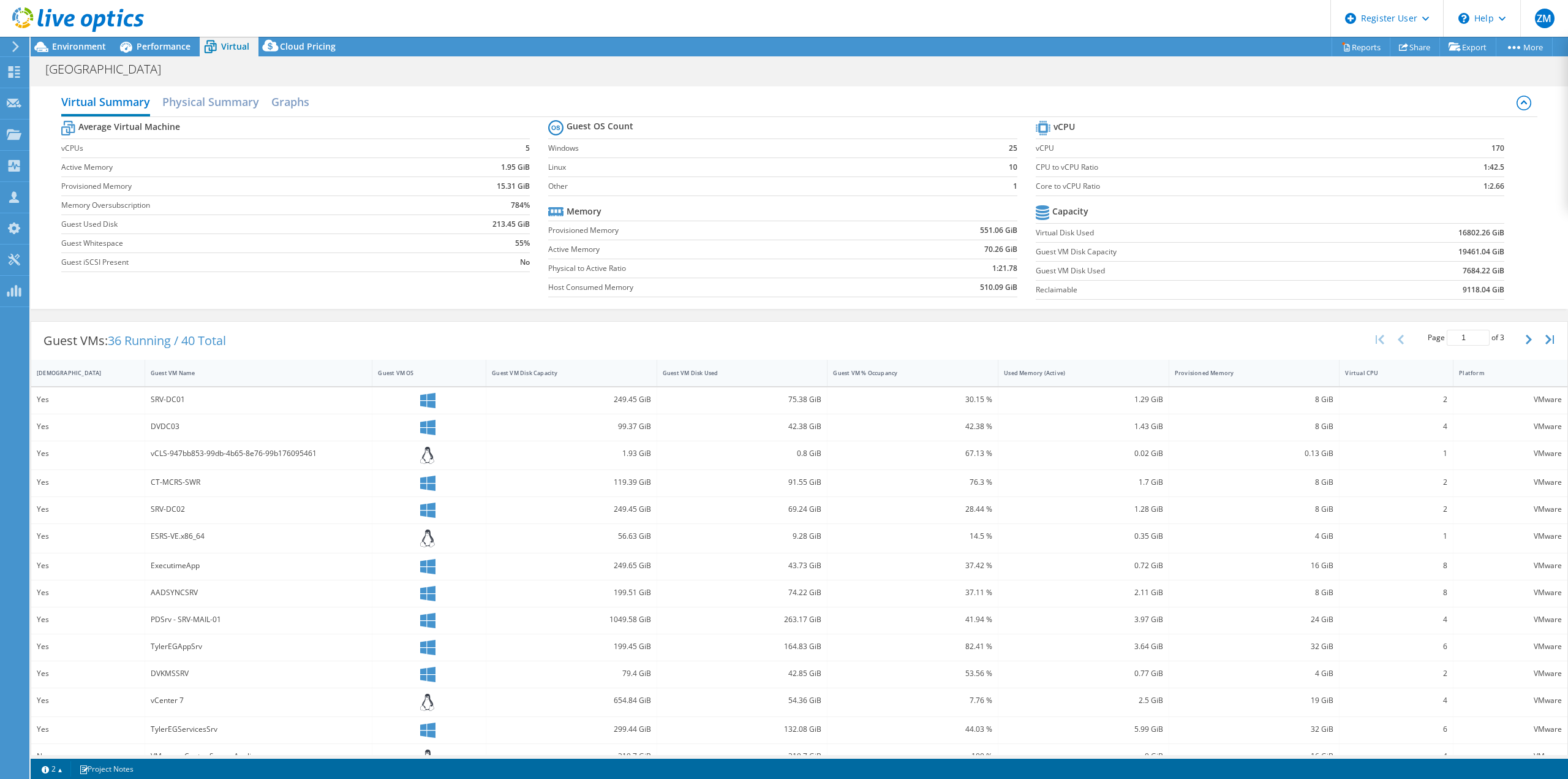
scroll to position [48, 0]
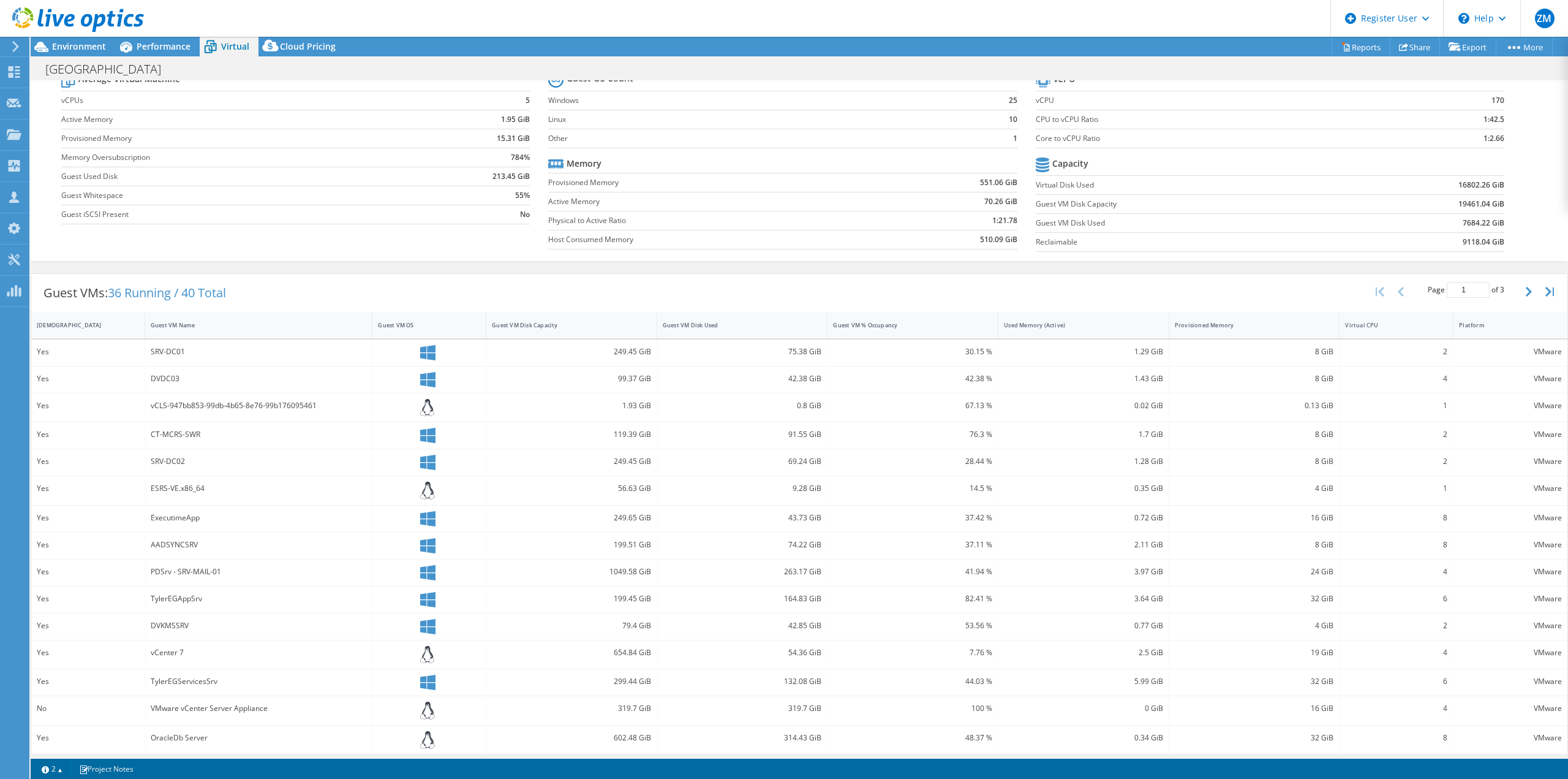
click at [174, 321] on div "Guest VM Name" at bounding box center [252, 325] width 201 height 8
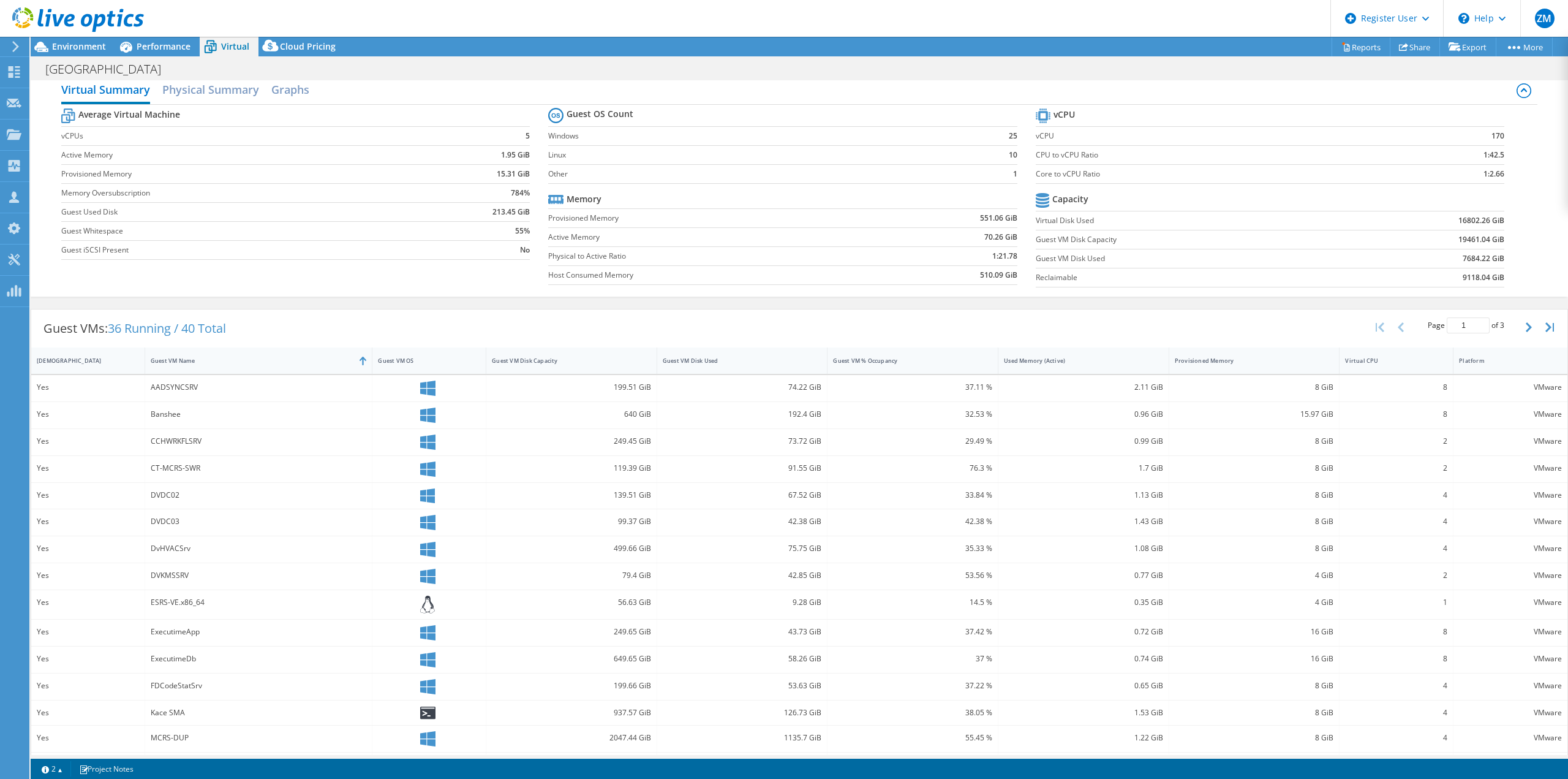
scroll to position [0, 0]
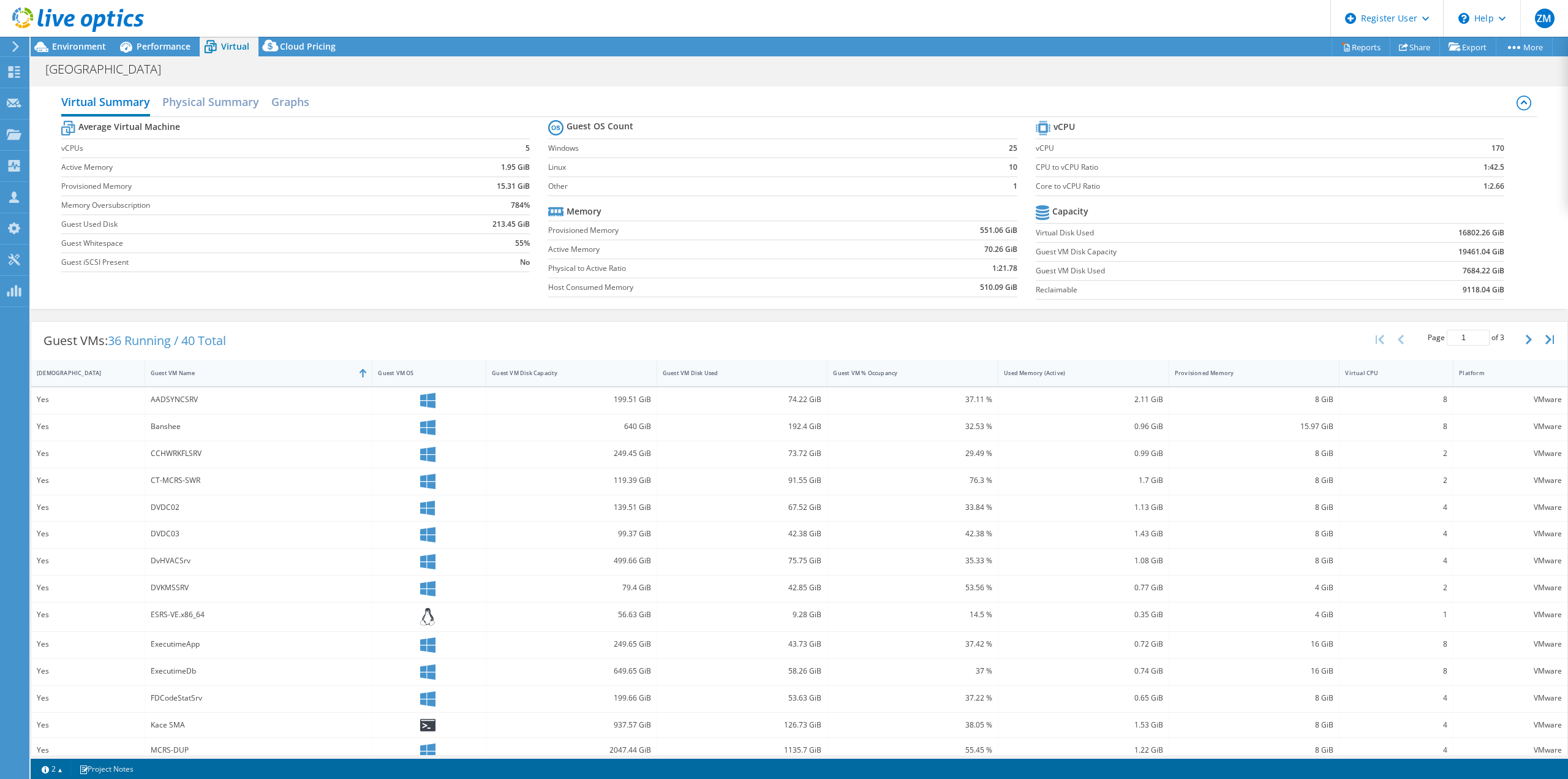
click at [729, 380] on div "Guest VM Disk Used" at bounding box center [743, 373] width 171 height 27
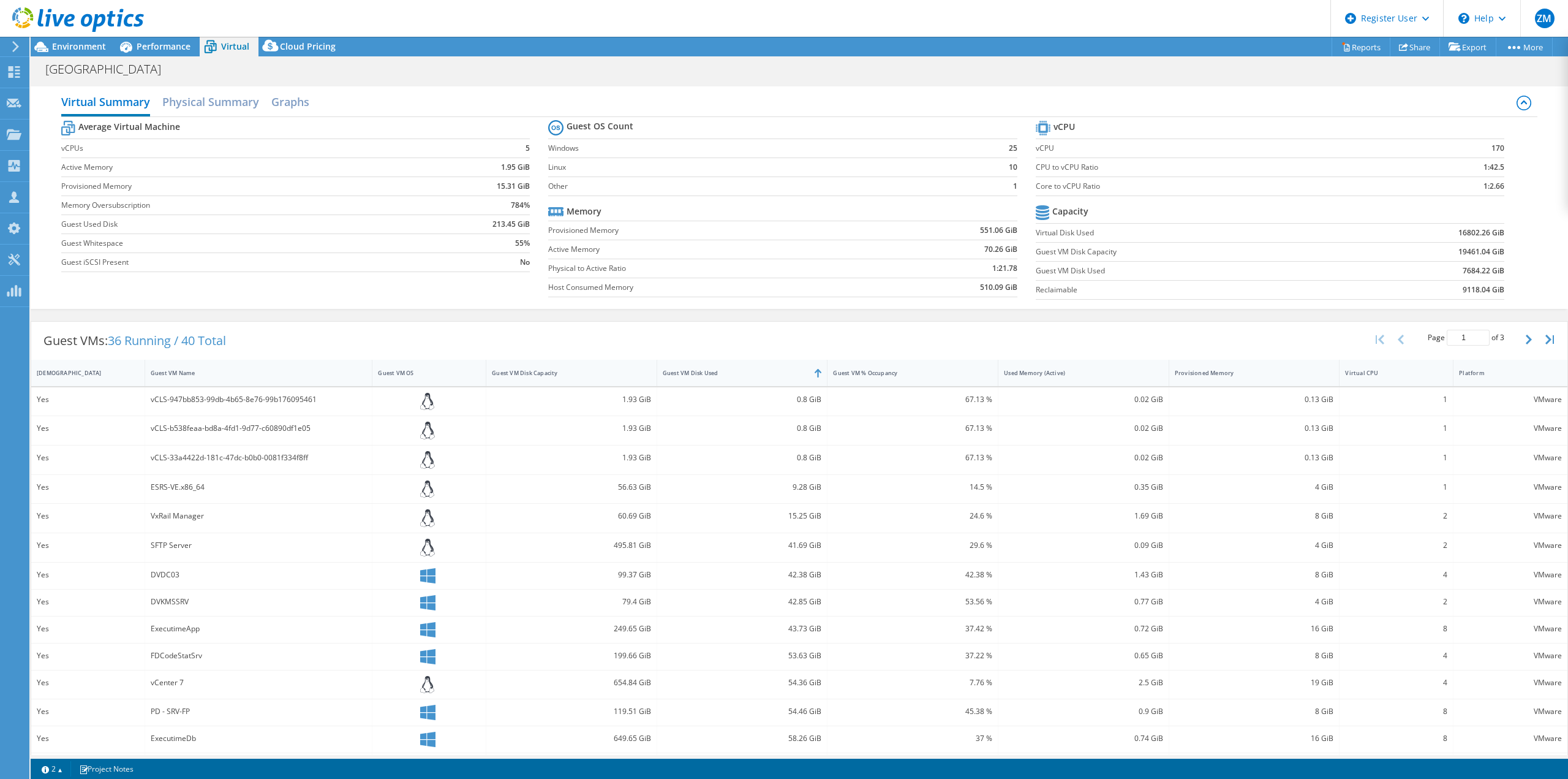
click at [724, 378] on div "Guest VM Disk Used" at bounding box center [736, 373] width 156 height 19
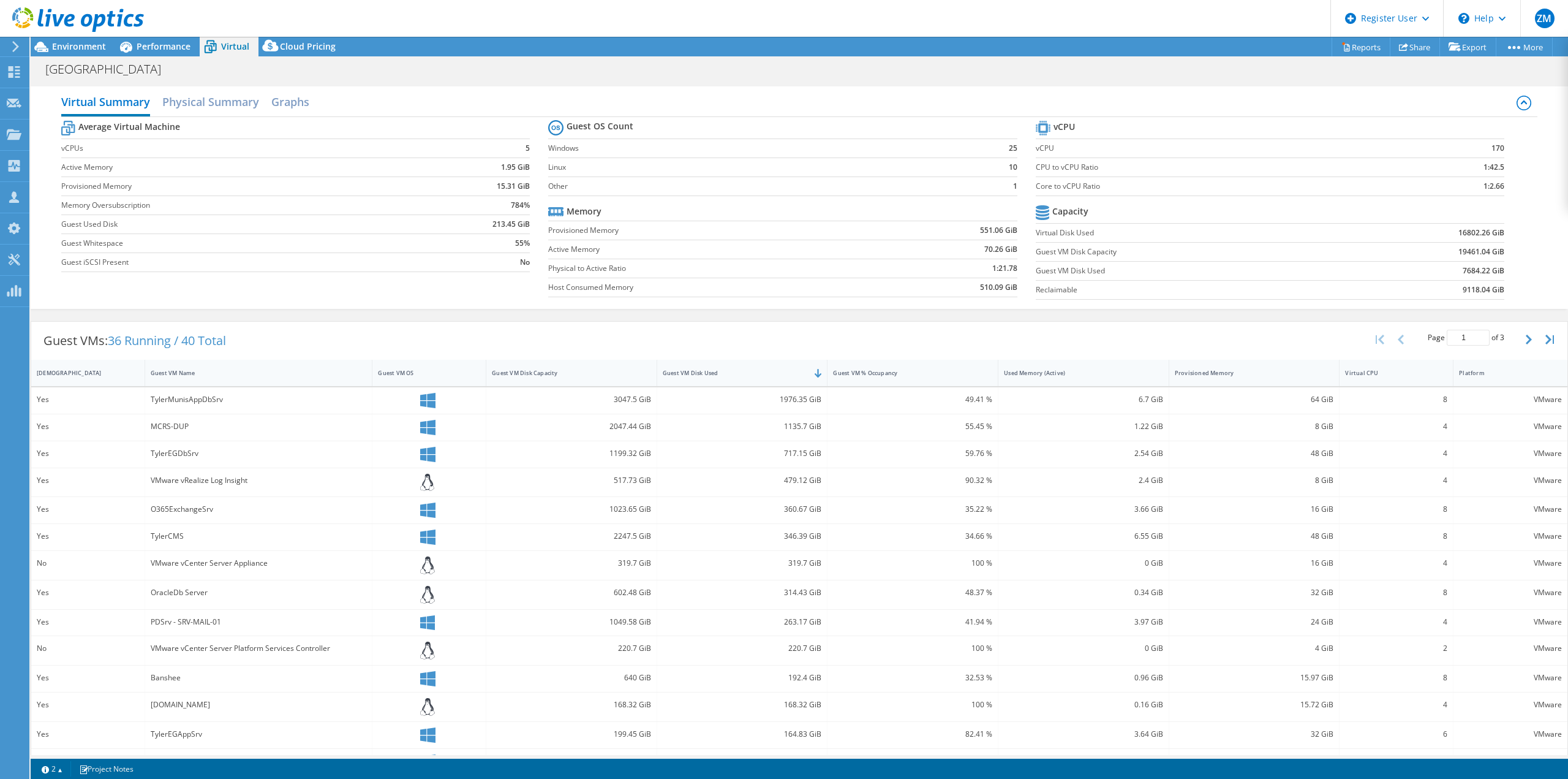
click at [145, 49] on span "Performance" at bounding box center [163, 46] width 54 height 12
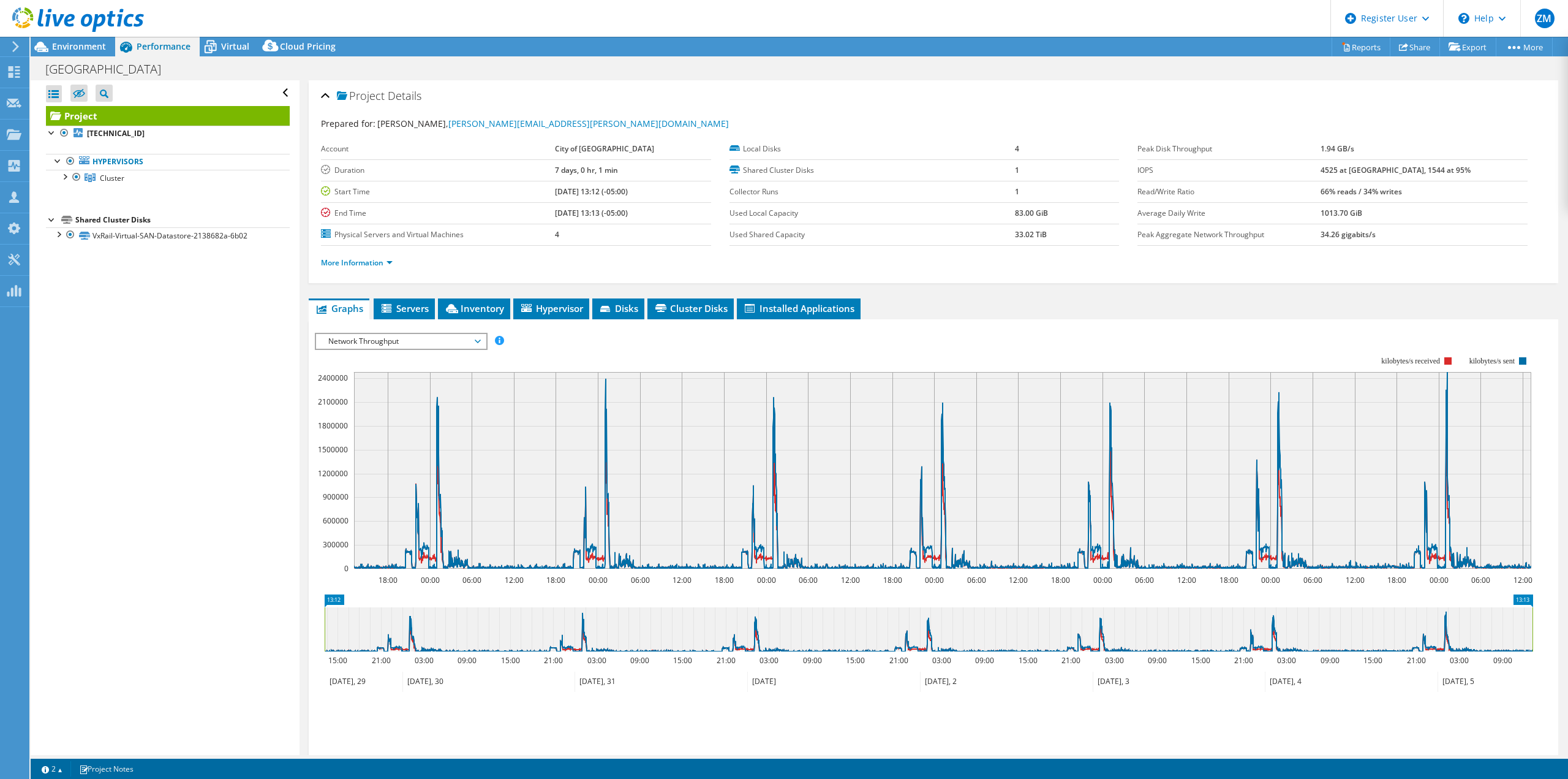
click at [71, 49] on span "Environment" at bounding box center [79, 46] width 54 height 12
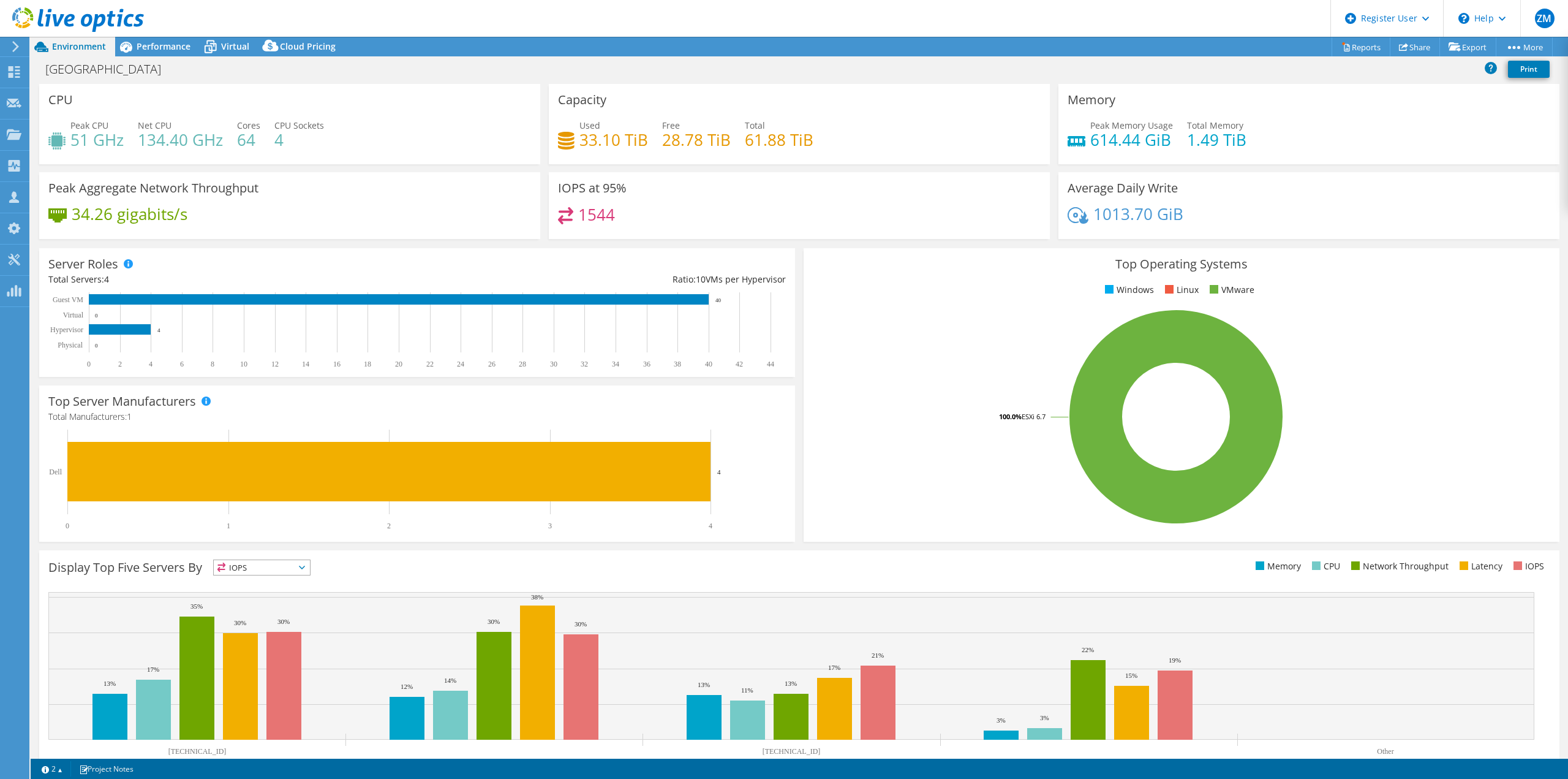
click at [162, 40] on div "Performance" at bounding box center [157, 46] width 84 height 19
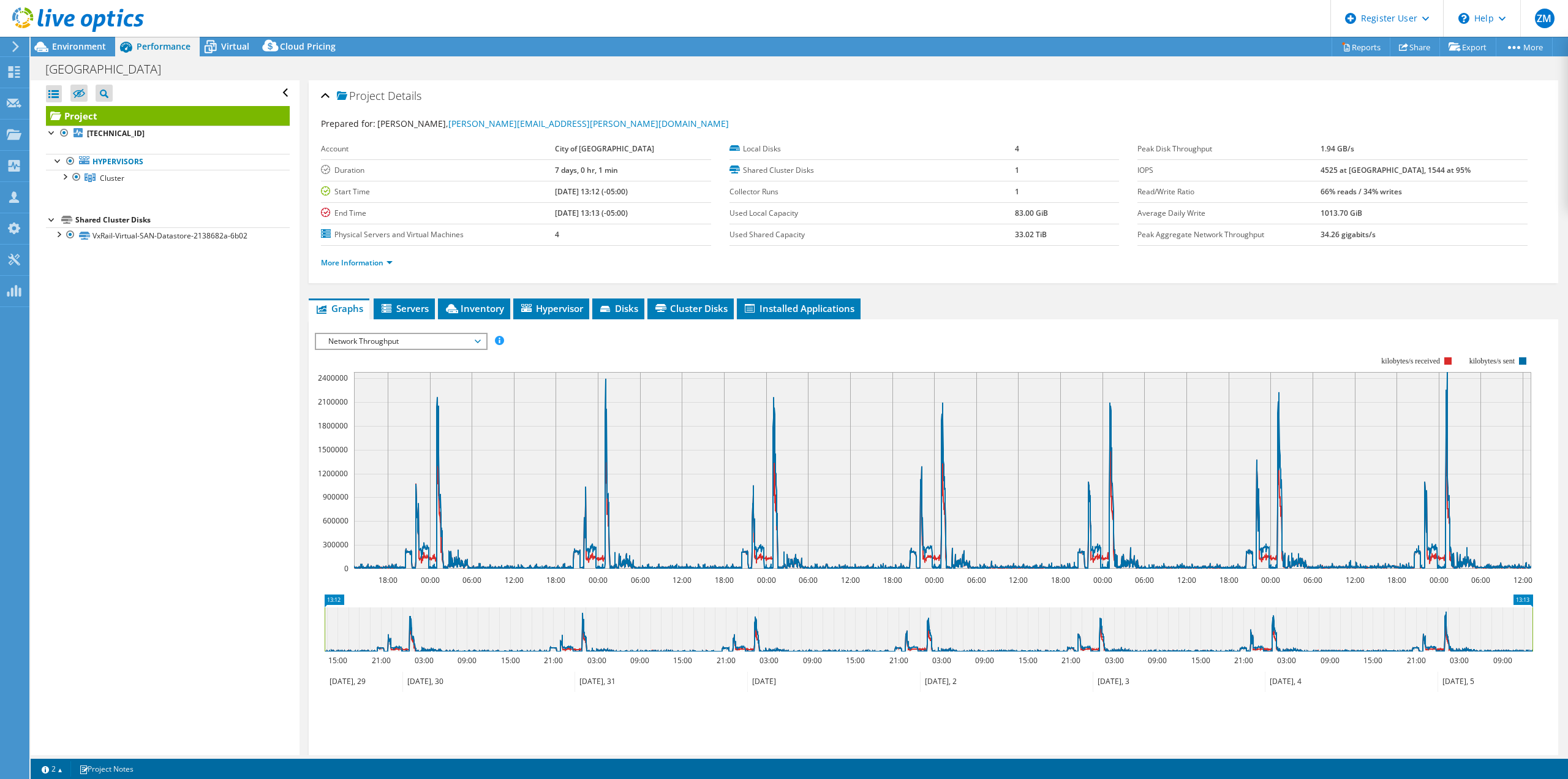
click at [228, 42] on span "Virtual" at bounding box center [235, 46] width 28 height 12
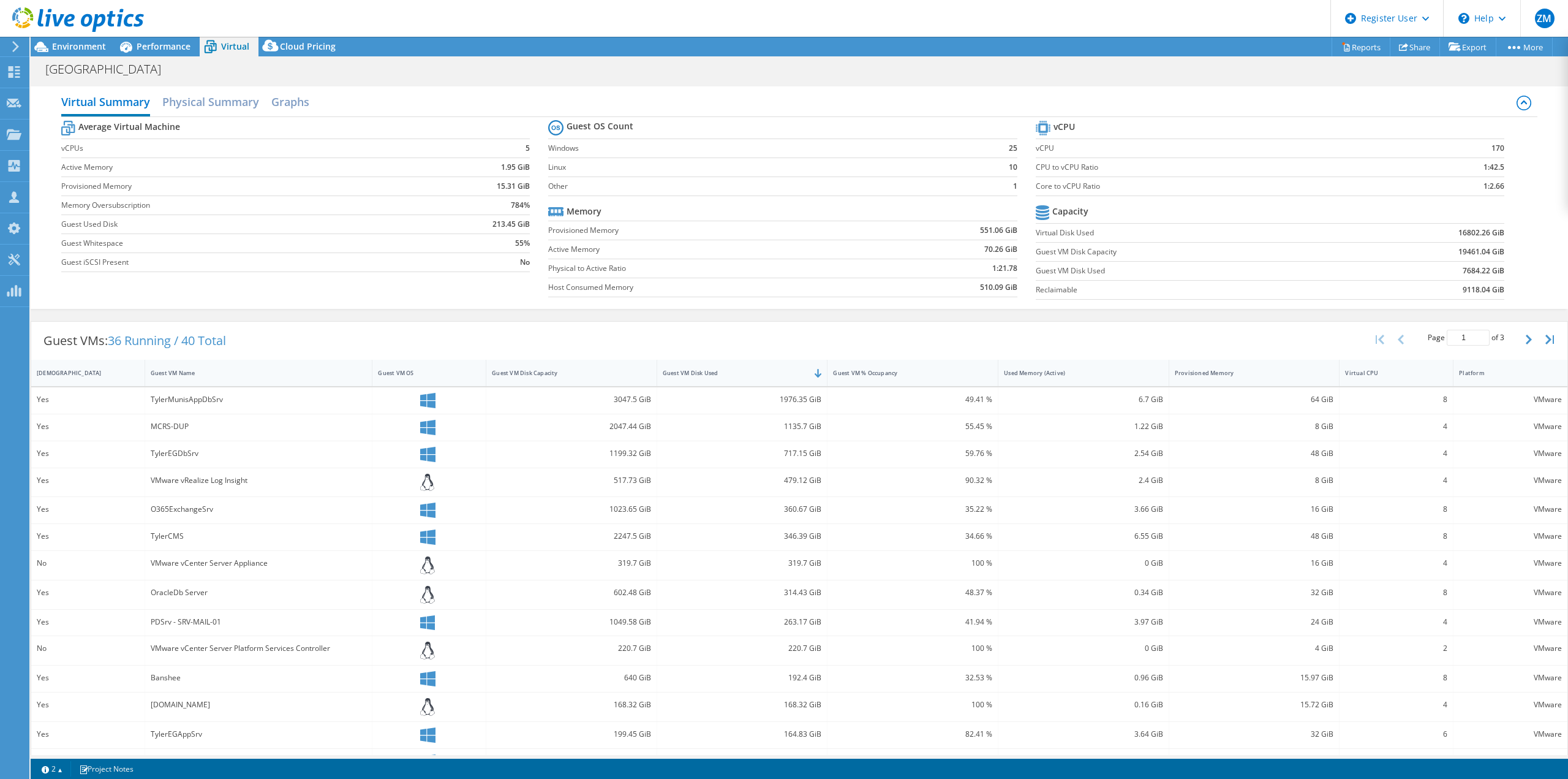
click at [217, 103] on h2 "Physical Summary" at bounding box center [210, 102] width 97 height 25
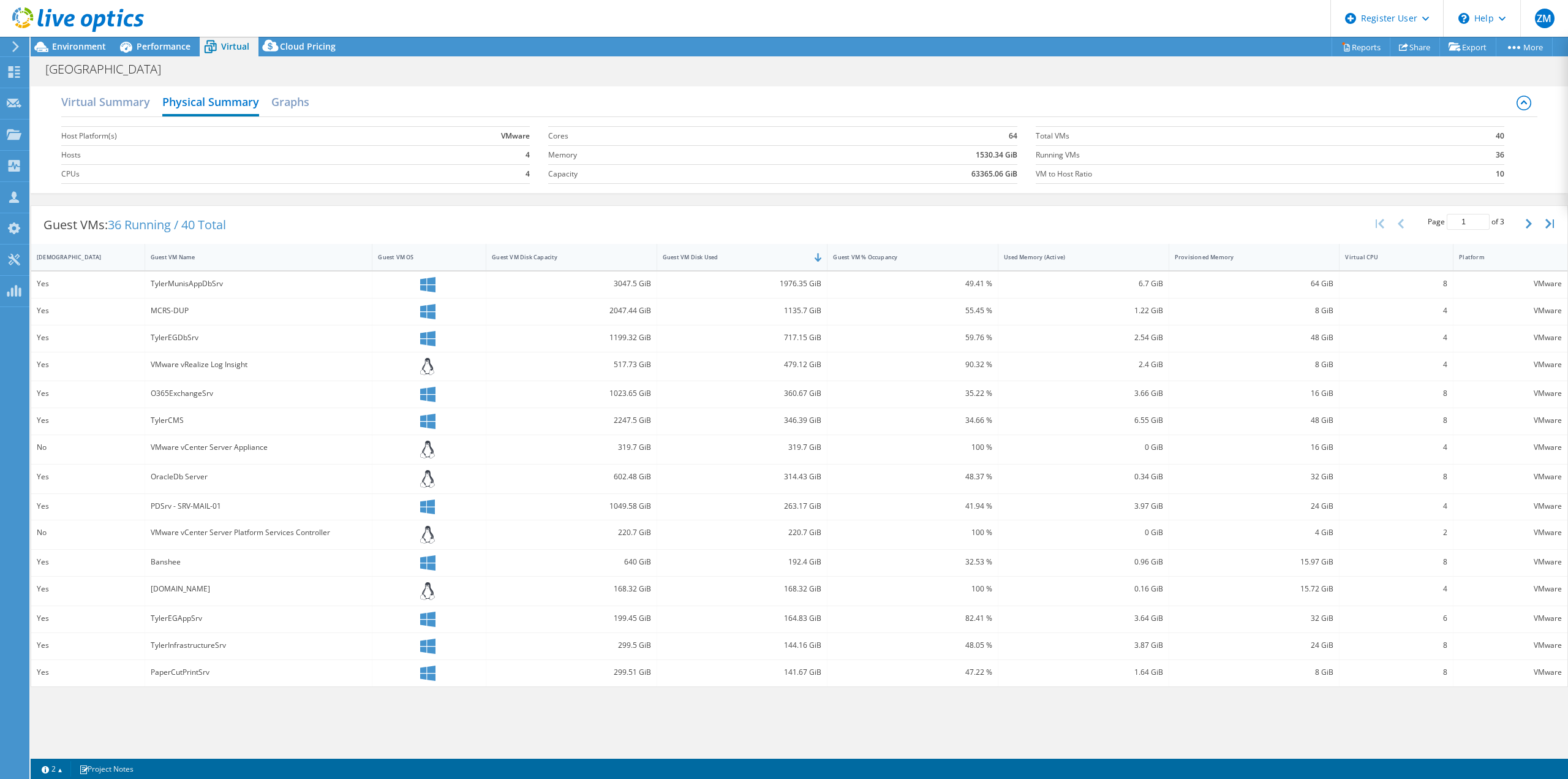
click at [309, 103] on h2 "Graphs" at bounding box center [291, 102] width 38 height 25
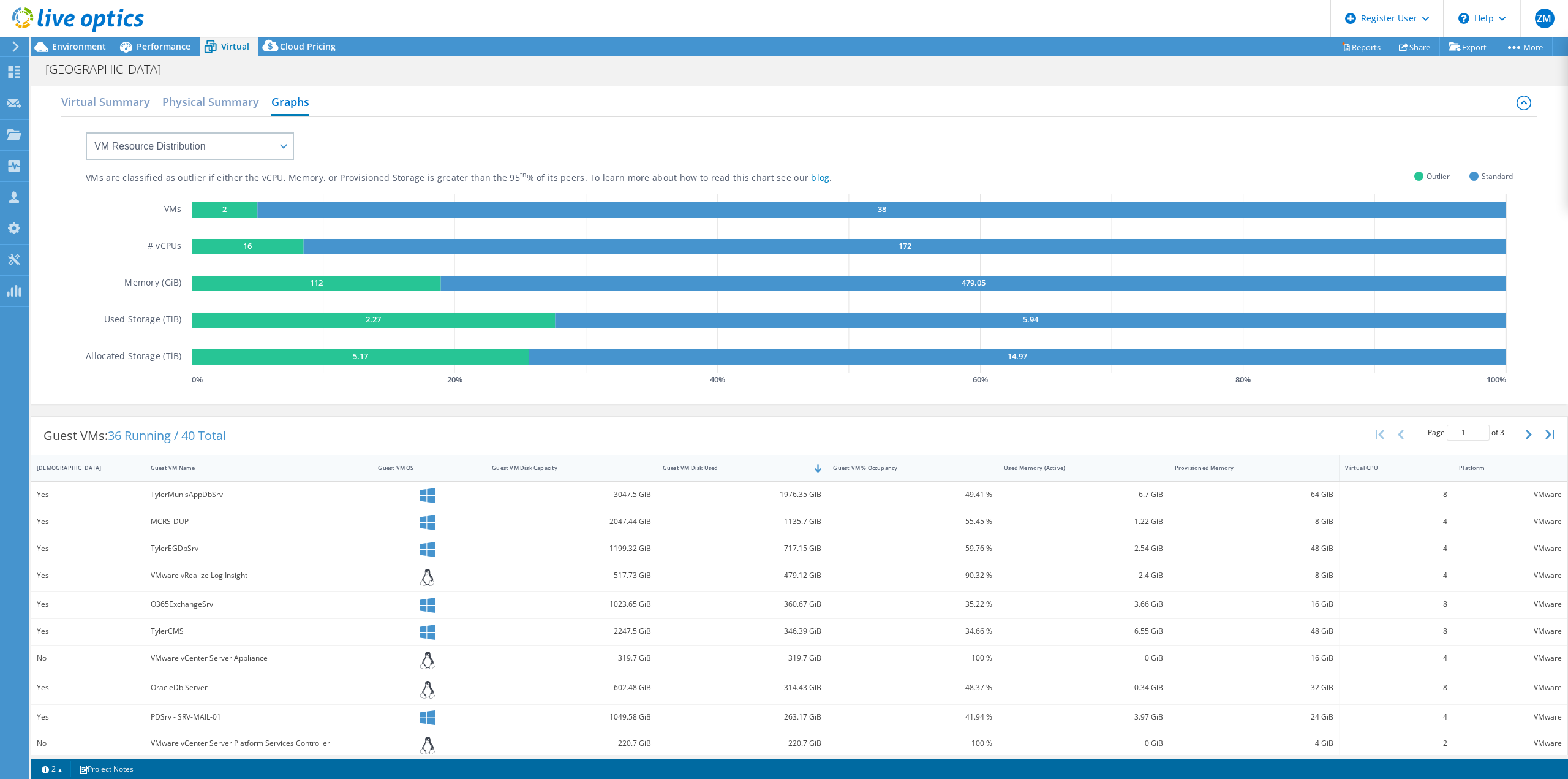
click at [118, 105] on h2 "Virtual Summary" at bounding box center [105, 102] width 89 height 25
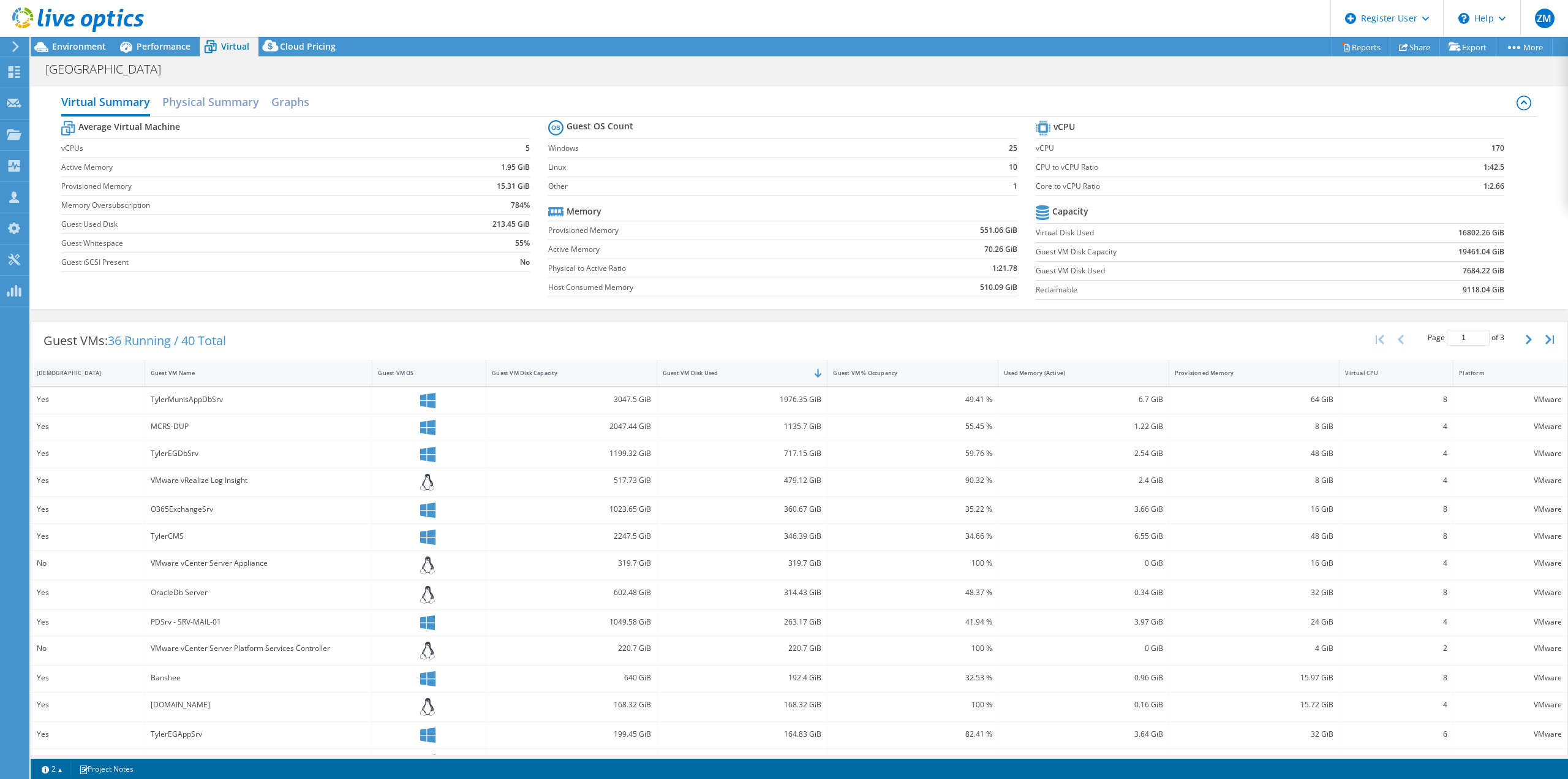
scroll to position [48, 0]
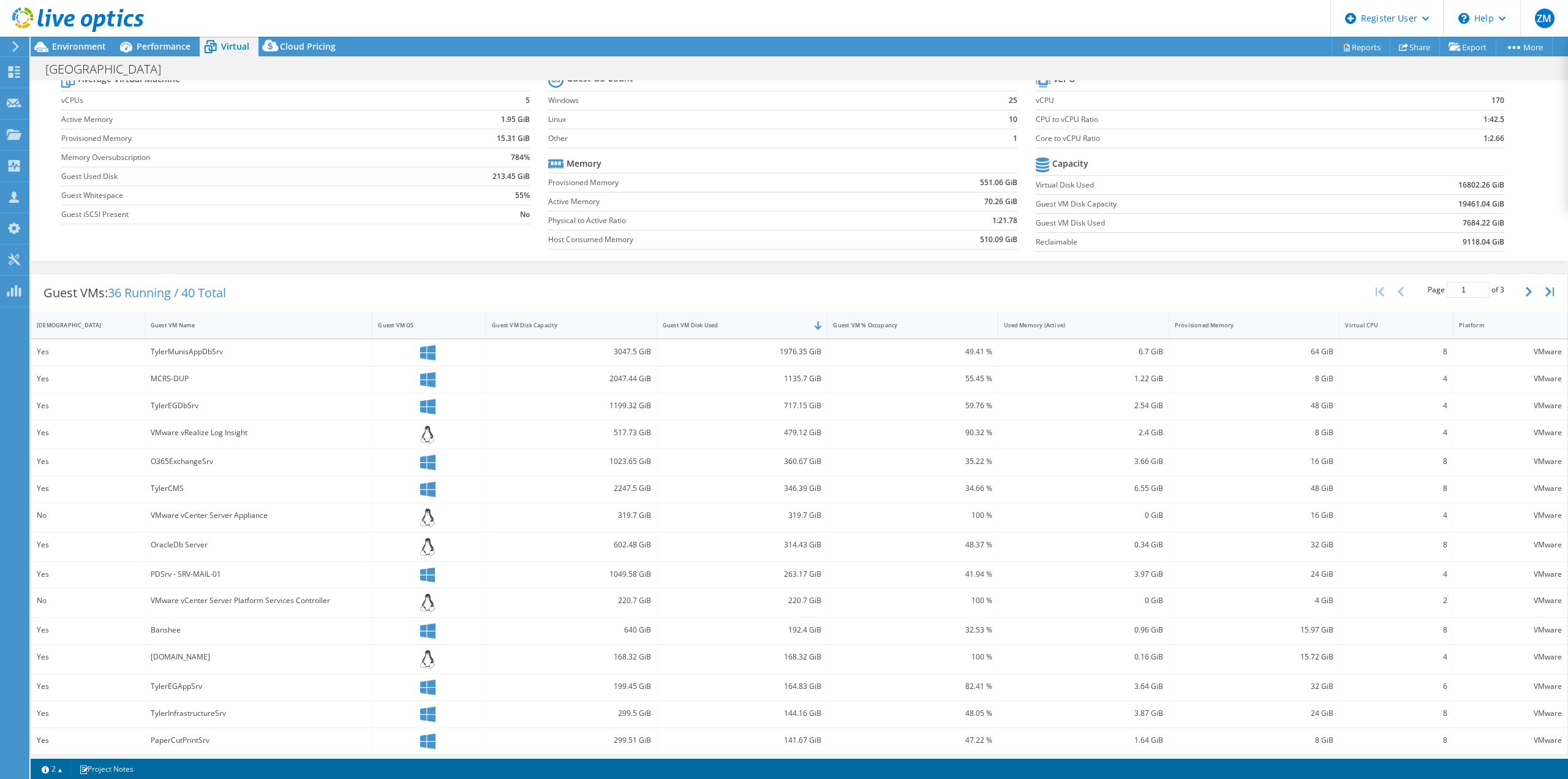
click at [142, 48] on span "Performance" at bounding box center [163, 46] width 54 height 12
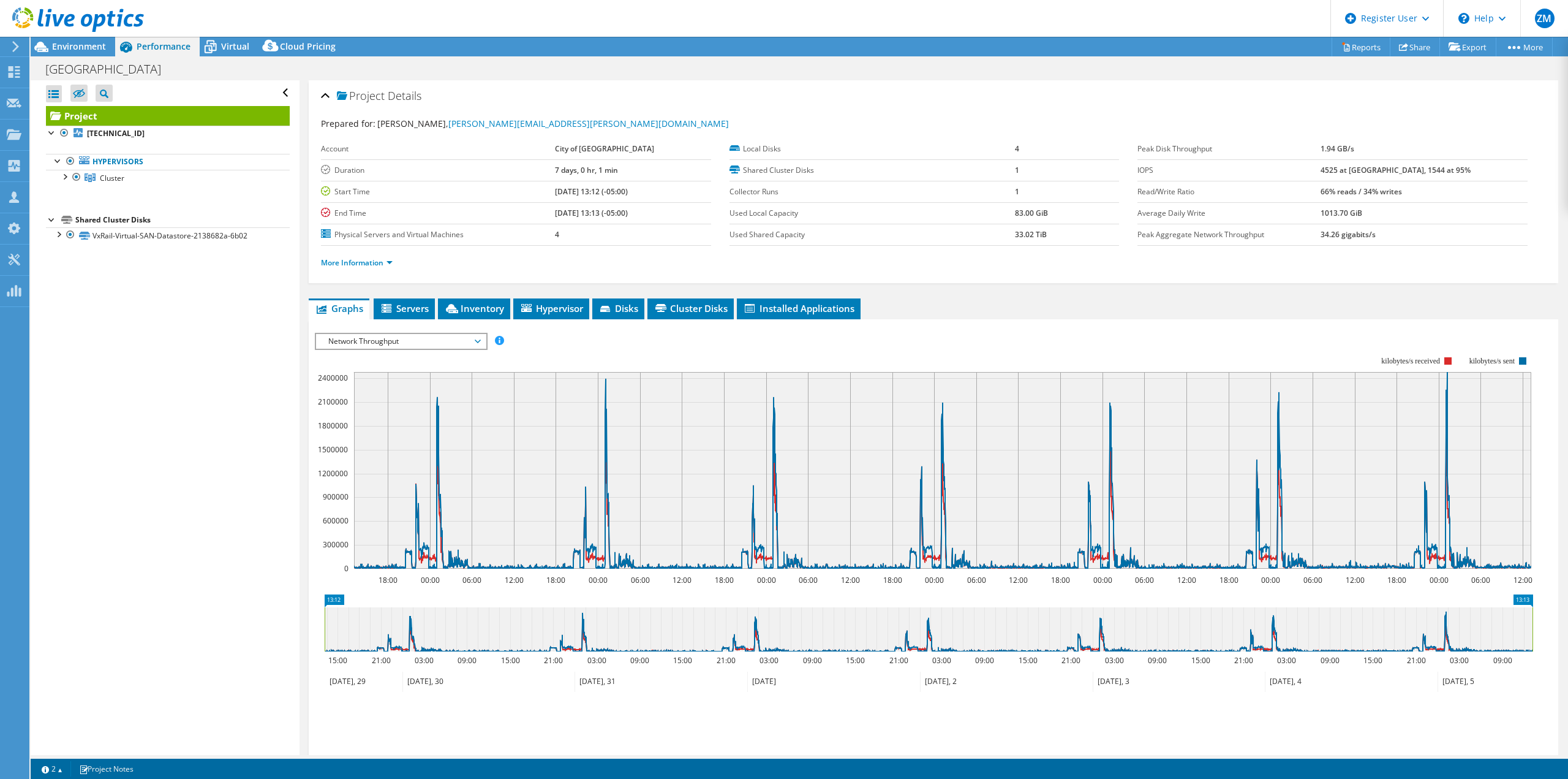
click at [68, 49] on span "Environment" at bounding box center [79, 46] width 54 height 12
